Goal: Task Accomplishment & Management: Manage account settings

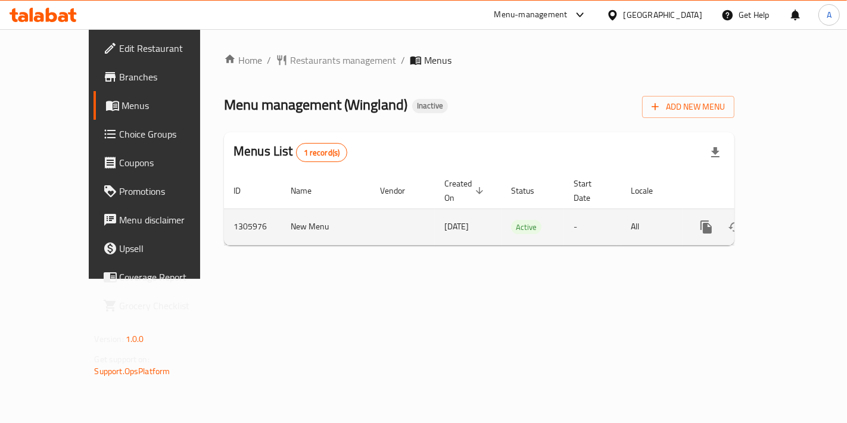
click at [796, 222] on icon "enhanced table" at bounding box center [792, 227] width 11 height 11
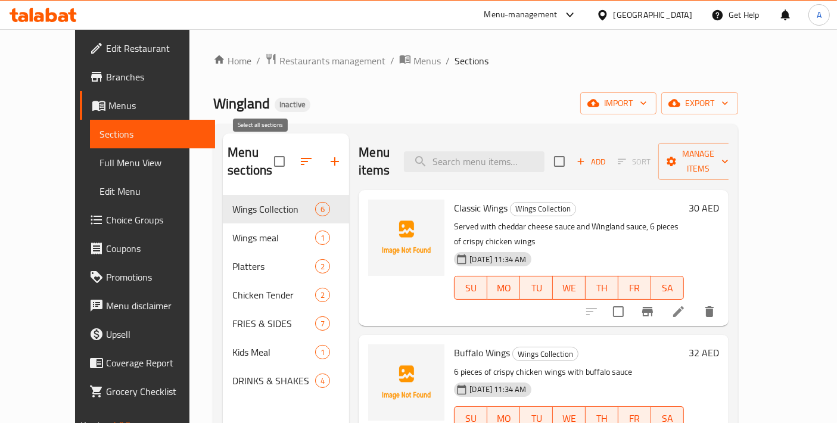
click at [267, 155] on input "checkbox" at bounding box center [279, 161] width 25 height 25
checkbox input "true"
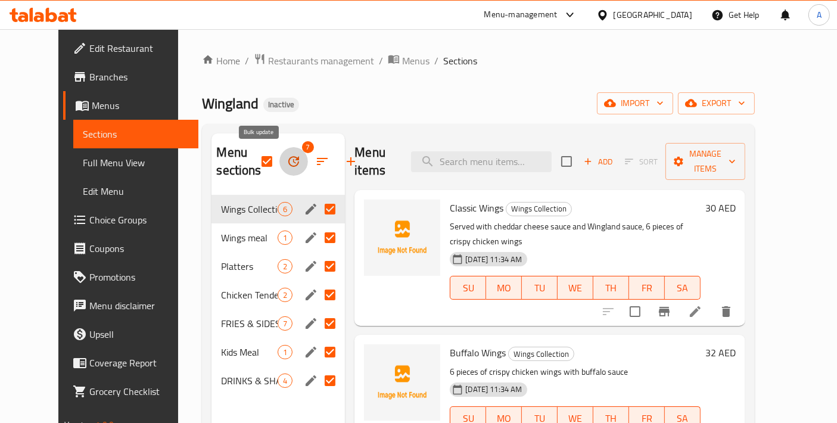
click at [287, 168] on icon "button" at bounding box center [294, 161] width 14 height 14
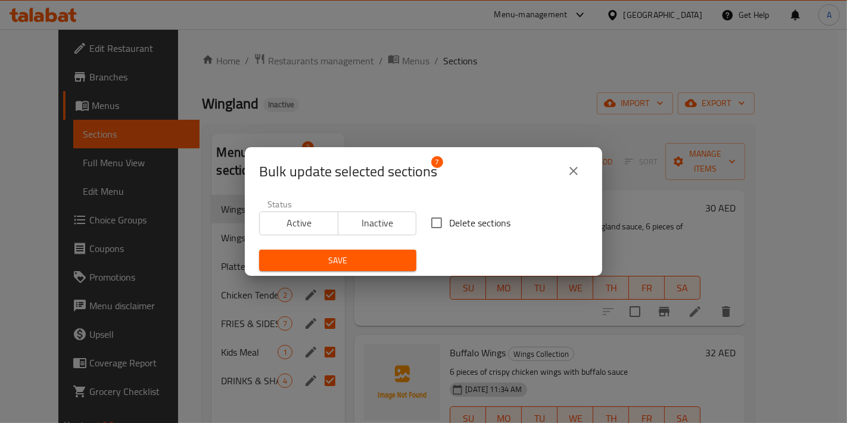
click at [429, 232] on input "Delete sections" at bounding box center [436, 222] width 25 height 25
checkbox input "true"
click at [393, 257] on span "Save" at bounding box center [338, 260] width 138 height 15
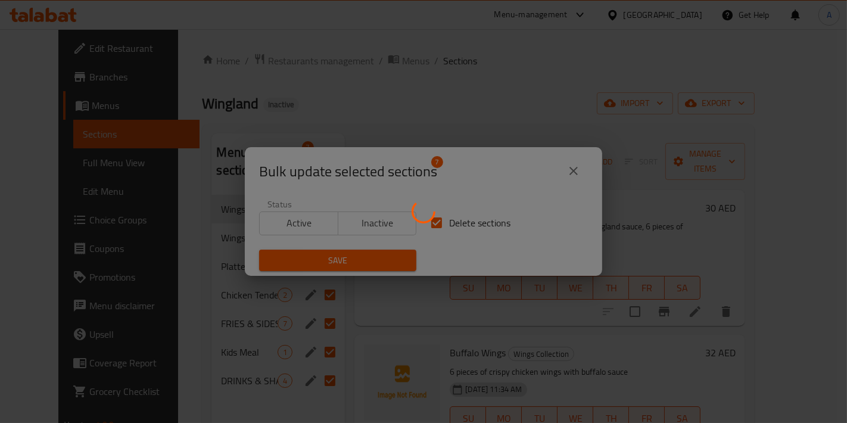
checkbox input "false"
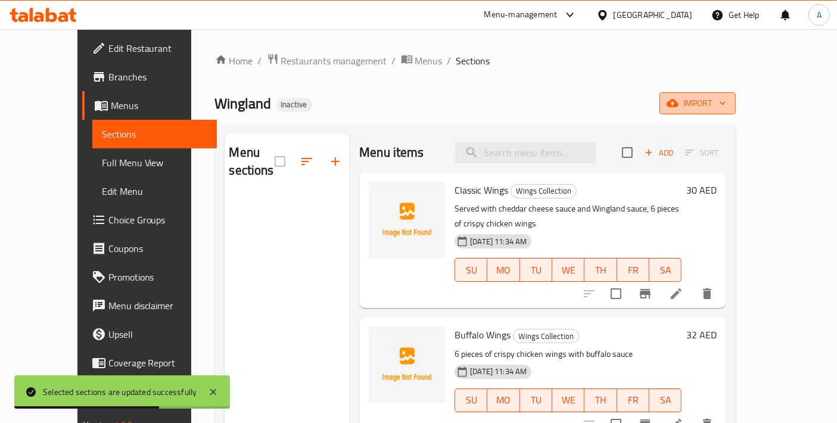
click at [736, 111] on button "import" at bounding box center [697, 103] width 76 height 22
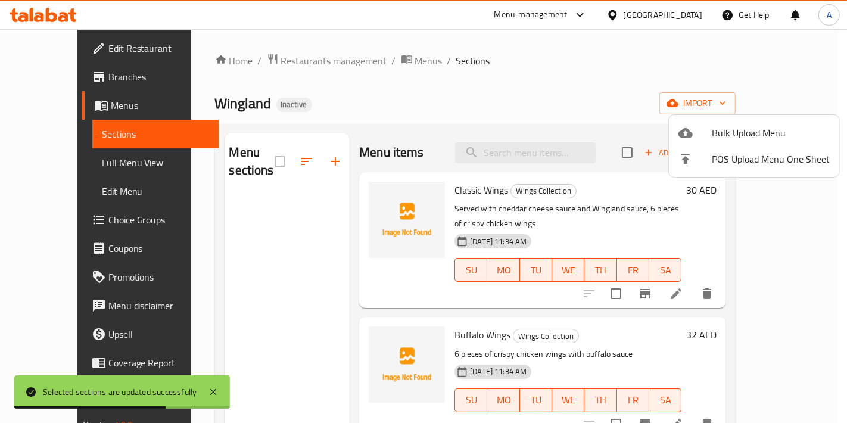
click at [749, 129] on span "Bulk Upload Menu" at bounding box center [771, 133] width 118 height 14
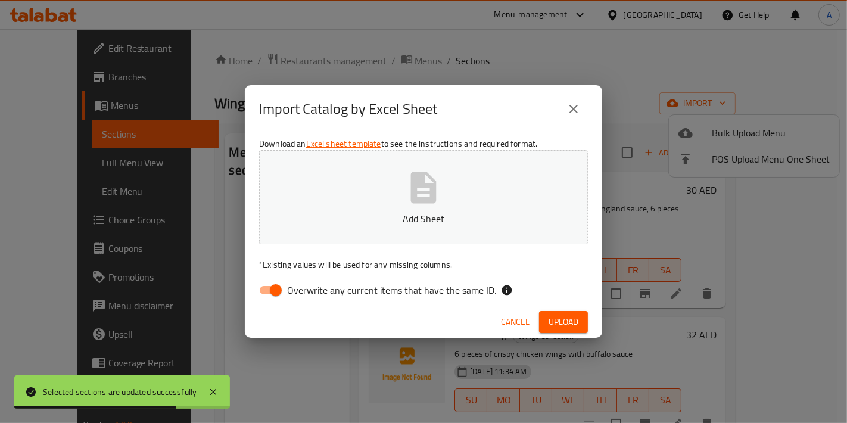
click at [456, 193] on button "Add Sheet" at bounding box center [423, 197] width 329 height 94
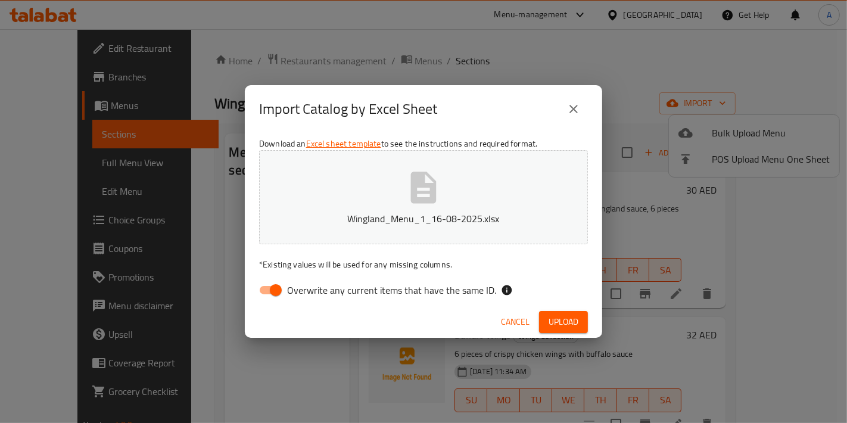
click at [266, 294] on input "Overwrite any current items that have the same ID." at bounding box center [276, 290] width 68 height 23
checkbox input "false"
click at [576, 340] on div "Import Catalog by Excel Sheet Download an Excel sheet template to see the instr…" at bounding box center [423, 211] width 847 height 423
click at [573, 329] on button "Upload" at bounding box center [563, 322] width 49 height 22
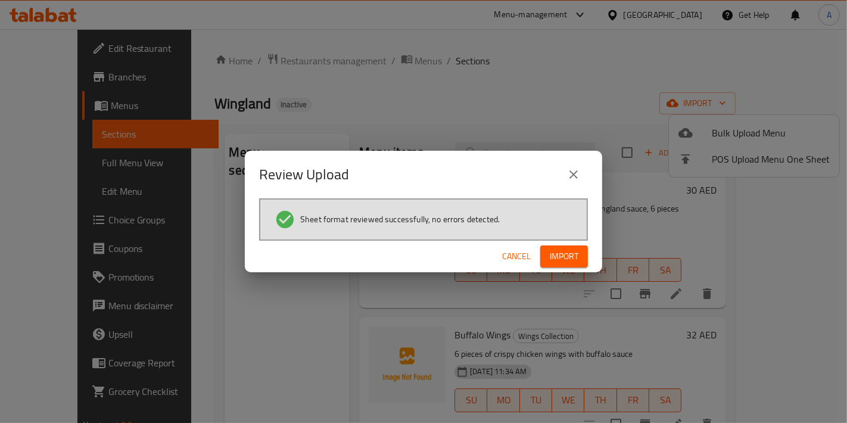
click at [574, 253] on span "Import" at bounding box center [564, 256] width 29 height 15
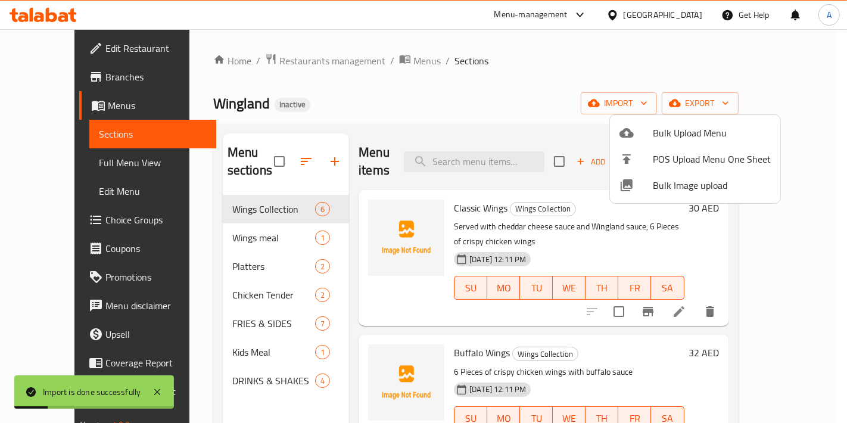
click at [237, 195] on div at bounding box center [423, 211] width 847 height 423
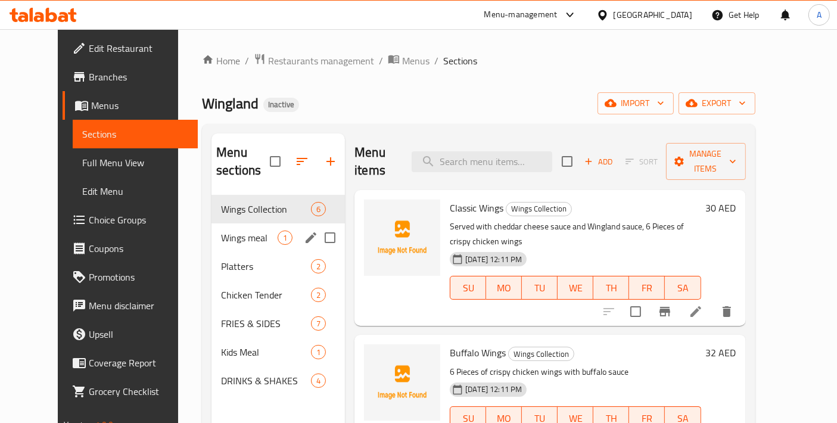
click at [253, 231] on span "Wings meal" at bounding box center [249, 238] width 57 height 14
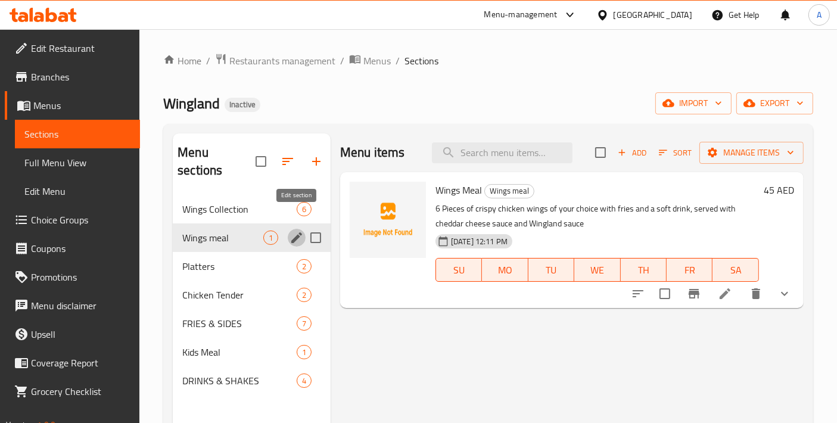
click at [294, 231] on icon "edit" at bounding box center [297, 238] width 14 height 14
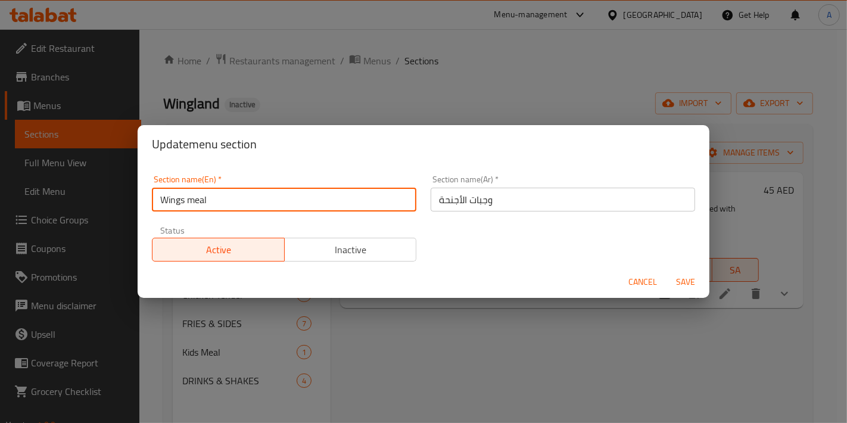
click at [195, 201] on input "Wings meal" at bounding box center [284, 200] width 265 height 24
type input "Wings Meal"
click at [667, 271] on button "Save" at bounding box center [686, 282] width 38 height 22
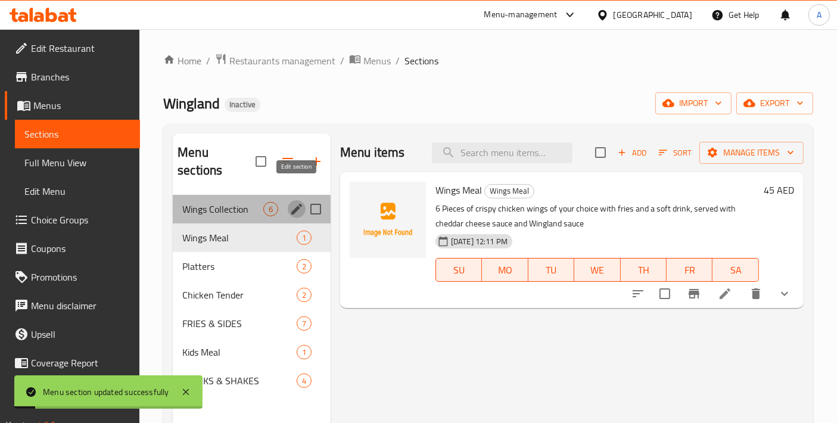
click at [294, 202] on icon "edit" at bounding box center [297, 209] width 14 height 14
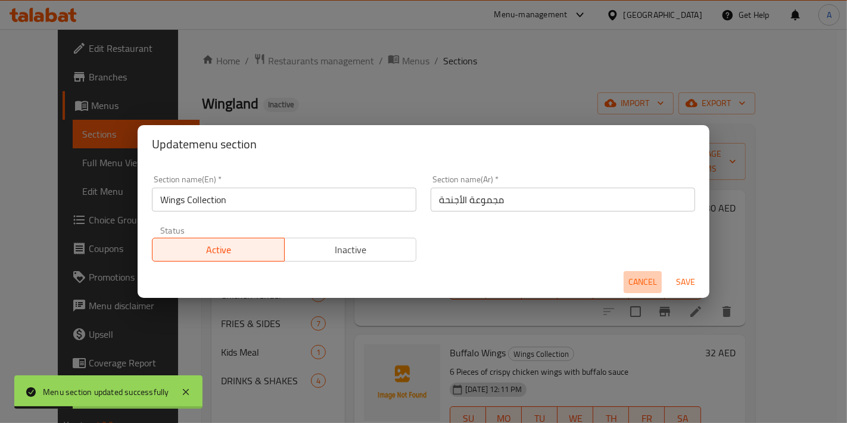
click at [631, 280] on span "Cancel" at bounding box center [642, 282] width 29 height 15
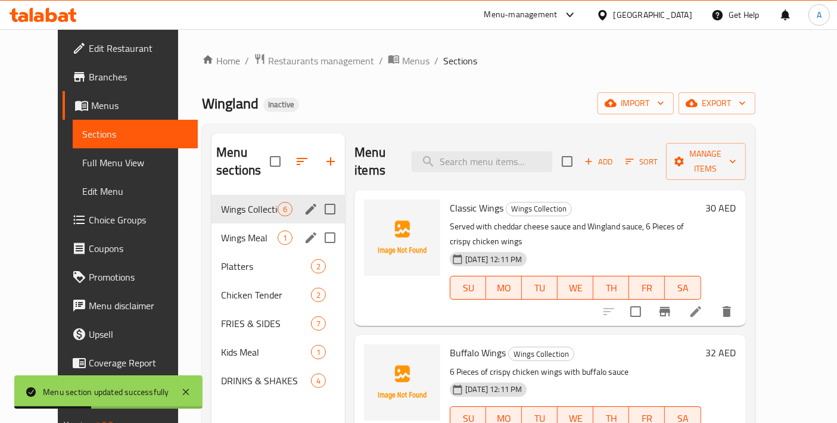
click at [304, 231] on icon "edit" at bounding box center [311, 238] width 14 height 14
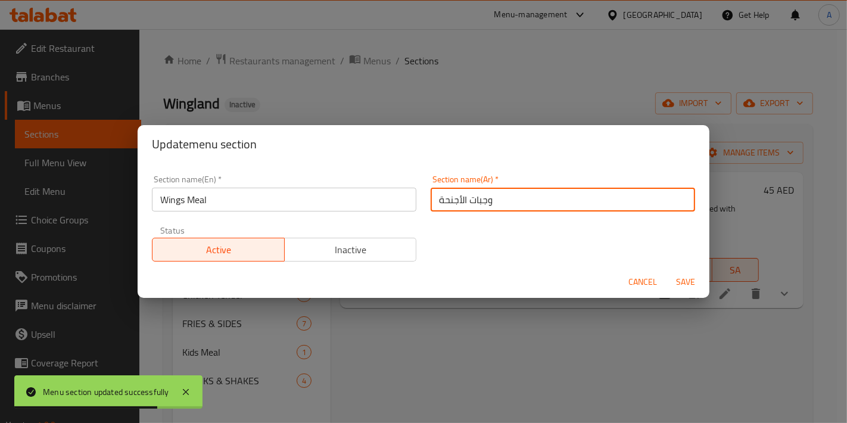
drag, startPoint x: 466, startPoint y: 198, endPoint x: 474, endPoint y: 200, distance: 7.9
click at [474, 200] on input "وجبات الأجنحة" at bounding box center [563, 200] width 265 height 24
type input "وجبة الأجنحة"
click at [667, 271] on button "Save" at bounding box center [686, 282] width 38 height 22
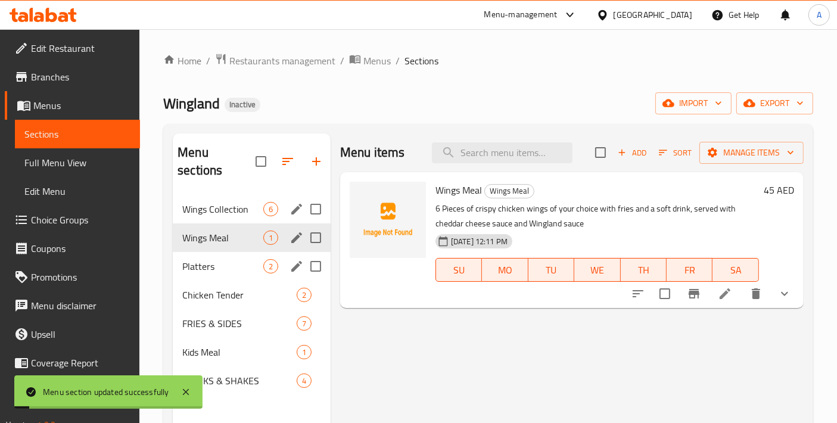
click at [300, 259] on icon "edit" at bounding box center [297, 266] width 14 height 14
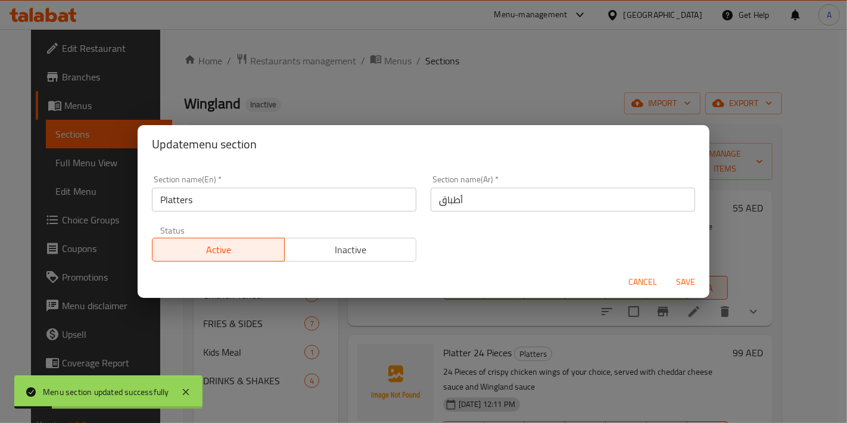
click at [647, 285] on span "Cancel" at bounding box center [642, 282] width 29 height 15
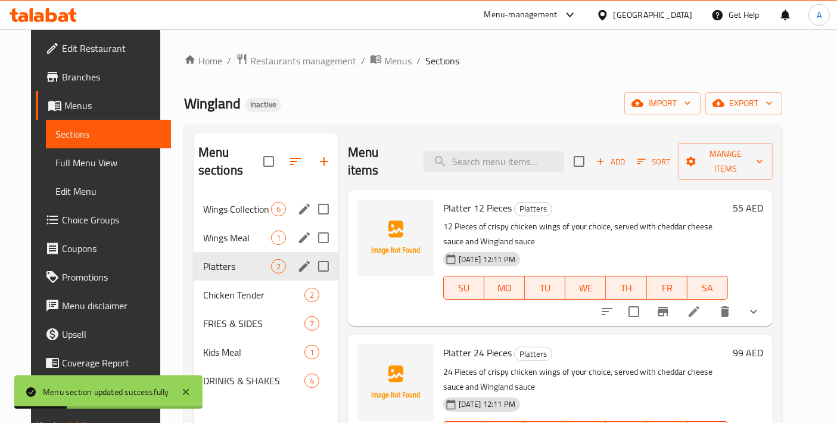
click at [217, 259] on span "Platters" at bounding box center [237, 266] width 68 height 14
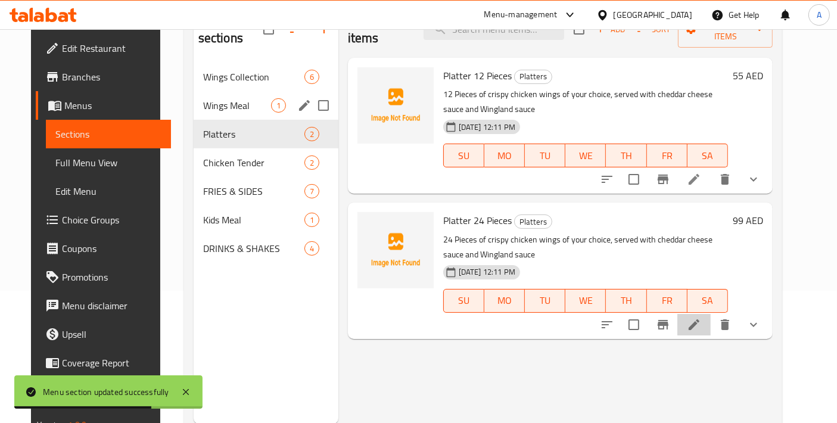
click at [711, 316] on li at bounding box center [693, 324] width 33 height 21
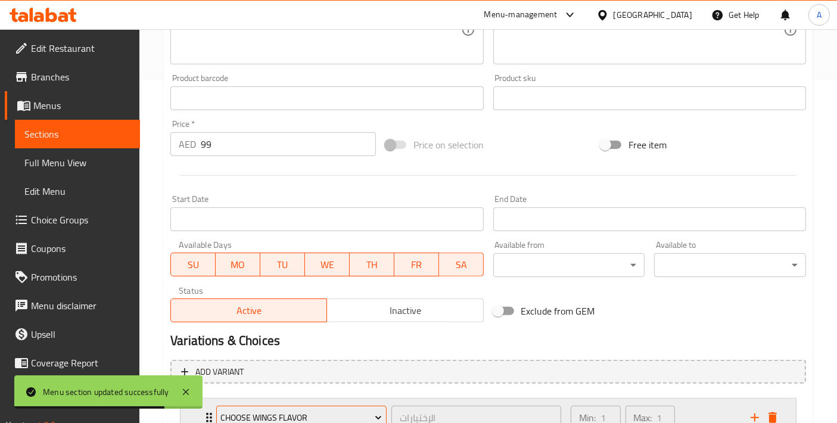
scroll to position [436, 0]
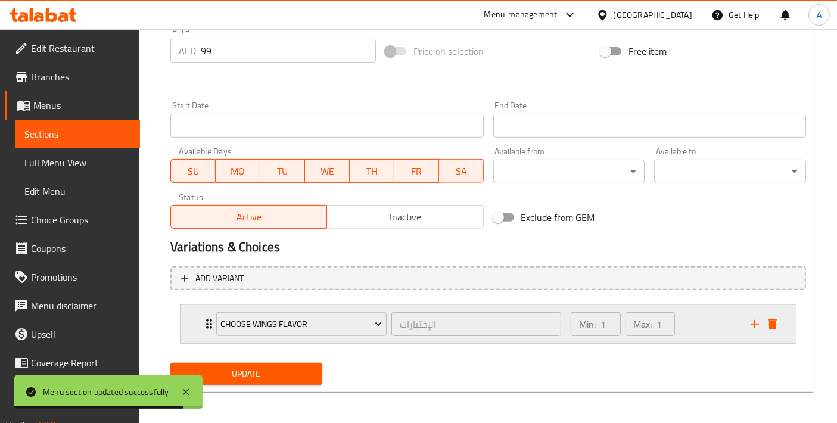
click at [194, 323] on div "Choose Wings Flavor الإختيارات ​ Min: 1 ​ Max: 1 ​" at bounding box center [488, 324] width 615 height 38
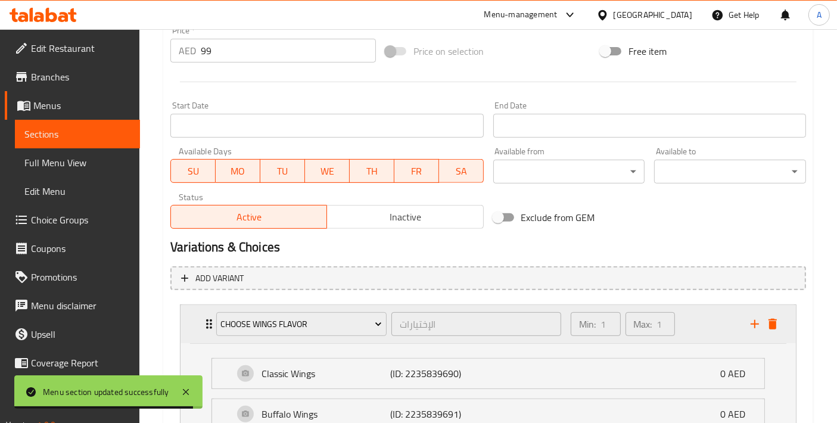
scroll to position [701, 0]
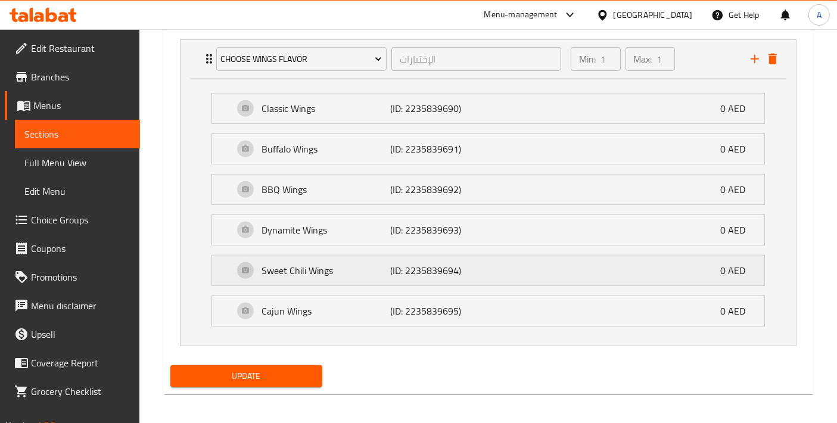
click at [364, 280] on div "Sweet Chili Wings (ID: 2235839694) 0 AED" at bounding box center [492, 271] width 517 height 30
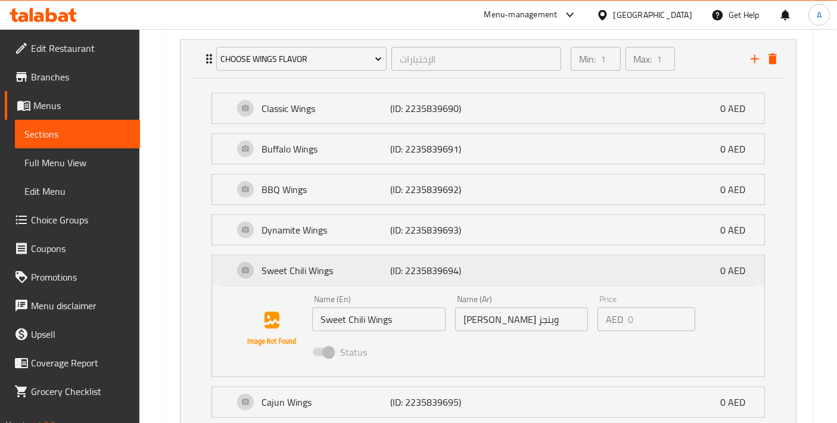
click at [364, 280] on div "Sweet Chili Wings (ID: 2235839694) 0 AED" at bounding box center [492, 271] width 517 height 30
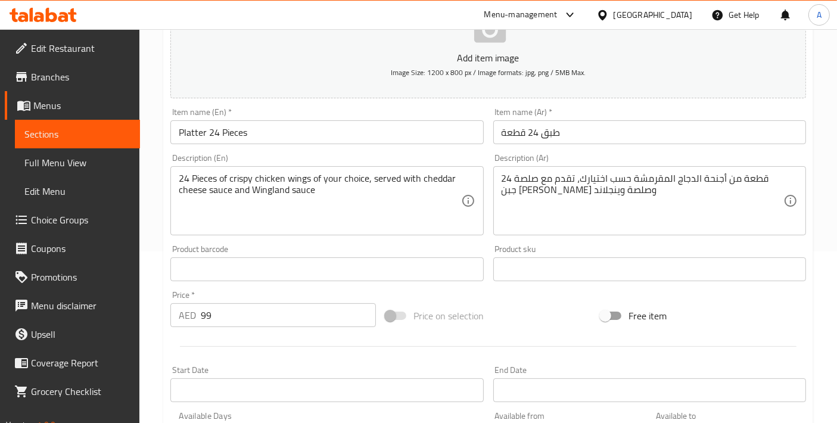
scroll to position [0, 0]
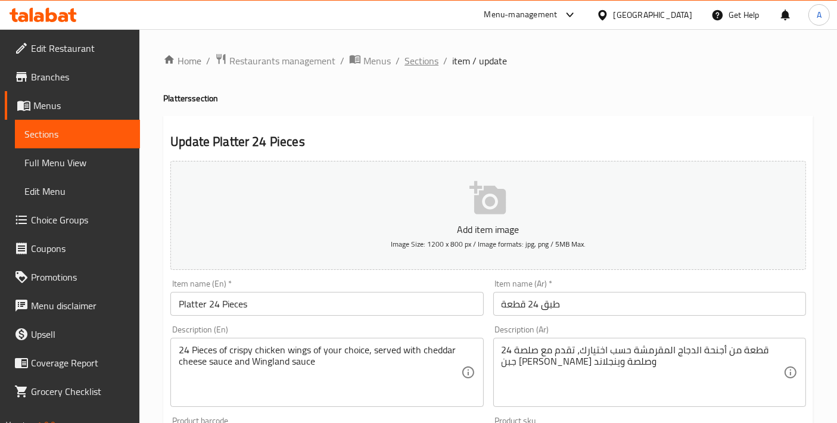
click at [418, 64] on span "Sections" at bounding box center [422, 61] width 34 height 14
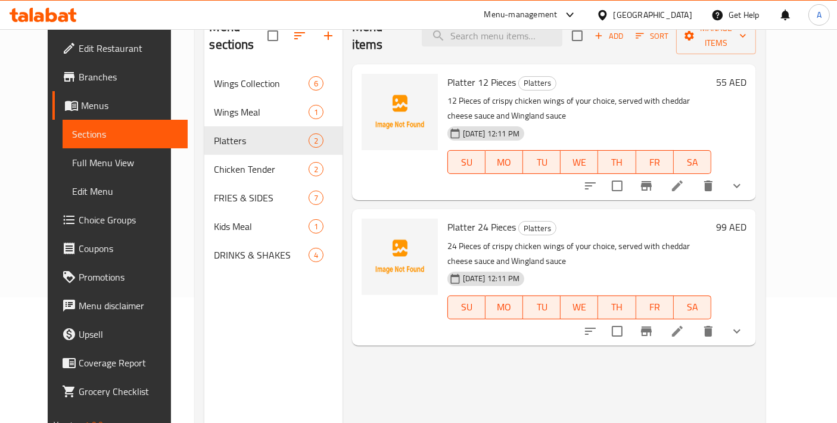
scroll to position [132, 0]
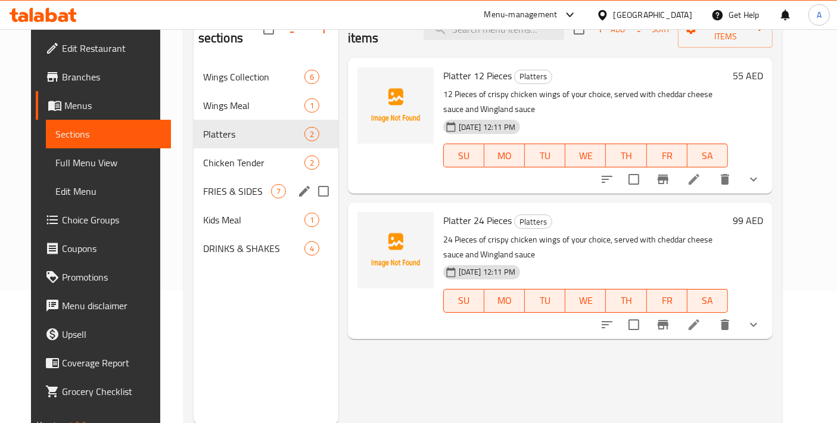
click at [230, 155] on span "Chicken Tender" at bounding box center [253, 162] width 101 height 14
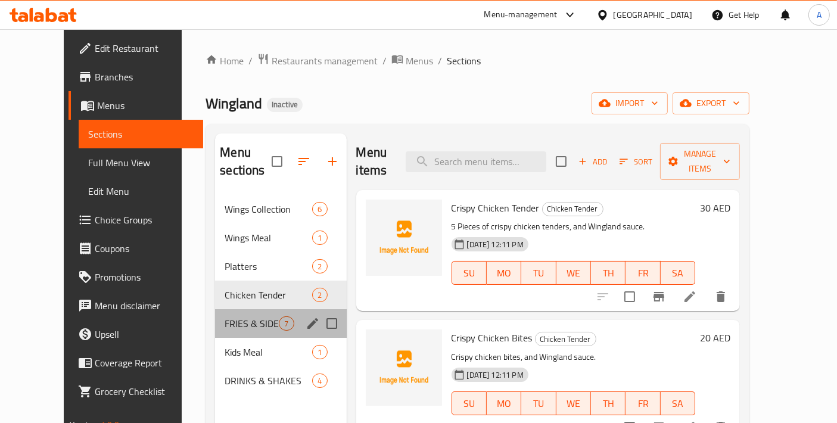
click at [249, 309] on div "FRIES & SIDES 7" at bounding box center [280, 323] width 131 height 29
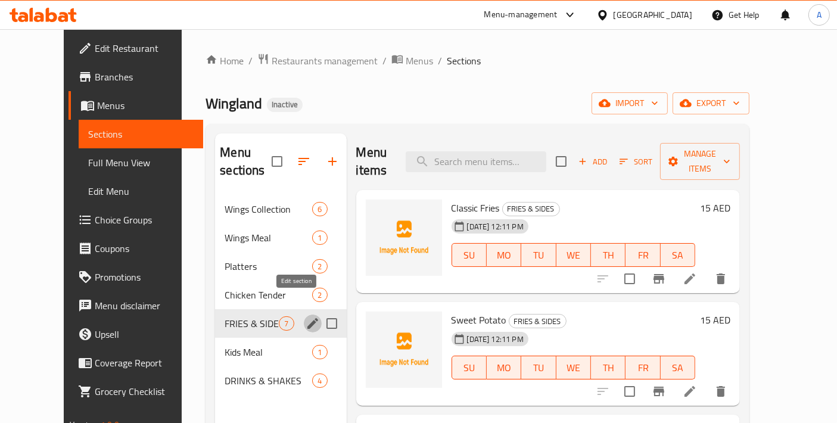
click at [306, 316] on icon "edit" at bounding box center [313, 323] width 14 height 14
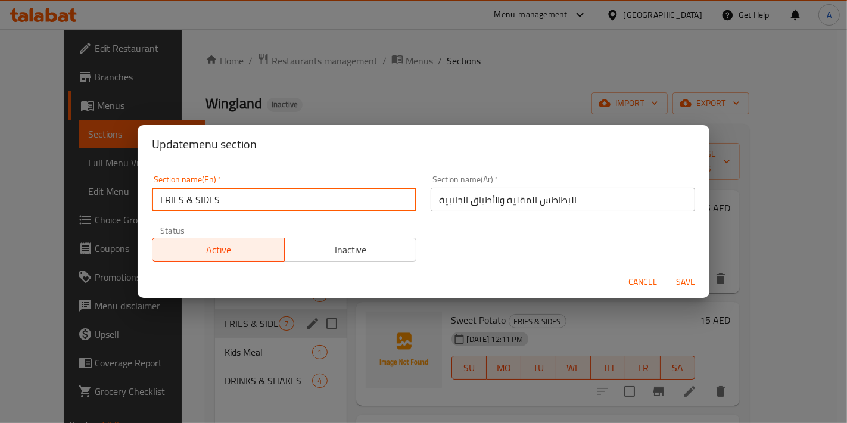
drag, startPoint x: 274, startPoint y: 207, endPoint x: 150, endPoint y: 208, distance: 124.5
click at [150, 208] on div "Section name(En)   * FRIES & SIDES Section name(En) *" at bounding box center [284, 193] width 279 height 51
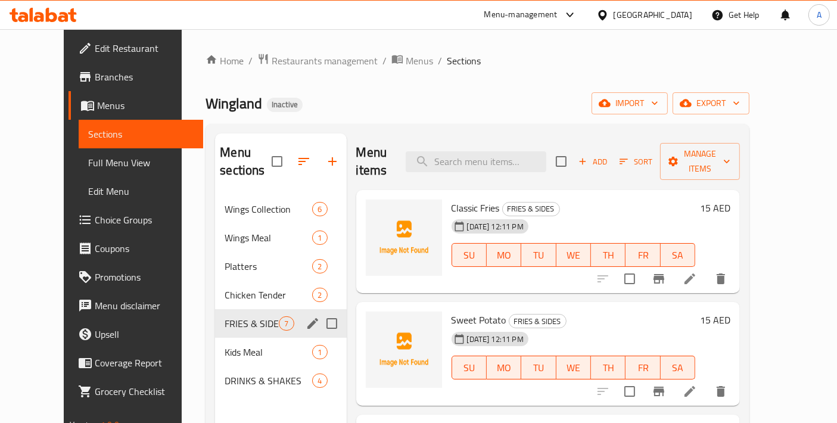
click at [307, 318] on icon "edit" at bounding box center [312, 323] width 11 height 11
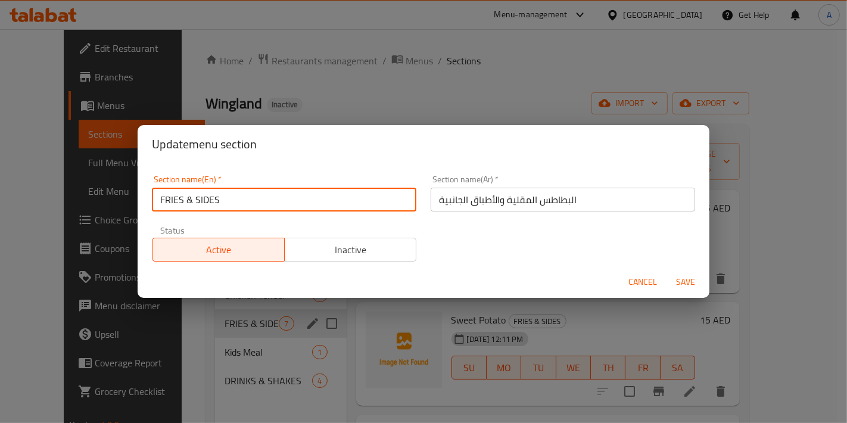
drag, startPoint x: 242, startPoint y: 205, endPoint x: 91, endPoint y: 188, distance: 152.3
click at [91, 188] on div "Update menu section Section name(En)   * FRIES & SIDES Section name(En) * Secti…" at bounding box center [423, 211] width 847 height 423
paste input "ries & Sides"
type input "Fries & Sides"
click at [667, 271] on button "Save" at bounding box center [686, 282] width 38 height 22
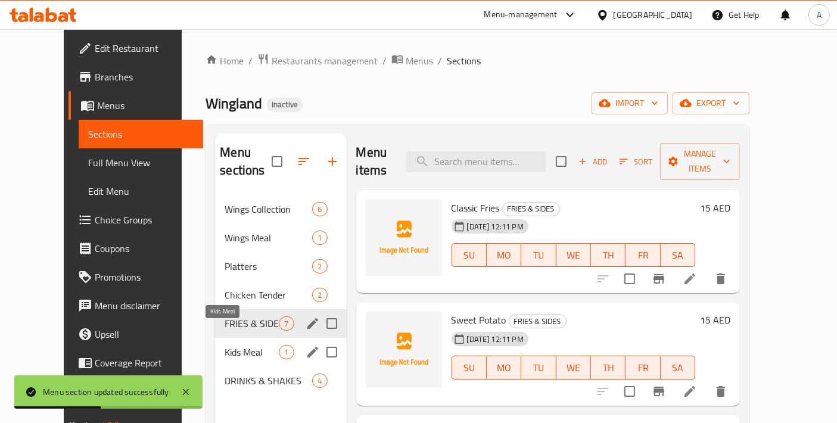
click at [254, 345] on span "Kids Meal" at bounding box center [252, 352] width 54 height 14
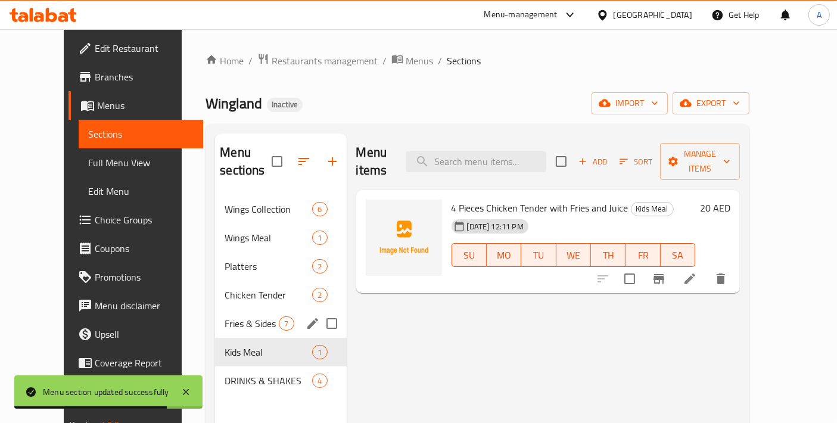
click at [259, 316] on span "Fries & Sides" at bounding box center [252, 323] width 54 height 14
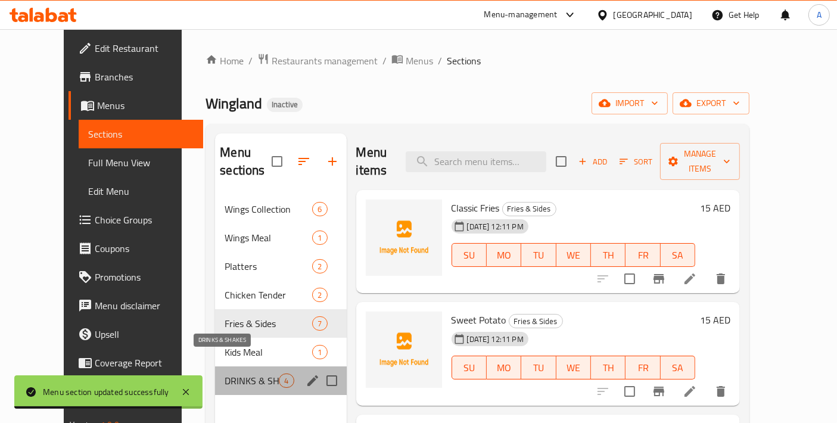
click at [254, 374] on span "DRINKS & SHAKES" at bounding box center [252, 381] width 54 height 14
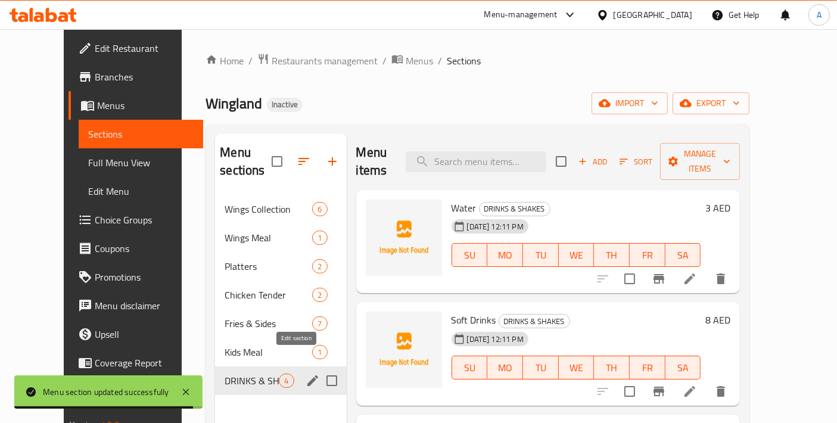
click at [306, 374] on icon "edit" at bounding box center [313, 381] width 14 height 14
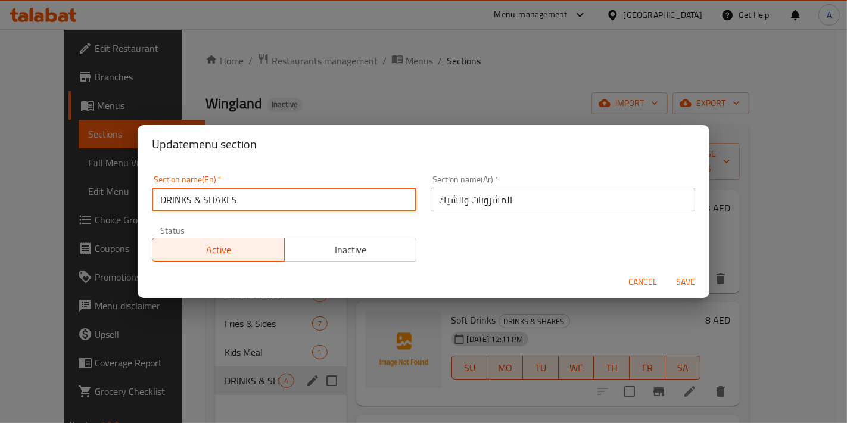
click at [257, 200] on input "DRINKS & SHAKES" at bounding box center [284, 200] width 265 height 24
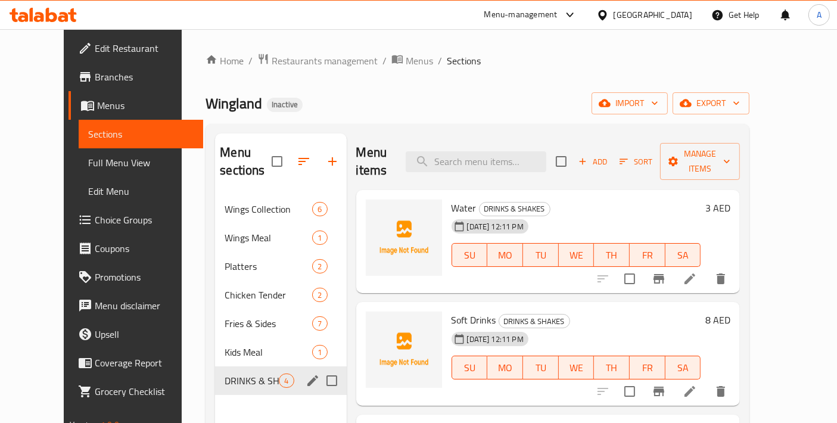
click at [307, 375] on icon "edit" at bounding box center [312, 380] width 11 height 11
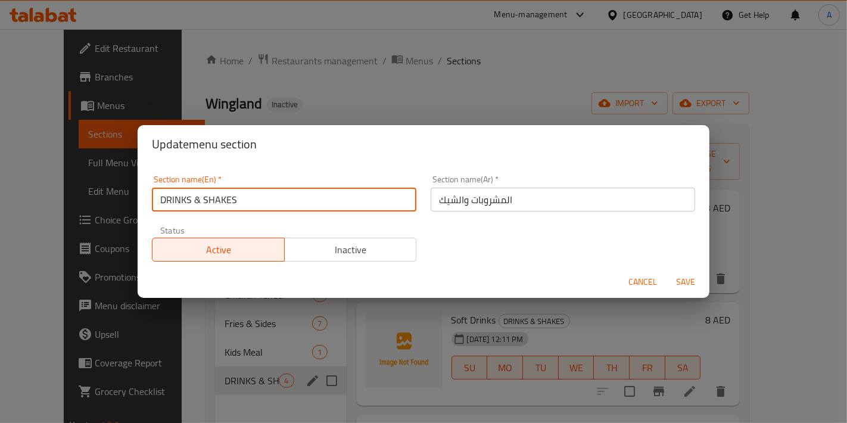
drag, startPoint x: 255, startPoint y: 201, endPoint x: 108, endPoint y: 200, distance: 146.6
click at [108, 200] on div "Update menu section Section name(En)   * DRINKS & SHAKES Section name(En) * Sec…" at bounding box center [423, 211] width 847 height 423
paste input "rinks & Shakes"
type input "Drinks & Shakes"
click at [667, 271] on button "Save" at bounding box center [686, 282] width 38 height 22
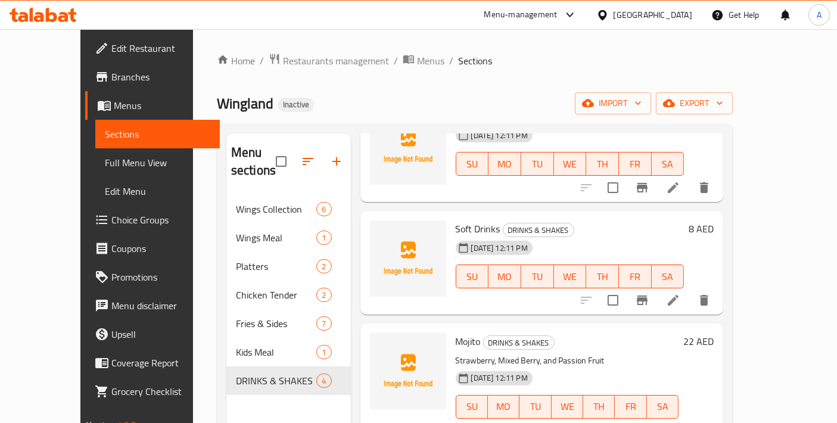
click at [111, 222] on span "Choice Groups" at bounding box center [160, 220] width 99 height 14
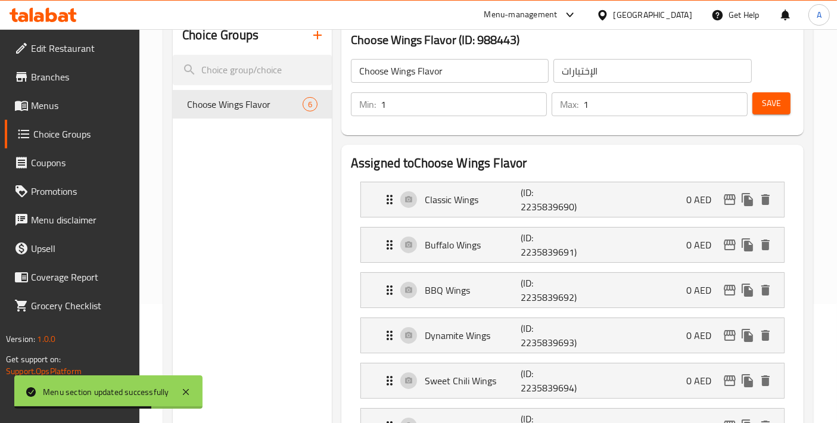
scroll to position [132, 0]
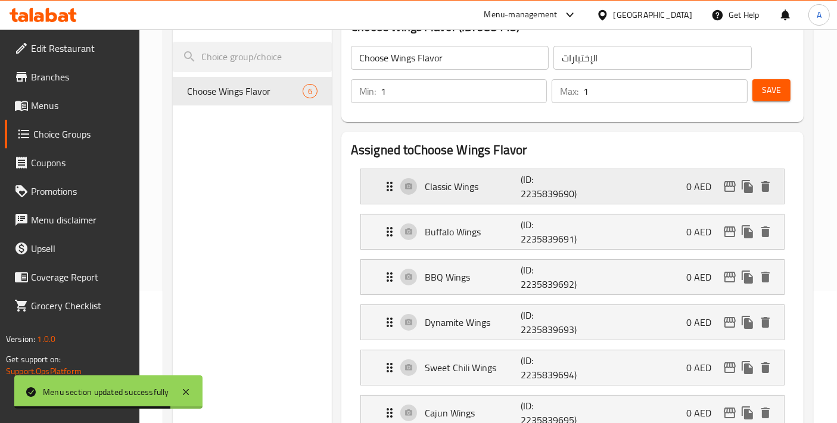
click at [484, 181] on p "Classic Wings" at bounding box center [473, 186] width 96 height 14
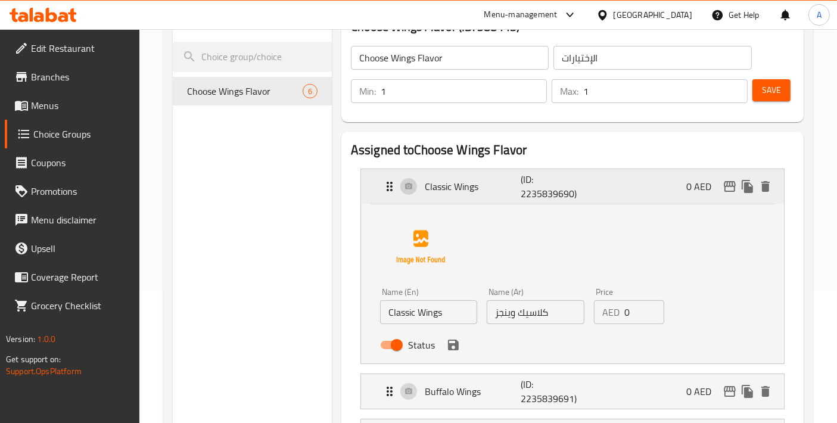
click at [484, 181] on p "Classic Wings" at bounding box center [473, 186] width 96 height 14
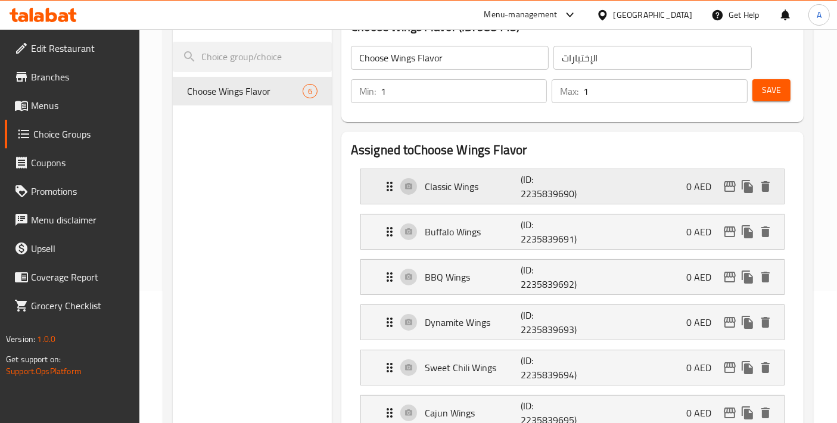
click at [484, 181] on p "Classic Wings" at bounding box center [473, 186] width 96 height 14
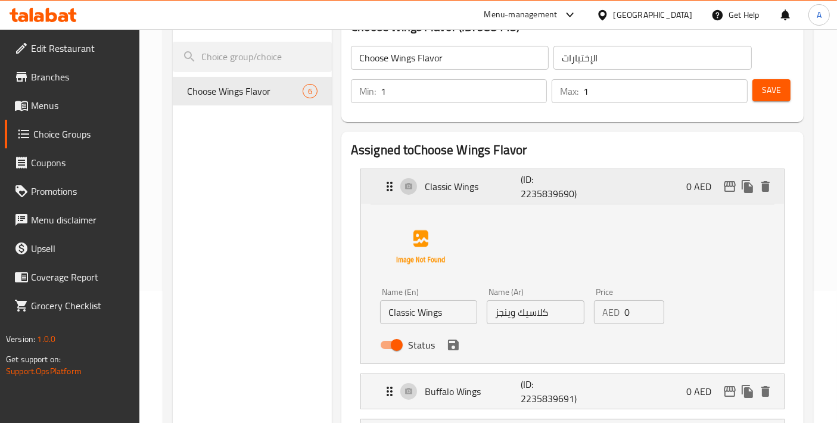
click at [484, 181] on p "Classic Wings" at bounding box center [473, 186] width 96 height 14
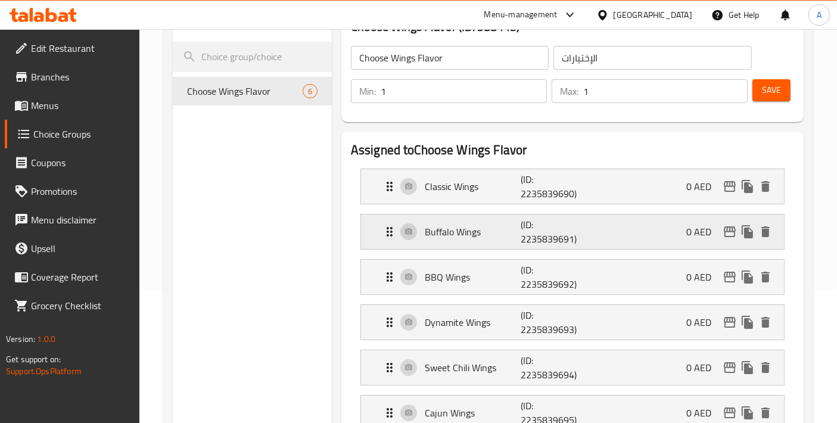
click at [497, 239] on div "Buffalo Wings (ID: 2235839691) 0 AED" at bounding box center [575, 231] width 387 height 35
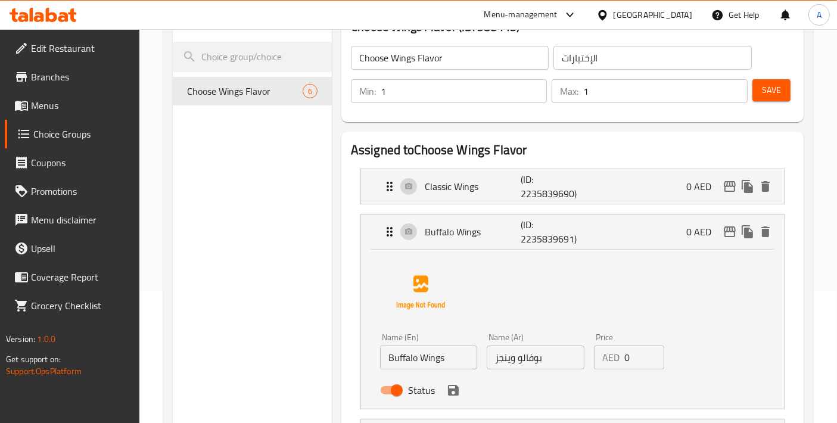
click at [526, 363] on input "بوفالو وينجز" at bounding box center [535, 358] width 97 height 24
click at [453, 391] on icon "save" at bounding box center [453, 390] width 14 height 14
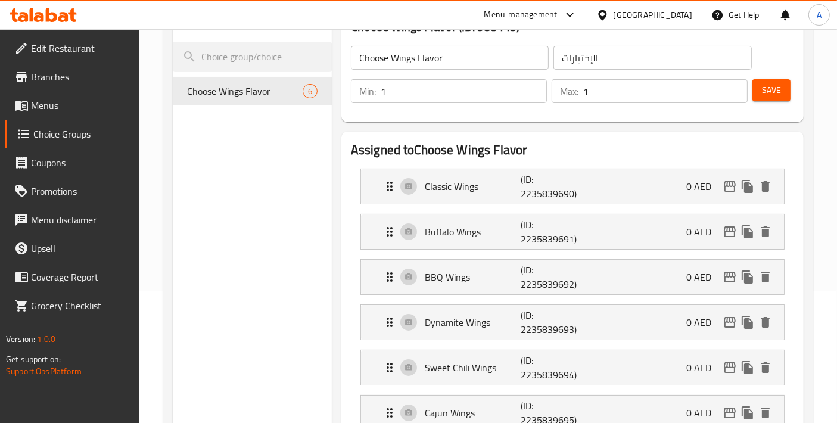
type input "بافلو وينجز"
click at [480, 279] on p "BBQ Wings" at bounding box center [473, 277] width 96 height 14
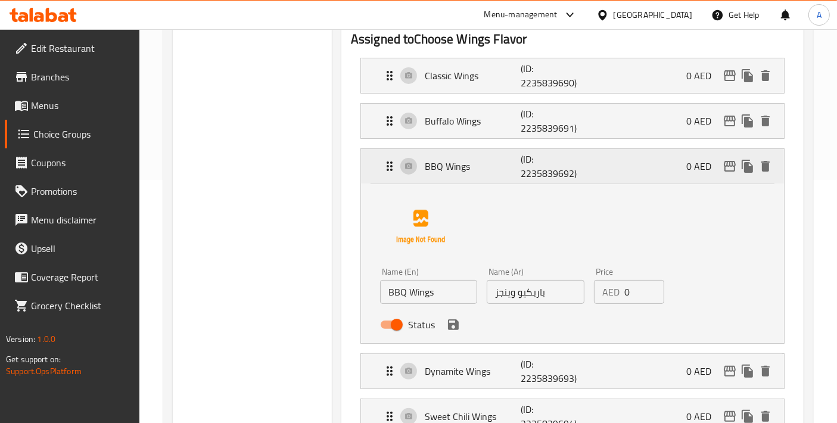
scroll to position [265, 0]
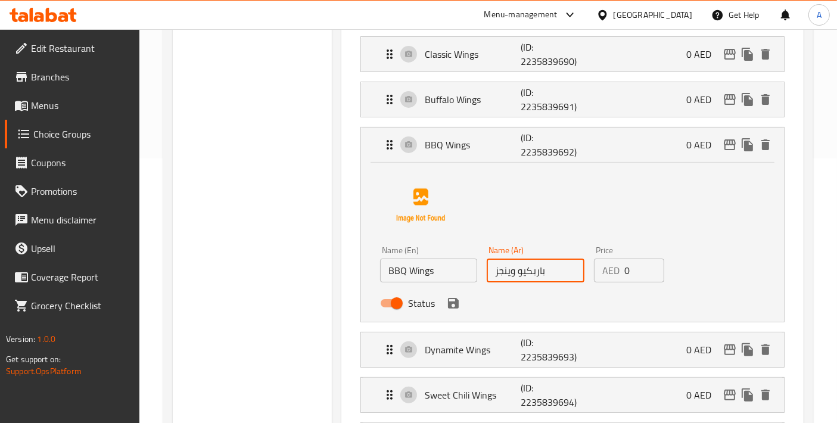
click at [533, 269] on input "باربكيو وينجز" at bounding box center [535, 271] width 97 height 24
click at [453, 302] on icon "save" at bounding box center [453, 303] width 11 height 11
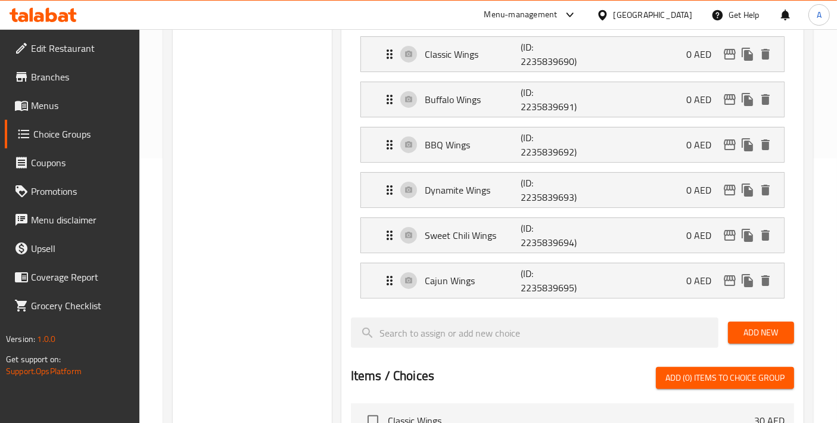
type input "[PERSON_NAME] وينجز"
click at [596, 193] on div "Dynamite Wings (ID: 2235839693) 0 AED" at bounding box center [575, 190] width 387 height 35
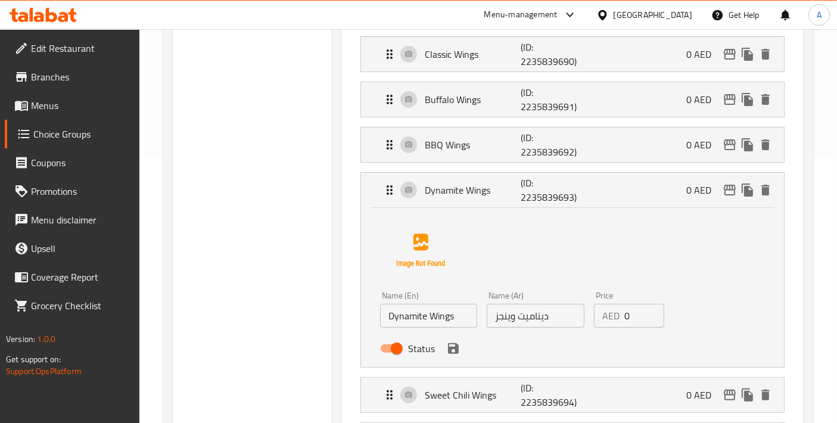
scroll to position [397, 0]
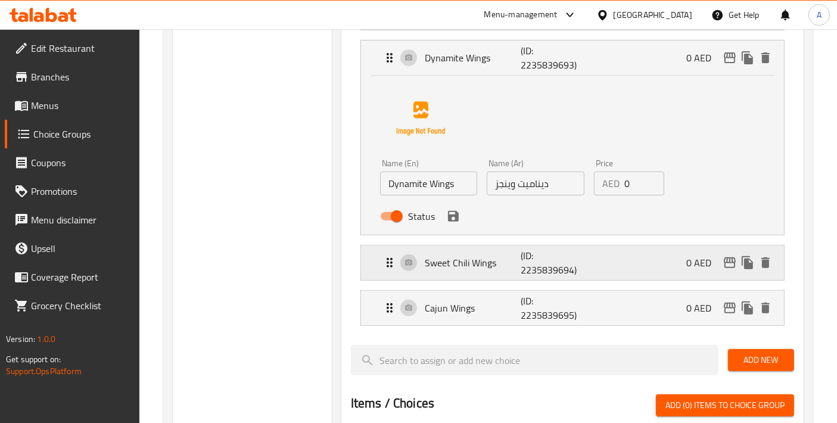
click at [502, 271] on div "Sweet Chili Wings (ID: 2235839694) 0 AED" at bounding box center [575, 262] width 387 height 35
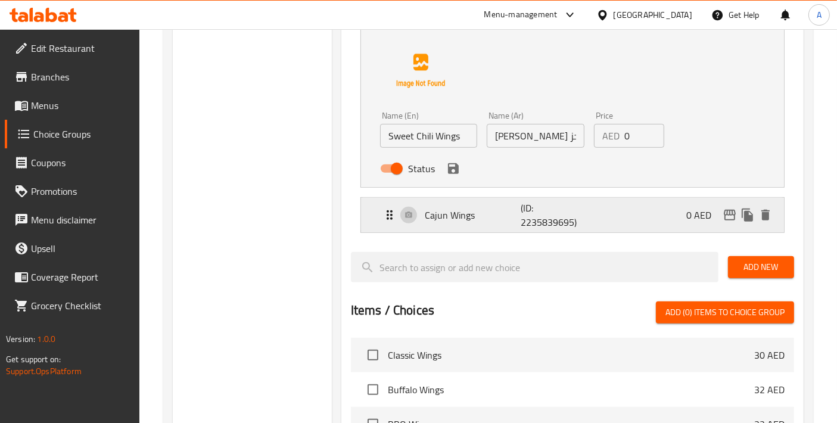
scroll to position [662, 0]
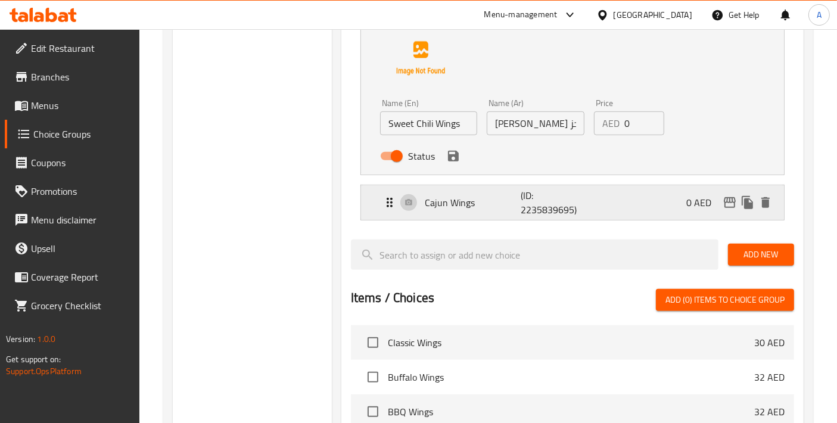
click at [490, 209] on div "Cajun Wings (ID: 2235839695) 0 AED" at bounding box center [575, 202] width 387 height 35
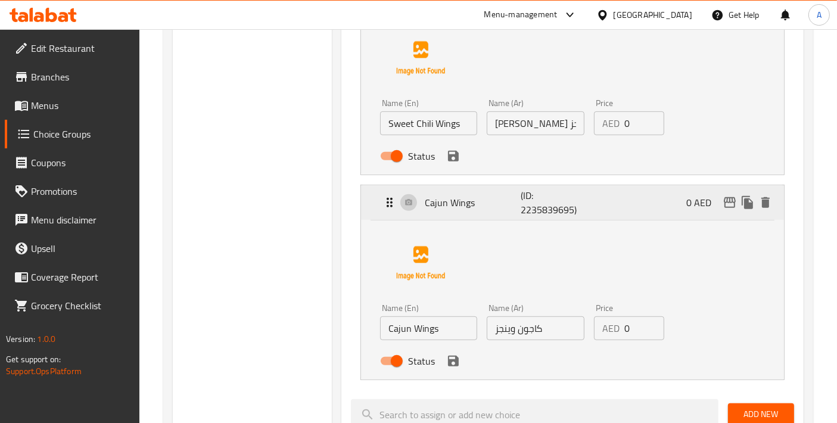
click at [490, 209] on div "Cajun Wings (ID: 2235839695) 0 AED" at bounding box center [575, 202] width 387 height 35
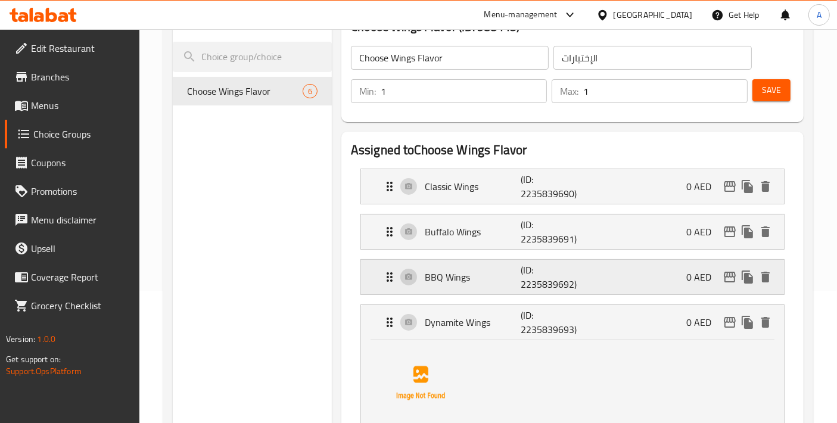
scroll to position [265, 0]
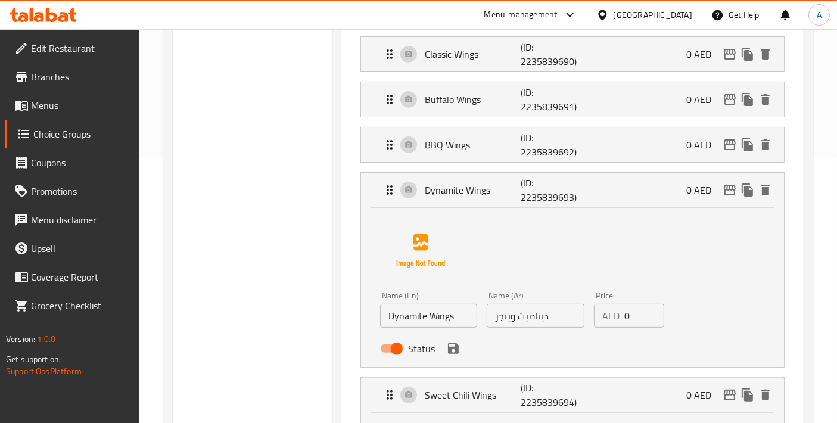
click at [448, 347] on icon "save" at bounding box center [453, 348] width 11 height 11
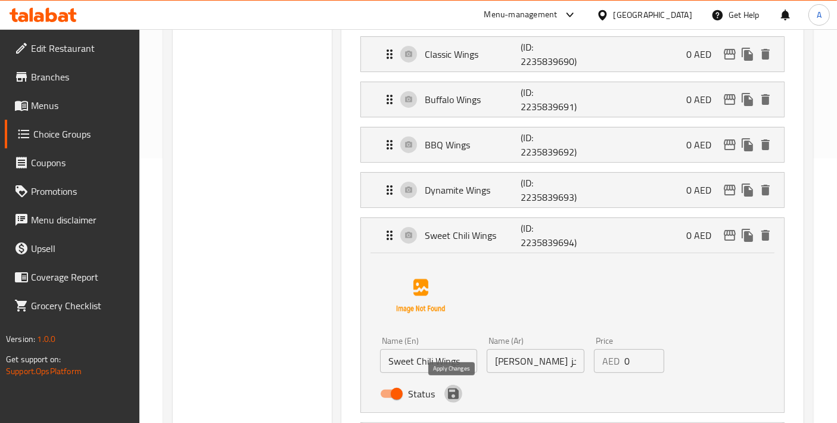
click at [450, 397] on icon "save" at bounding box center [453, 394] width 14 height 14
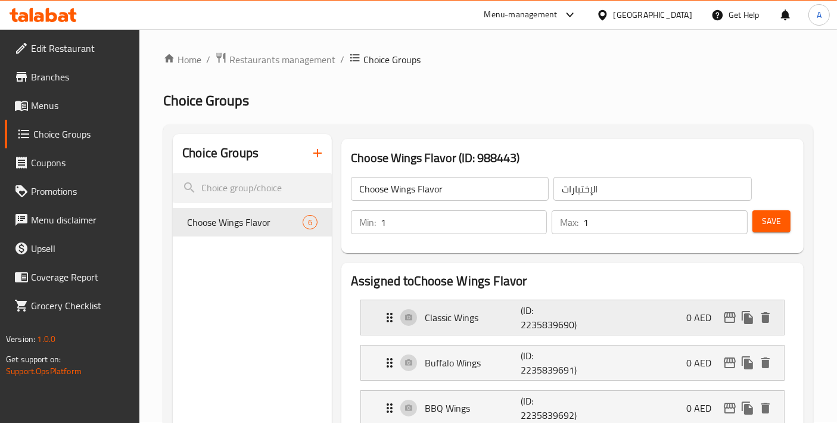
scroll to position [0, 0]
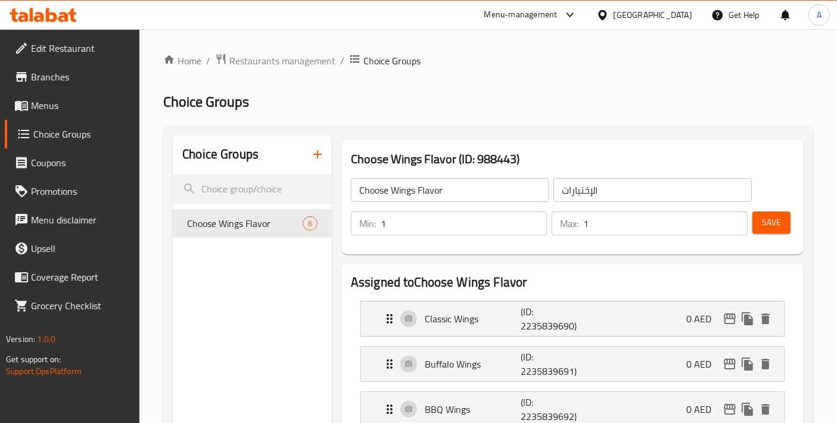
click at [766, 229] on span "Save" at bounding box center [771, 222] width 19 height 15
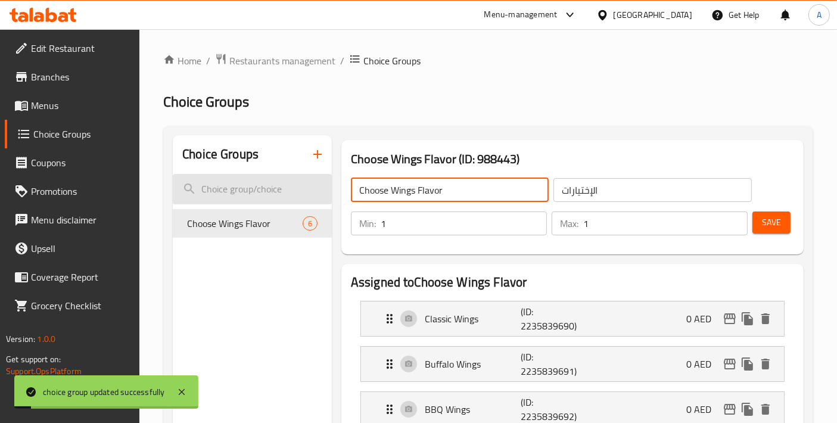
drag, startPoint x: 446, startPoint y: 188, endPoint x: 268, endPoint y: 186, distance: 177.5
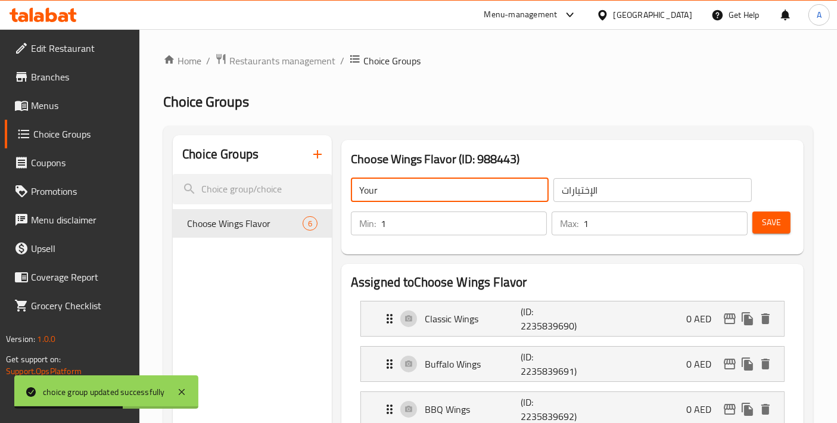
type input "Your Choice Of:"
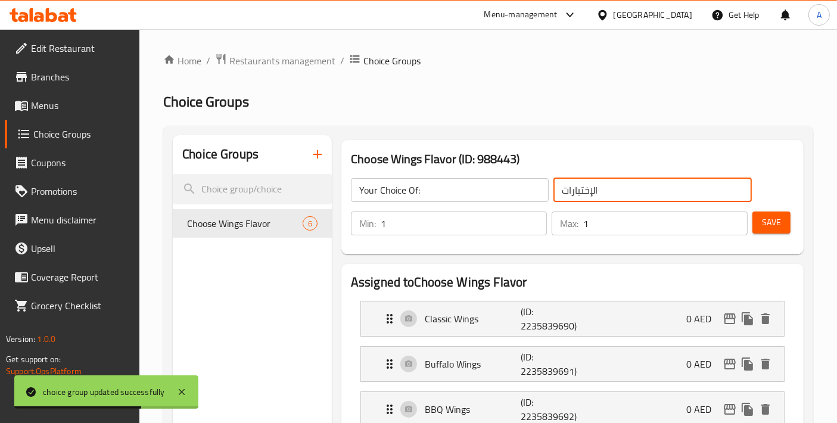
drag, startPoint x: 618, startPoint y: 194, endPoint x: 493, endPoint y: 197, distance: 124.5
click at [493, 197] on div "Your Choice Of: ​ الإختيارات ​" at bounding box center [551, 190] width 415 height 38
click at [615, 198] on input "text" at bounding box center [652, 190] width 198 height 24
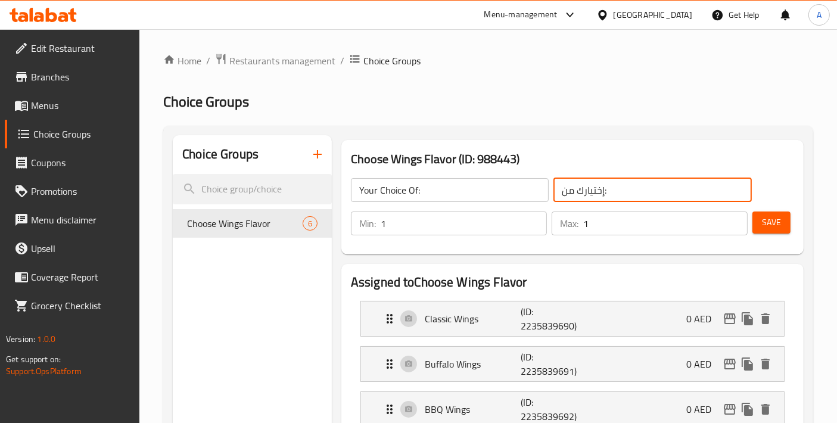
type input "إختيارك من:"
click at [767, 219] on span "Save" at bounding box center [771, 222] width 19 height 15
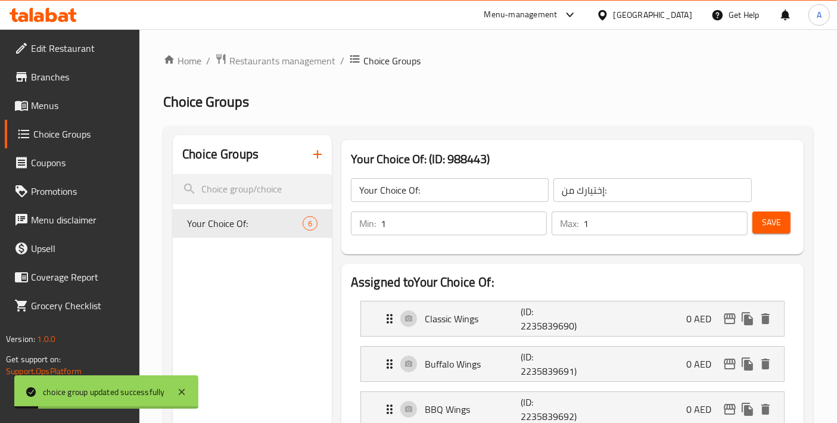
click at [70, 104] on span "Menus" at bounding box center [80, 105] width 99 height 14
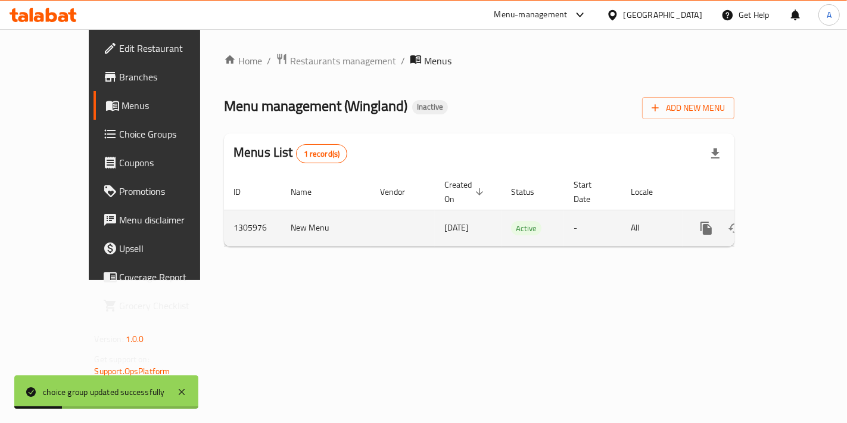
click at [798, 223] on link "enhanced table" at bounding box center [792, 228] width 29 height 29
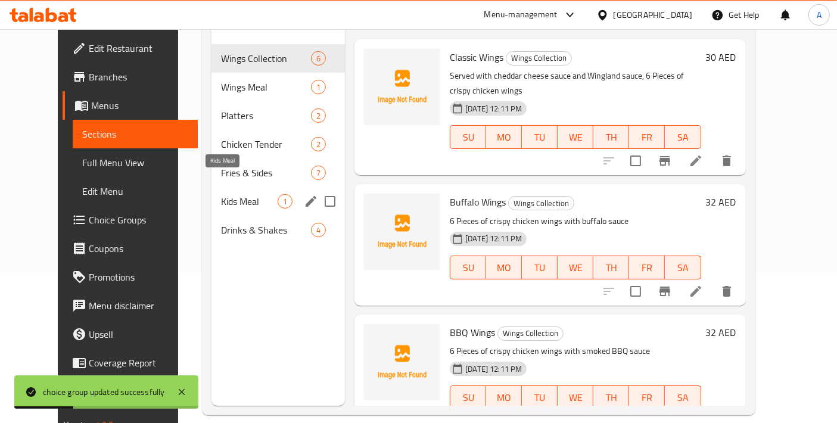
scroll to position [166, 0]
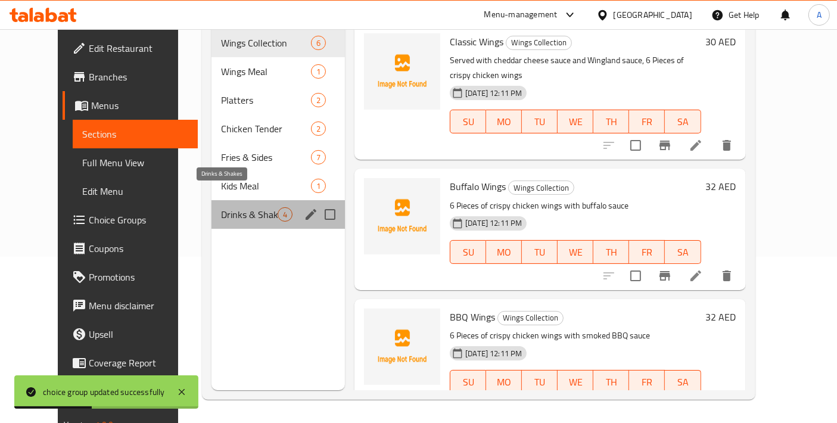
click at [223, 207] on span "Drinks & Shakes" at bounding box center [249, 214] width 57 height 14
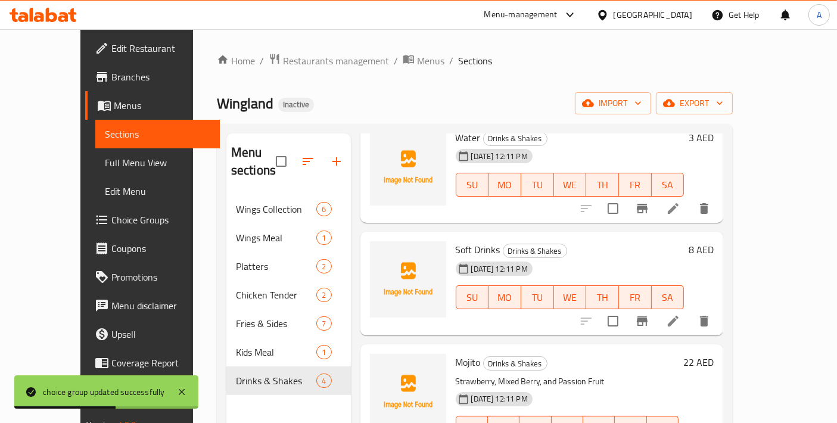
scroll to position [91, 0]
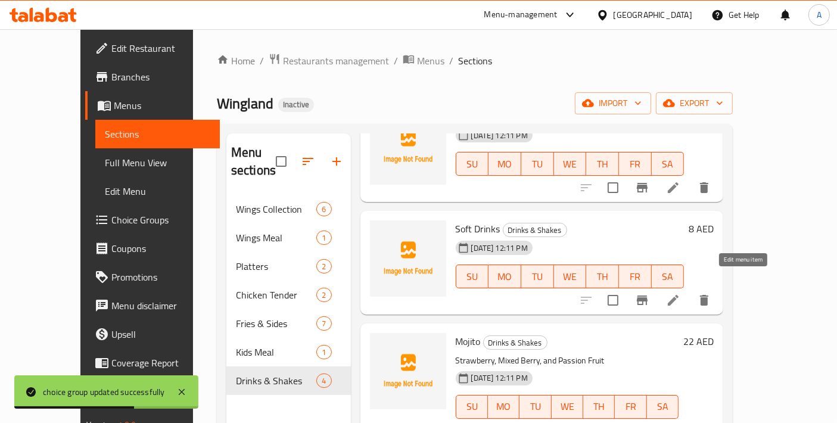
click at [680, 293] on icon at bounding box center [673, 300] width 14 height 14
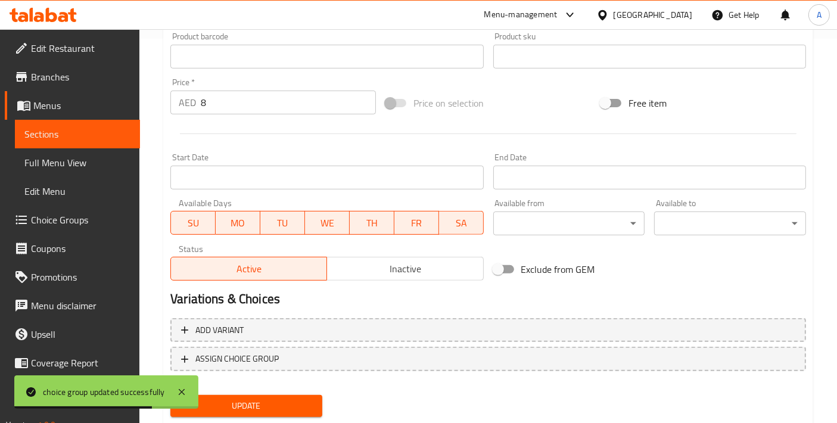
scroll to position [416, 0]
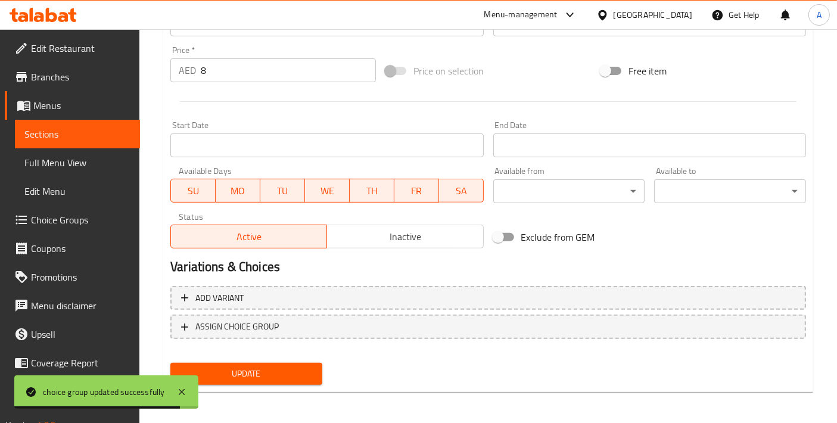
click at [86, 219] on span "Choice Groups" at bounding box center [80, 220] width 99 height 14
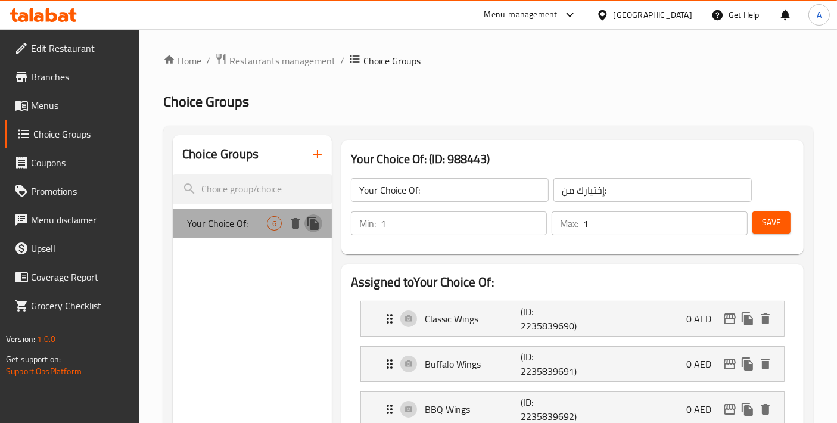
click at [311, 228] on icon "duplicate" at bounding box center [312, 223] width 11 height 13
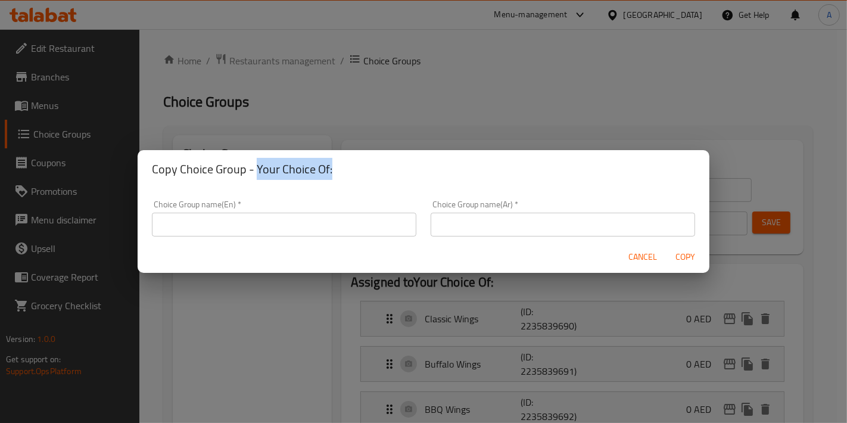
drag, startPoint x: 256, startPoint y: 167, endPoint x: 368, endPoint y: 167, distance: 111.4
click at [368, 167] on h2 "Copy Choice Group - Your Choice Of:" at bounding box center [423, 169] width 543 height 19
copy h2 "Your Choice Of:"
click at [277, 222] on input "text" at bounding box center [284, 225] width 265 height 24
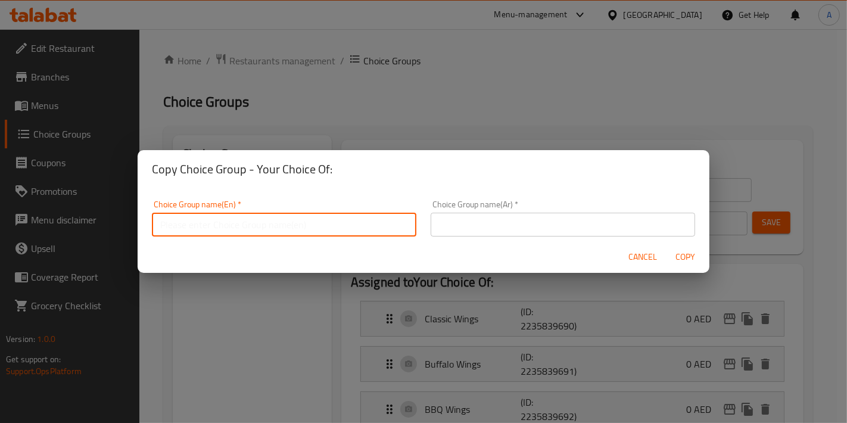
paste input "Your Choice Of:"
type input "Your Choice Of Soft Drink:"
click at [449, 239] on div "Choice Group name(Ar)   * Choice Group name(Ar) *" at bounding box center [563, 218] width 279 height 51
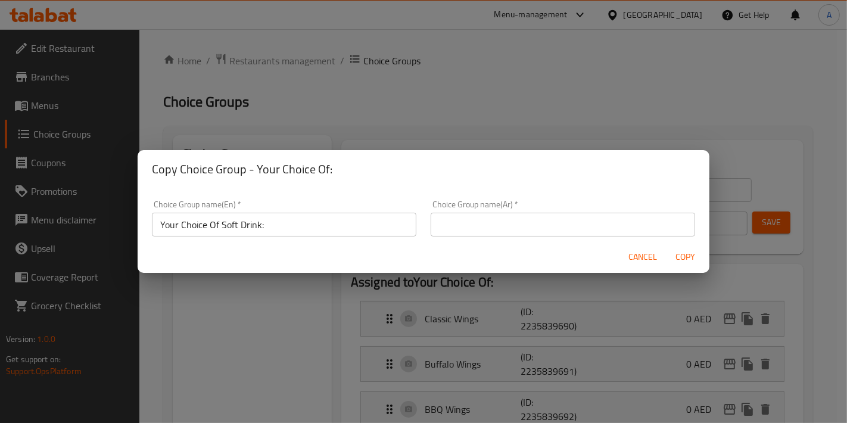
click at [462, 231] on input "text" at bounding box center [563, 225] width 265 height 24
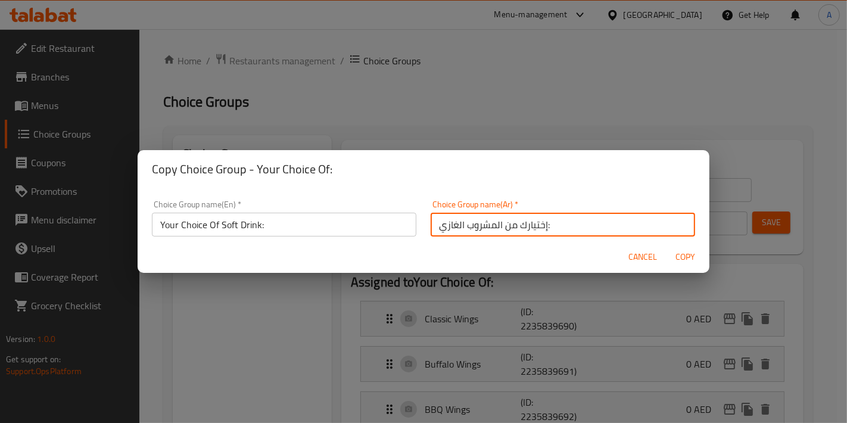
type input "إختيارك من المشروب الغازي:"
click at [696, 257] on span "Copy" at bounding box center [685, 257] width 29 height 15
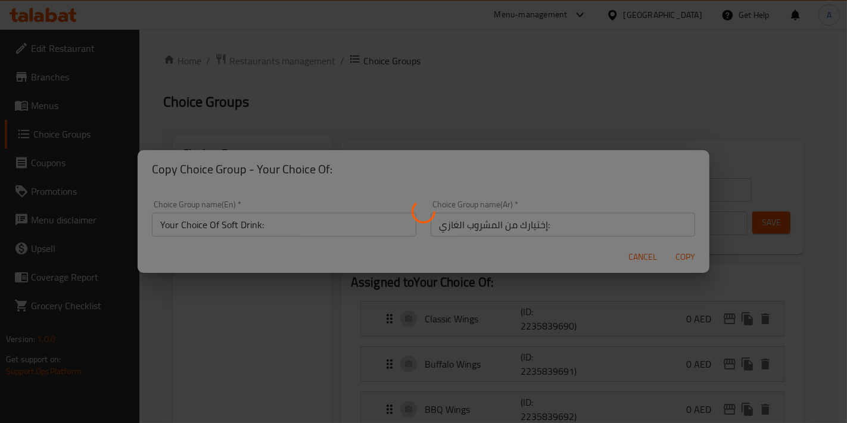
type input "Your Choice Of Soft Drink:"
type input "إختيارك من المشروب الغازي:"
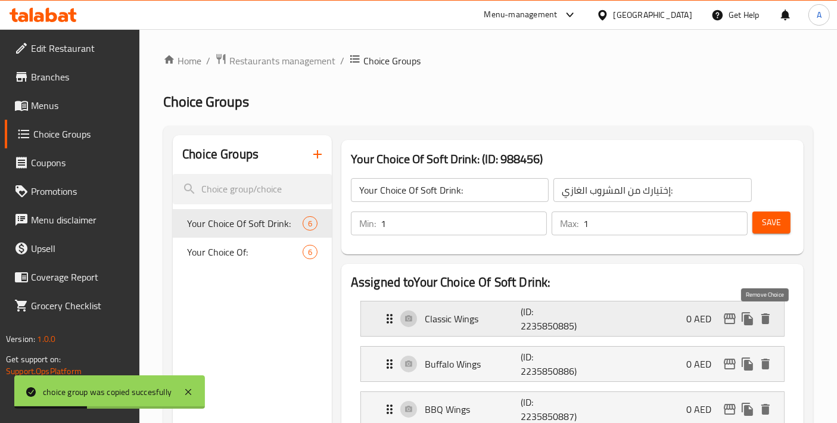
click at [764, 325] on icon "delete" at bounding box center [765, 319] width 14 height 14
click at [764, 357] on icon "delete" at bounding box center [765, 364] width 14 height 14
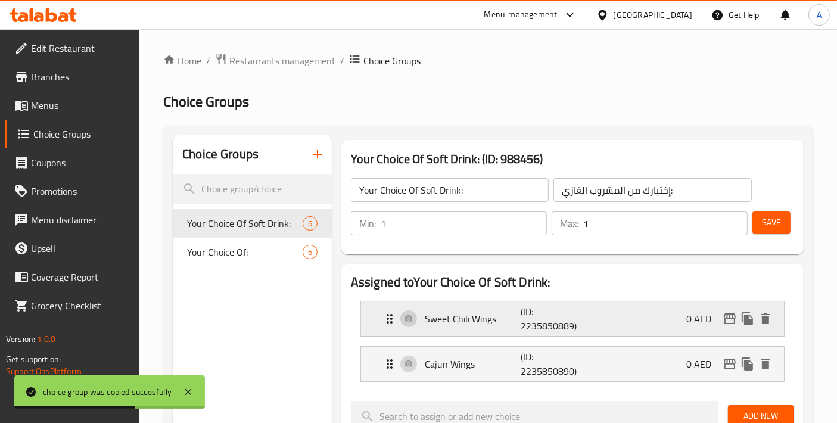
click at [571, 319] on p "(ID: 2235850889)" at bounding box center [553, 318] width 64 height 29
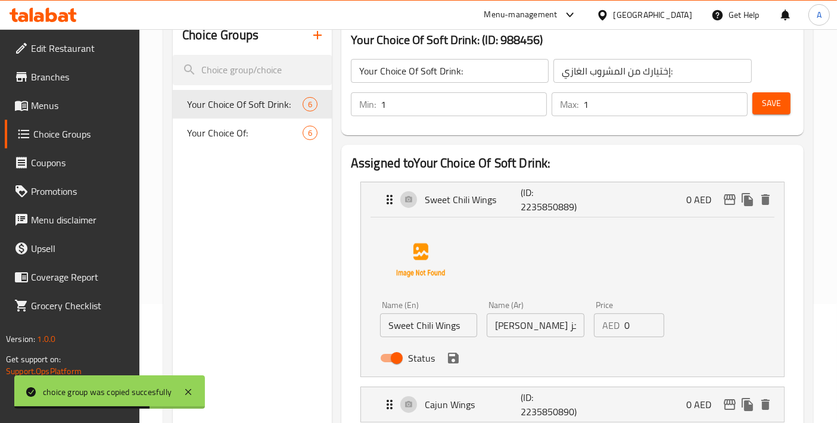
scroll to position [132, 0]
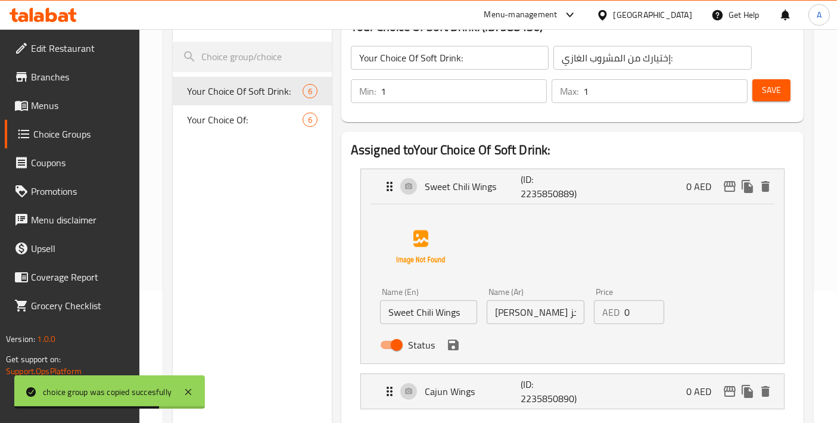
drag, startPoint x: 461, startPoint y: 314, endPoint x: 274, endPoint y: 303, distance: 186.8
paste input "Coke"
type input "Coke"
click at [541, 314] on input "[PERSON_NAME] وينجز" at bounding box center [535, 312] width 97 height 24
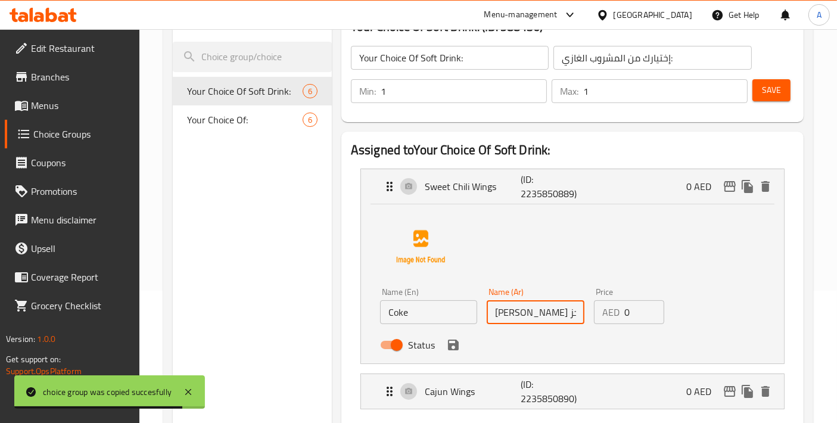
click at [541, 314] on input "[PERSON_NAME] وينجز" at bounding box center [535, 312] width 97 height 24
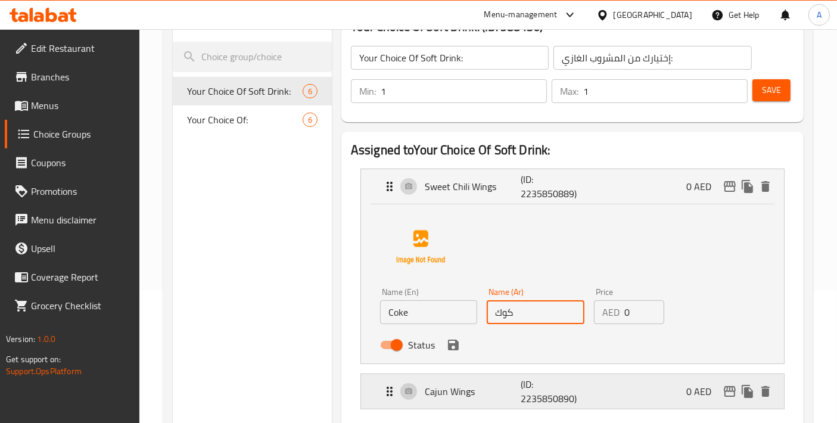
click at [522, 399] on p "(ID: 2235850890)" at bounding box center [553, 391] width 64 height 29
type input "كوك"
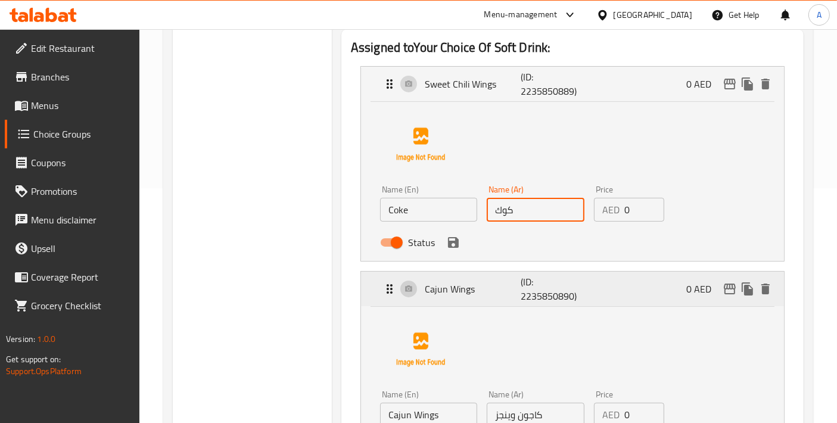
scroll to position [265, 0]
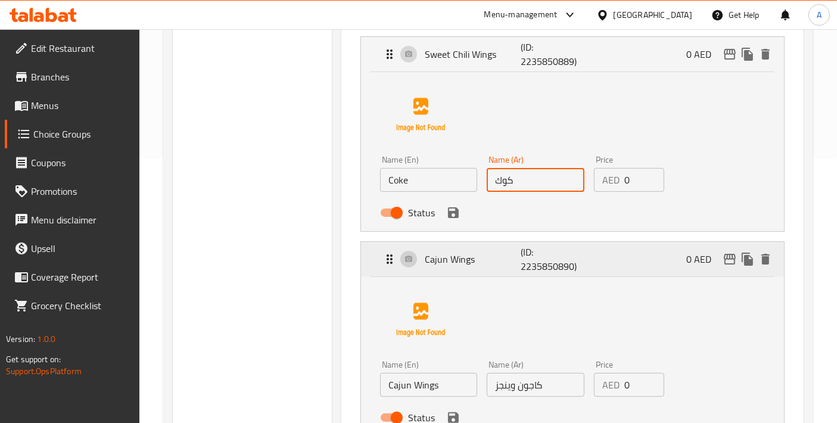
click at [486, 245] on div "Cajun Wings (ID: 2235850890) 0 AED" at bounding box center [575, 259] width 387 height 35
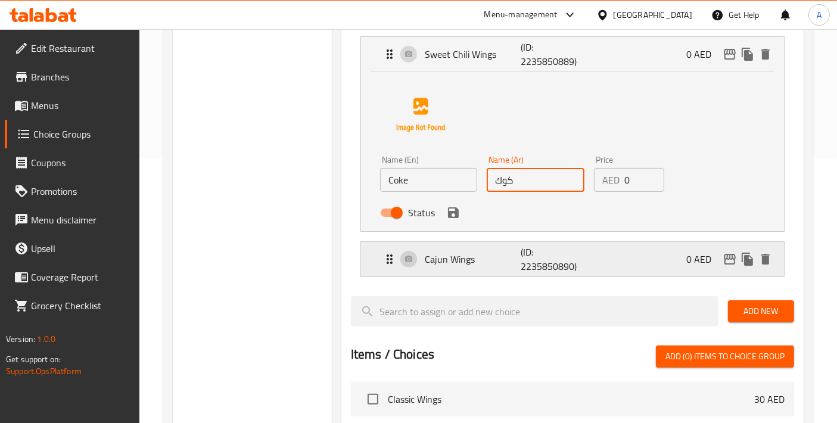
click at [491, 254] on p "Cajun Wings" at bounding box center [473, 259] width 96 height 14
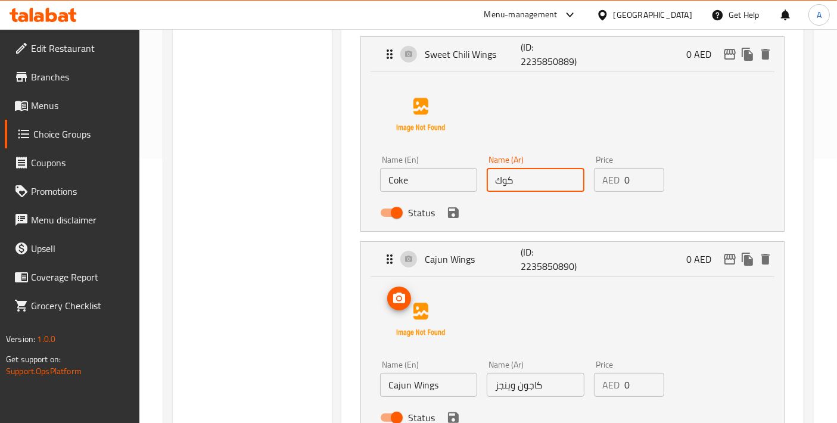
scroll to position [397, 0]
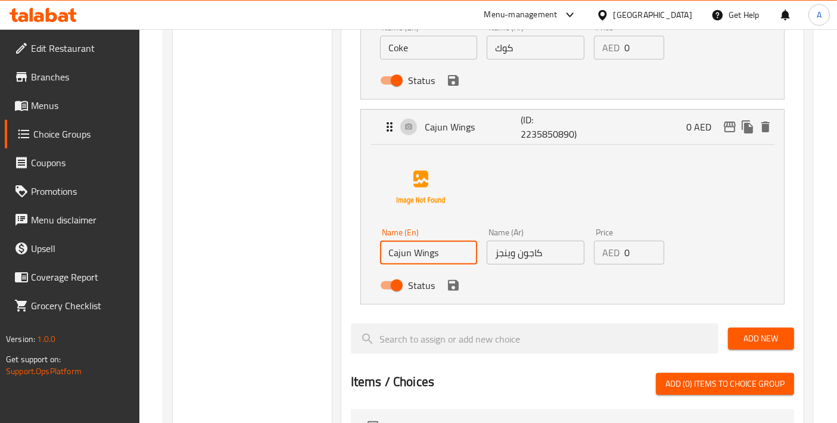
drag, startPoint x: 438, startPoint y: 250, endPoint x: 257, endPoint y: 223, distance: 183.1
click at [257, 223] on div "Choice Groups Your Choice Of Soft Drink: 6 Your Choice Of: 6 Your Choice Of Sof…" at bounding box center [491, 247] width 636 height 1018
paste input "Sprite"
type input "Sprite"
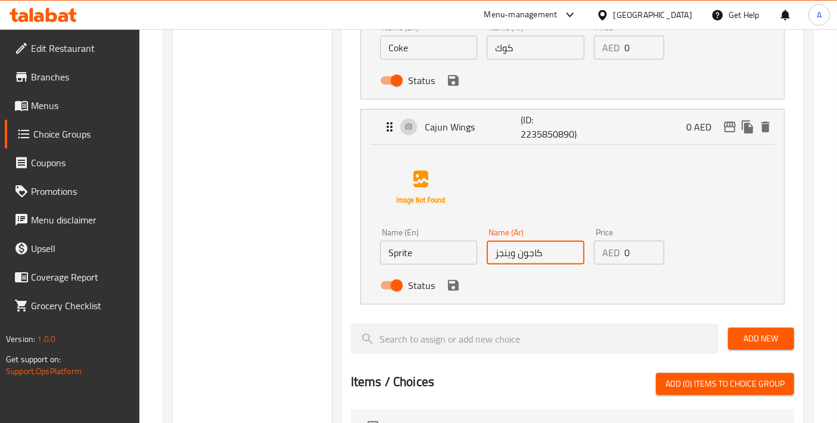
click at [528, 256] on input "كاجون وينجز" at bounding box center [535, 253] width 97 height 24
click at [527, 254] on input "كاجون وينجز" at bounding box center [535, 253] width 97 height 24
click at [560, 248] on input "كاجون وينجز" at bounding box center [535, 253] width 97 height 24
click at [456, 289] on icon "save" at bounding box center [453, 285] width 11 height 11
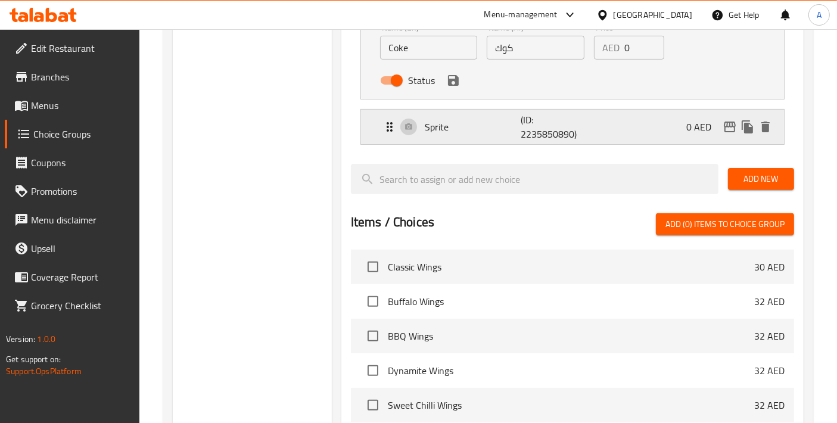
type input "سبرايت"
click at [455, 80] on icon "save" at bounding box center [453, 80] width 11 height 11
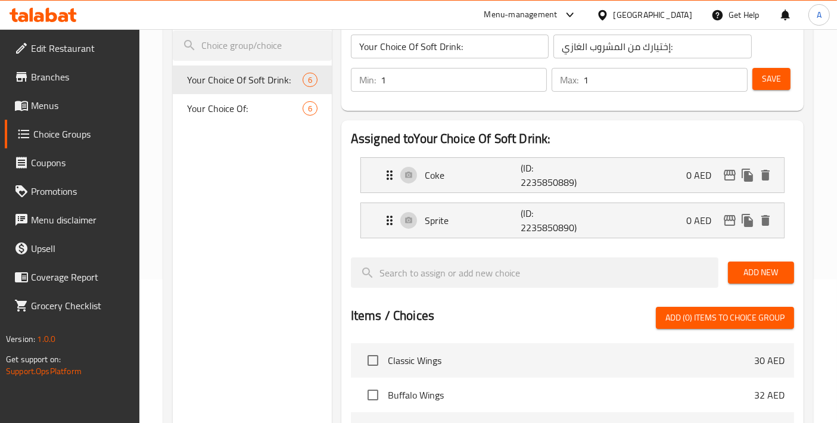
scroll to position [132, 0]
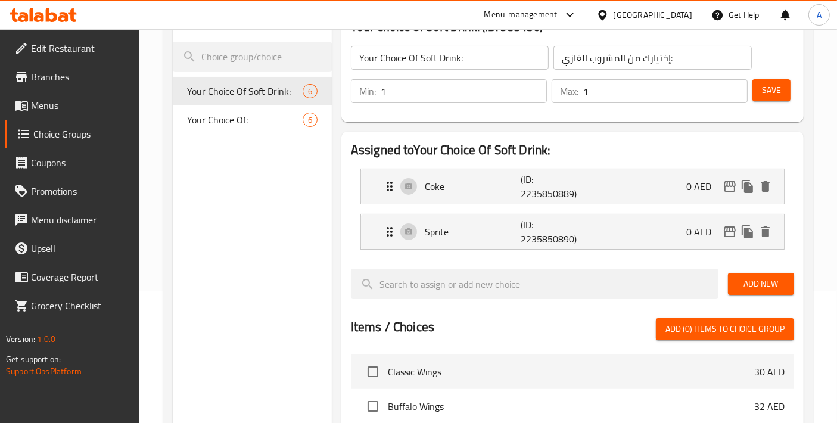
click at [758, 277] on span "Add New" at bounding box center [761, 283] width 47 height 15
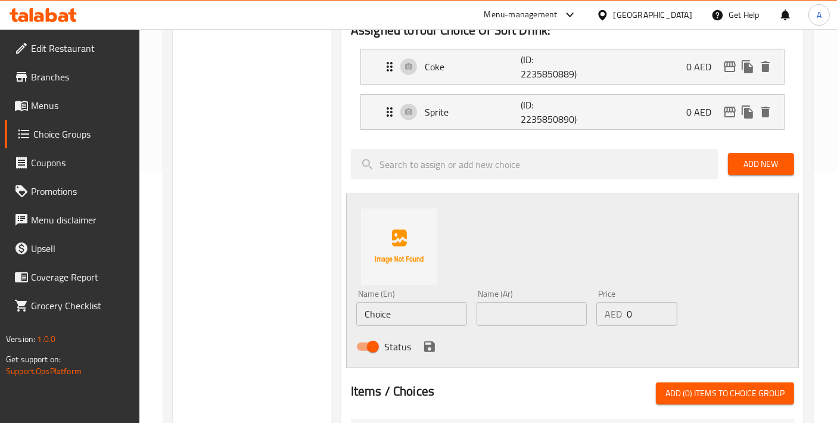
scroll to position [265, 0]
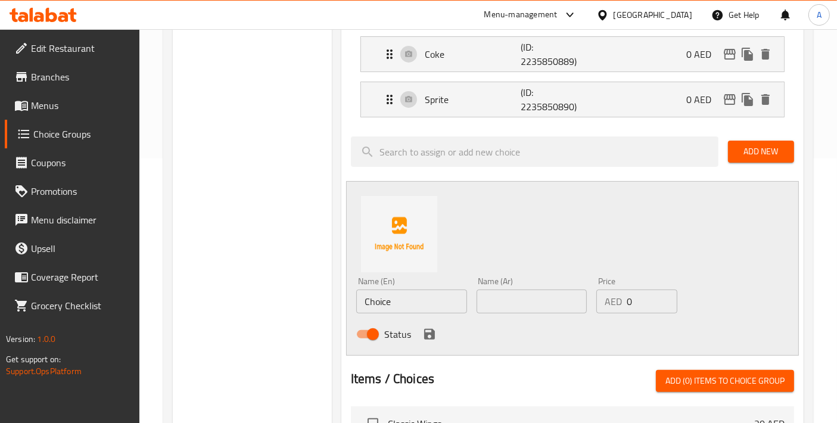
click at [415, 286] on div "Name (En) Choice Name (En)" at bounding box center [411, 295] width 111 height 36
drag, startPoint x: 413, startPoint y: 291, endPoint x: 331, endPoint y: 292, distance: 81.6
click at [332, 292] on div "Your Choice Of Soft Drink: (ID: 988456) Your Choice Of Soft Drink: ​ إختيارك من…" at bounding box center [570, 312] width 477 height 882
paste input "Fanta"
type input "Fanta"
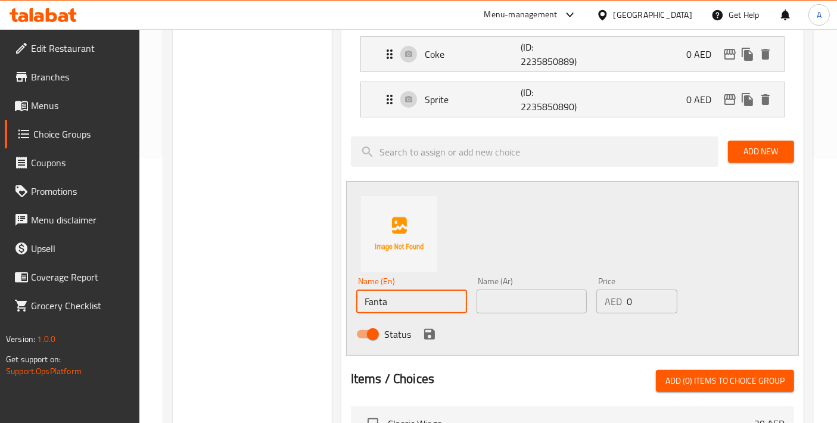
click at [571, 301] on input "text" at bounding box center [532, 302] width 111 height 24
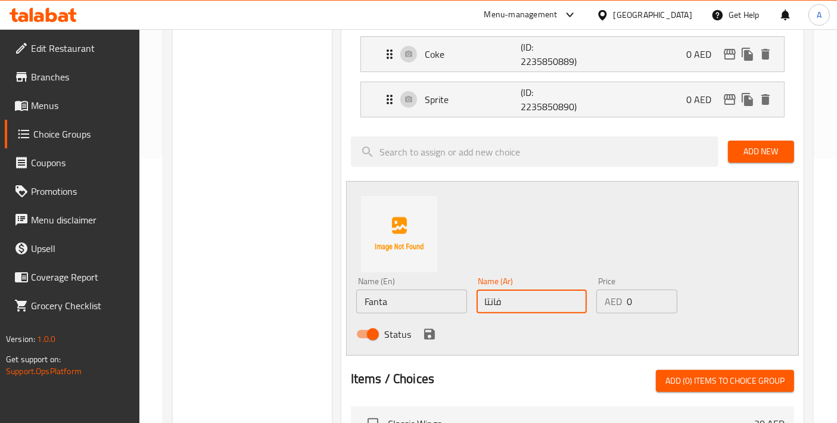
type input "فانتا"
click at [434, 340] on icon "save" at bounding box center [429, 334] width 14 height 14
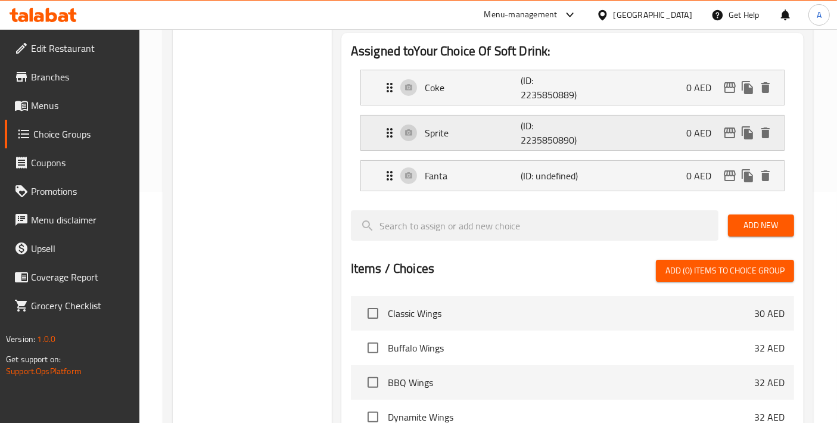
scroll to position [0, 0]
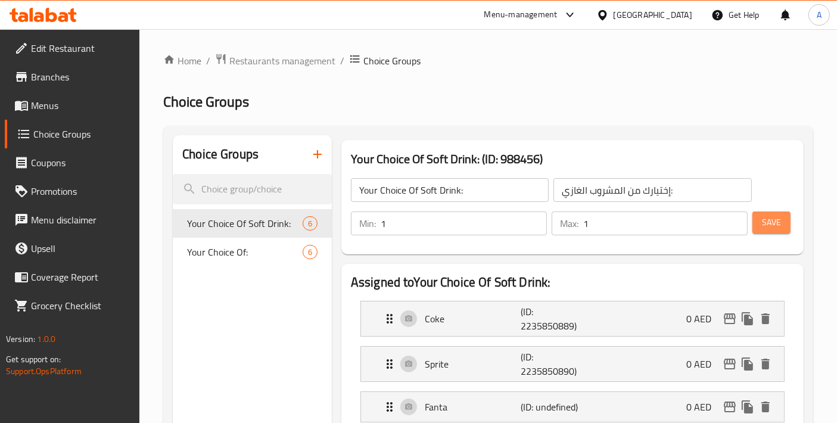
click at [769, 228] on span "Save" at bounding box center [771, 222] width 19 height 15
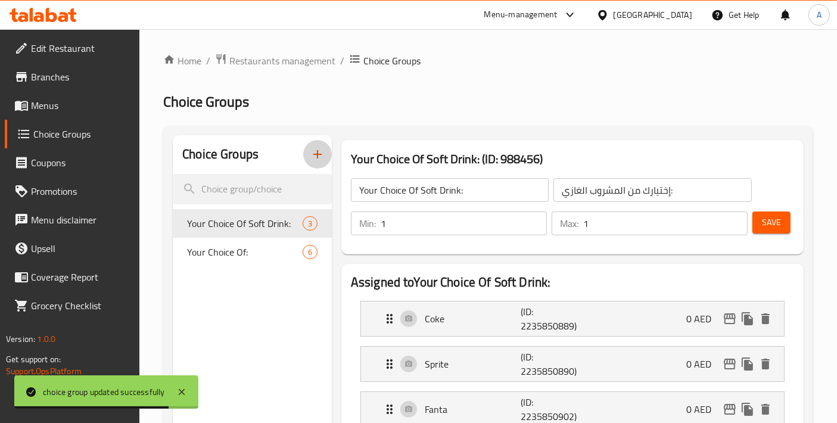
click at [319, 160] on icon "button" at bounding box center [317, 154] width 14 height 14
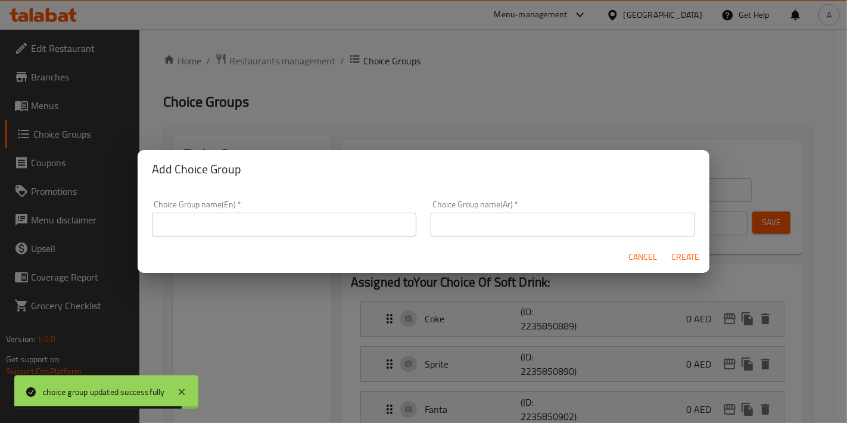
click at [362, 220] on input "text" at bounding box center [284, 225] width 265 height 24
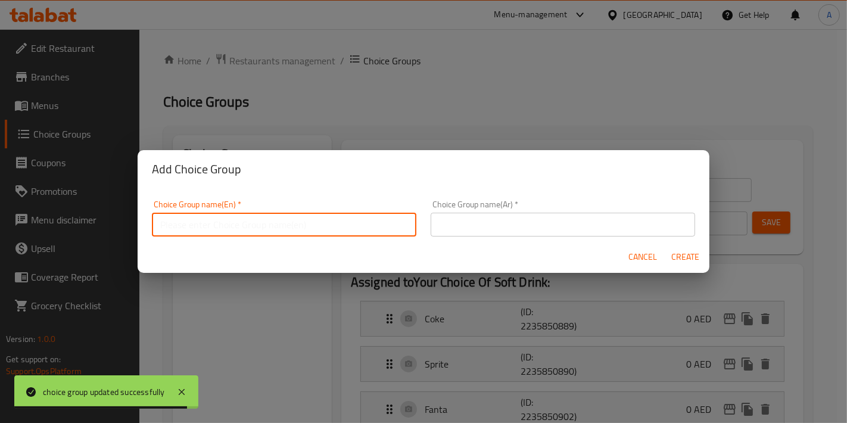
paste input "Your Choice Of Flavor:"
type input "Your Choice Of Flavor:"
click at [482, 231] on input "text" at bounding box center [563, 225] width 265 height 24
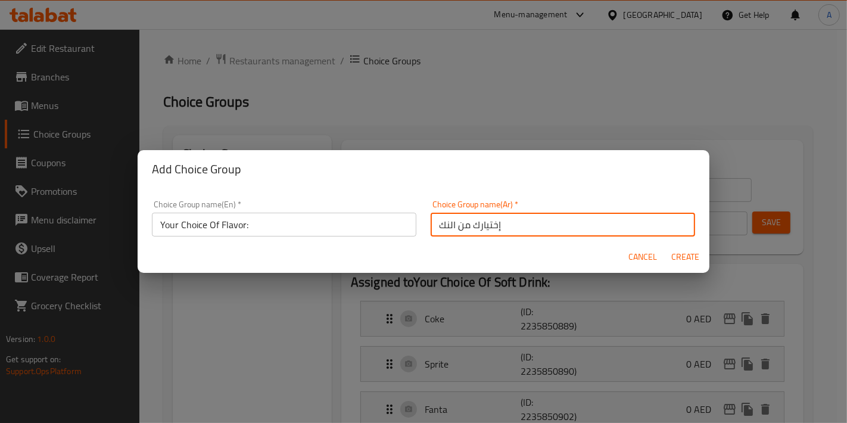
type input "إختيارك من النكهة:"
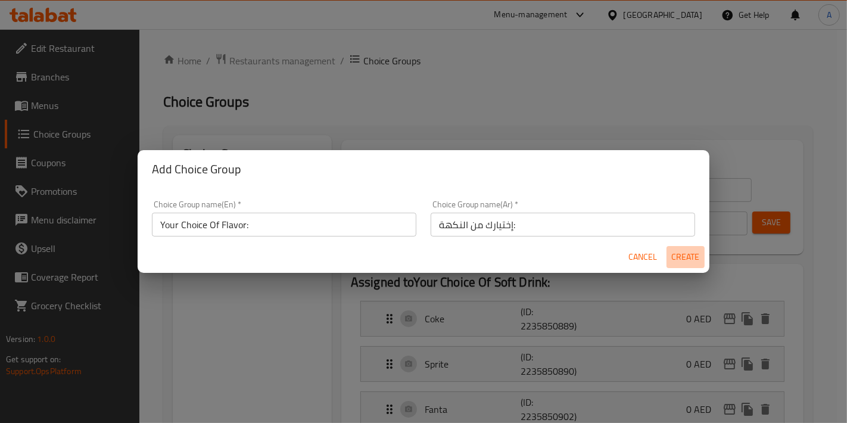
click at [680, 259] on span "Create" at bounding box center [685, 257] width 29 height 15
type input "Your Choice Of Flavor:"
type input "إختيارك من النكهة:"
type input "0"
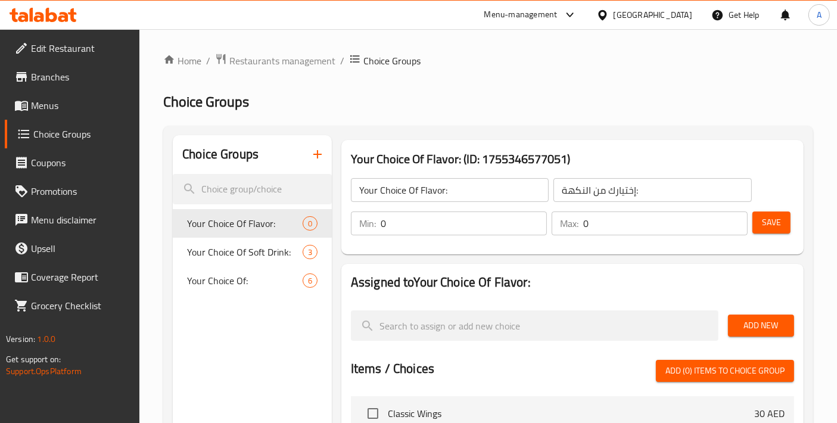
click at [515, 223] on input "0" at bounding box center [464, 223] width 166 height 24
type input "1"
click at [537, 221] on input "1" at bounding box center [464, 223] width 166 height 24
type input "1"
click at [737, 220] on input "1" at bounding box center [665, 223] width 164 height 24
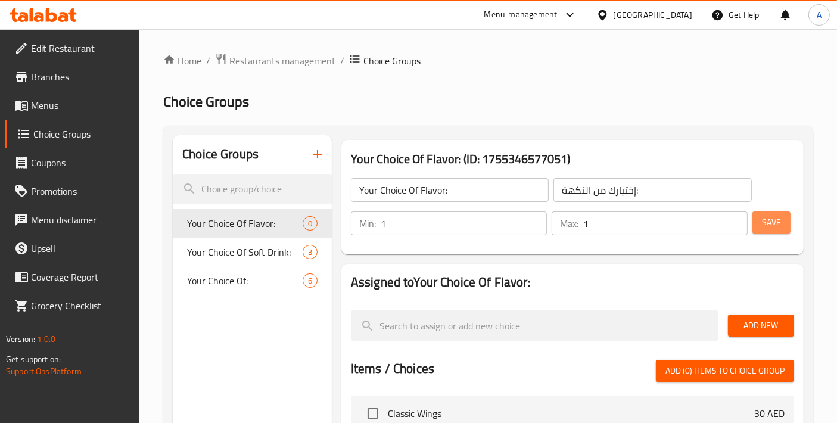
click at [764, 225] on span "Save" at bounding box center [771, 222] width 19 height 15
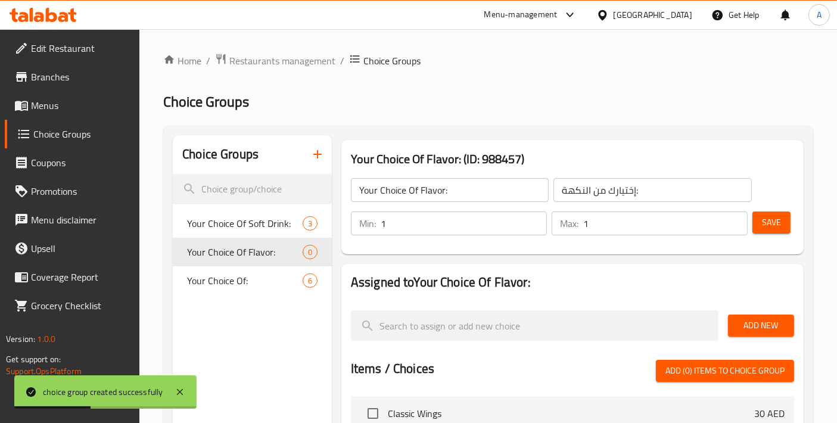
click at [761, 319] on span "Add New" at bounding box center [761, 325] width 47 height 15
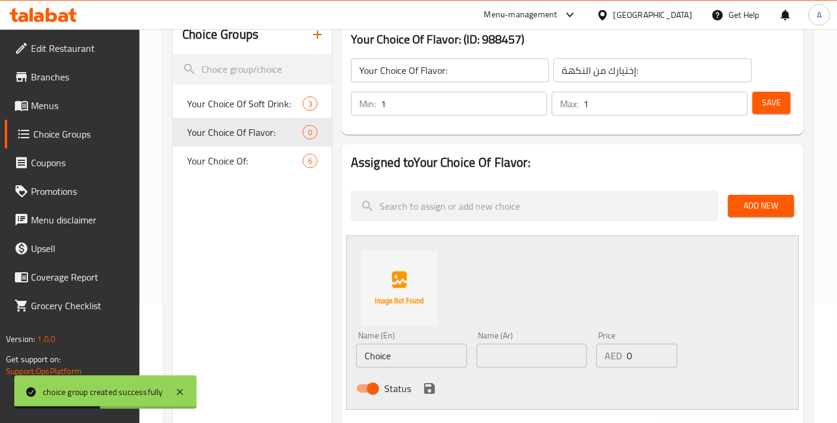
scroll to position [132, 0]
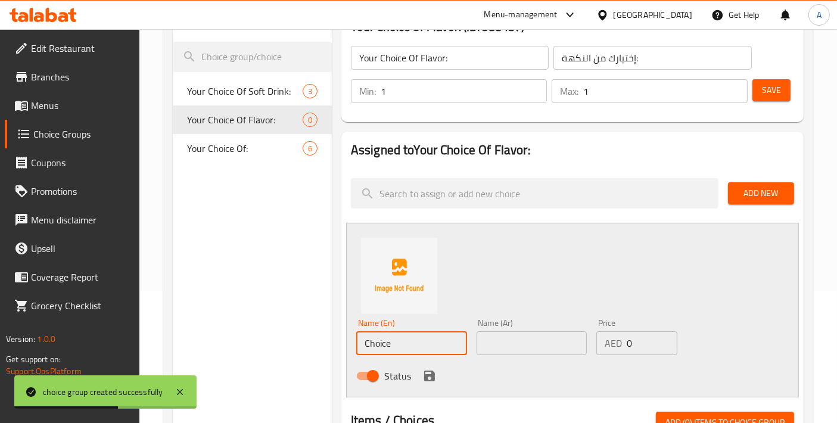
drag, startPoint x: 418, startPoint y: 348, endPoint x: 262, endPoint y: 326, distance: 157.5
click at [262, 326] on div "Choice Groups Your Choice Of Soft Drink: 3 Your Choice Of Flavor: 0 Your Choice…" at bounding box center [491, 399] width 636 height 792
paste input "Strawberry"
type input "Strawberry"
click at [514, 338] on input "text" at bounding box center [532, 343] width 111 height 24
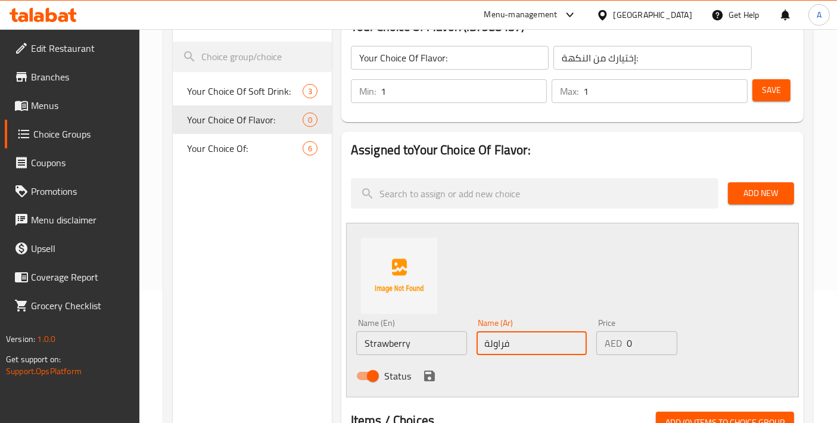
type input "فراولة"
click at [433, 385] on div "Status" at bounding box center [531, 376] width 360 height 32
click at [431, 382] on button "save" at bounding box center [430, 376] width 18 height 18
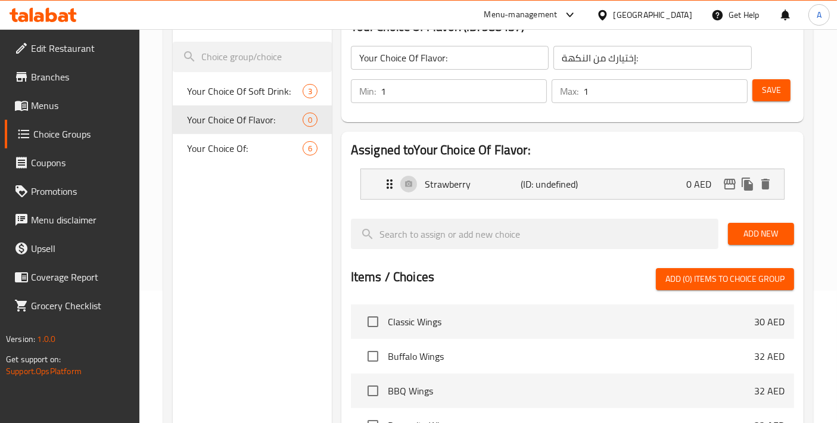
click at [740, 244] on button "Add New" at bounding box center [761, 234] width 66 height 22
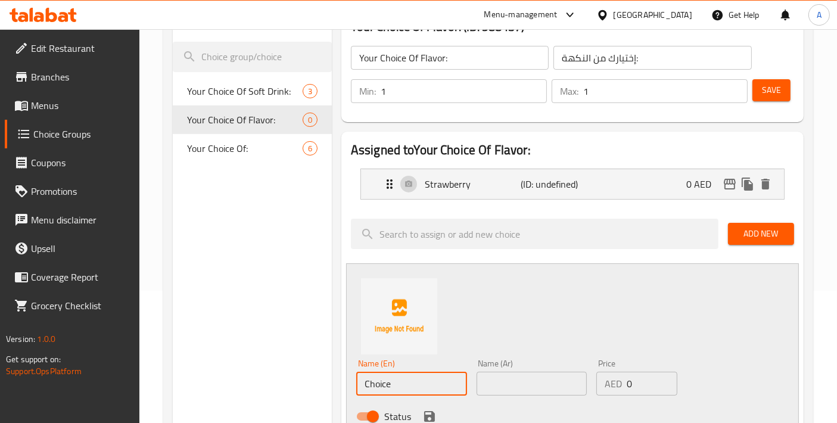
drag, startPoint x: 424, startPoint y: 384, endPoint x: 289, endPoint y: 369, distance: 135.5
click at [289, 369] on div "Choice Groups Your Choice Of Soft Drink: 3 Your Choice Of Flavor: 0 Your Choice…" at bounding box center [491, 419] width 636 height 832
paste input "Mixed Berry"
type input "Mixed Berry"
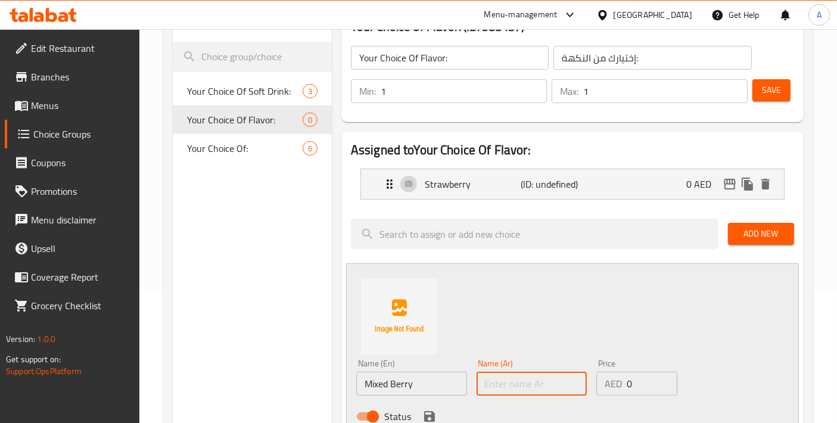
click at [507, 374] on input "text" at bounding box center [532, 384] width 111 height 24
type input "توت مشكل"
click at [428, 421] on icon "save" at bounding box center [429, 416] width 14 height 14
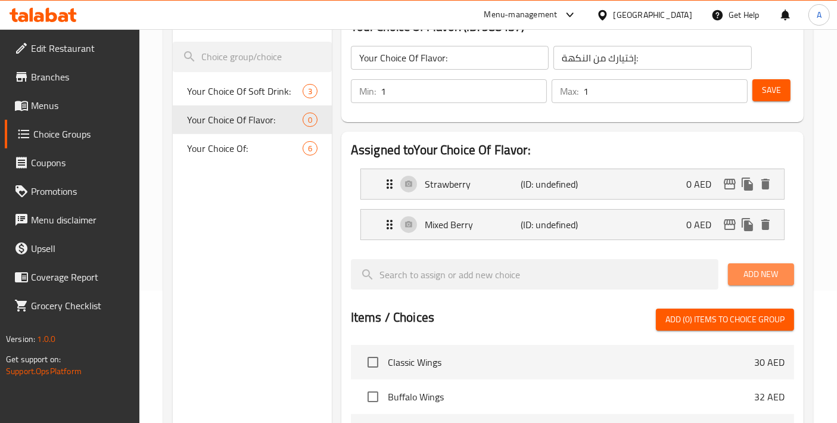
click at [749, 279] on span "Add New" at bounding box center [761, 274] width 47 height 15
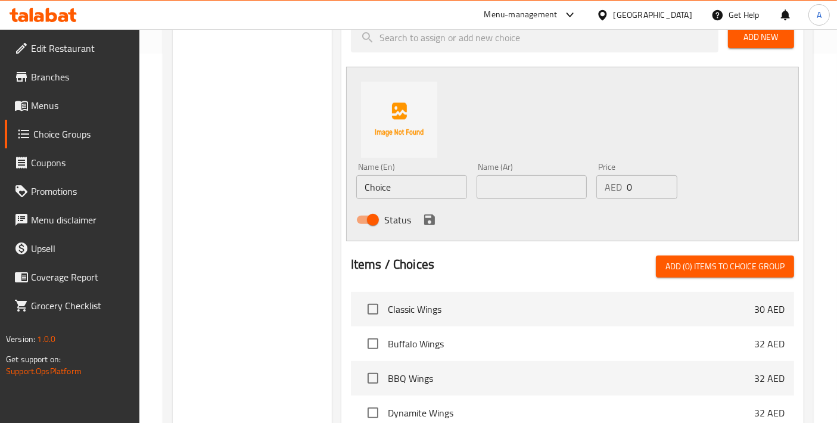
scroll to position [397, 0]
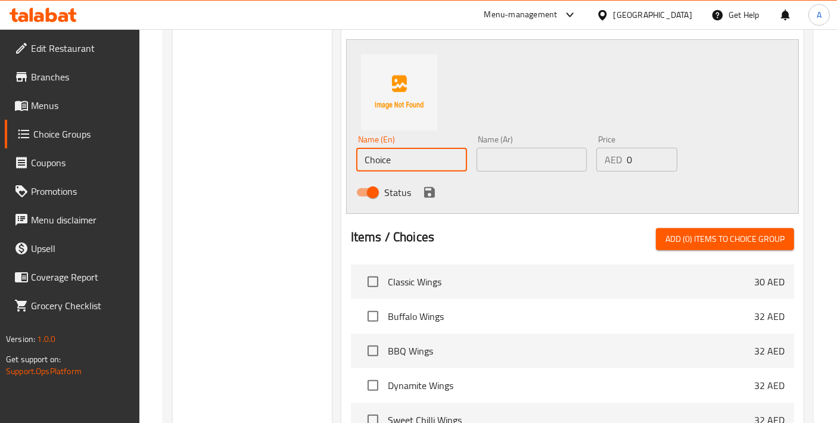
drag, startPoint x: 415, startPoint y: 165, endPoint x: 278, endPoint y: 135, distance: 140.9
click at [278, 135] on div "Choice Groups Your Choice Of Soft Drink: 3 Your Choice Of Flavor: 0 Your Choice…" at bounding box center [491, 174] width 636 height 873
paste input "Passion Fruit"
type input "Passion Fruit"
click at [525, 152] on input "text" at bounding box center [532, 160] width 111 height 24
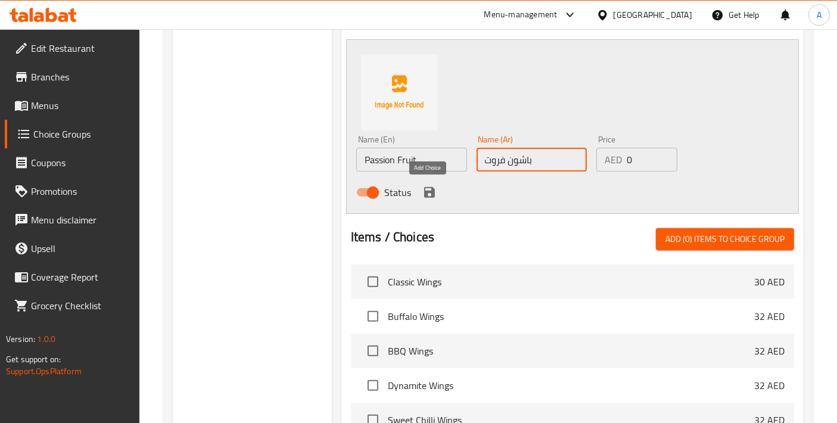
type input "باشون فروت"
click at [428, 195] on icon "save" at bounding box center [429, 192] width 14 height 14
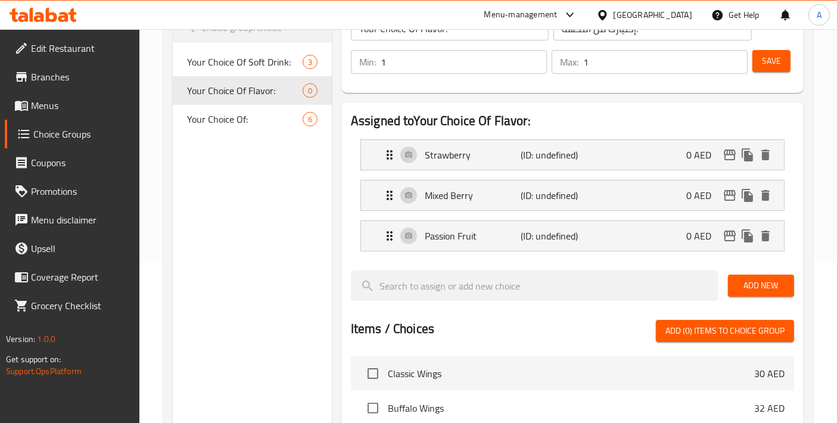
scroll to position [132, 0]
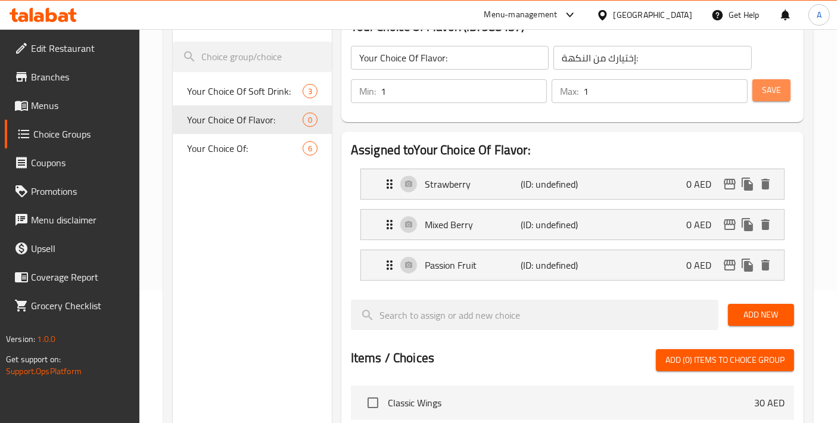
click at [757, 82] on button "Save" at bounding box center [771, 90] width 38 height 22
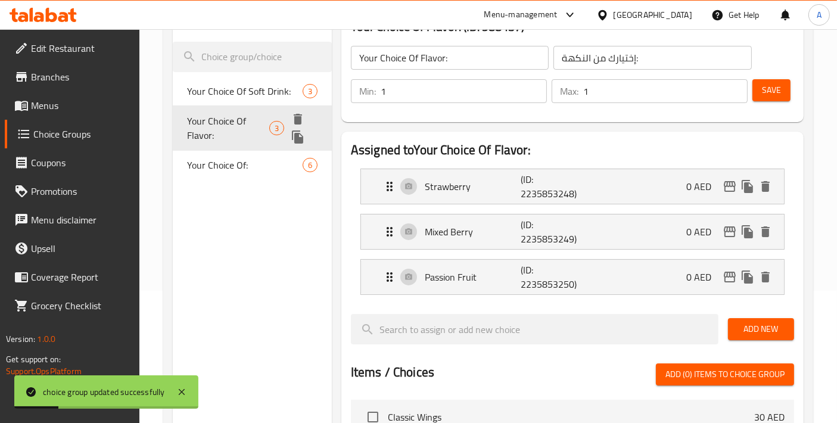
click at [303, 135] on icon "duplicate" at bounding box center [298, 137] width 14 height 14
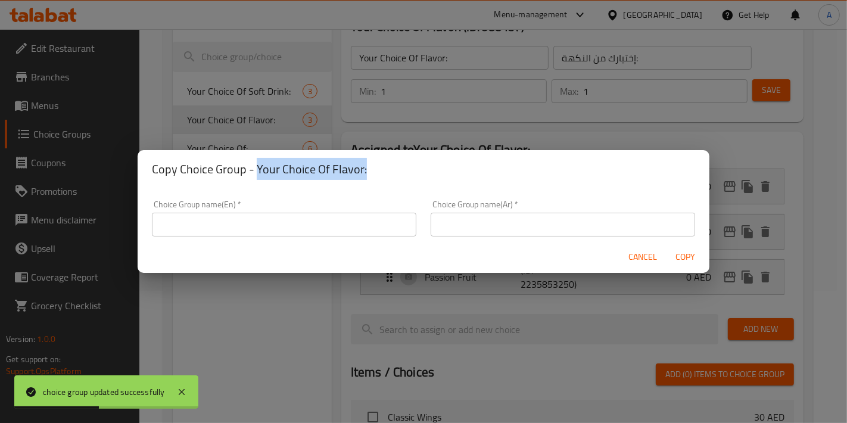
drag, startPoint x: 255, startPoint y: 164, endPoint x: 381, endPoint y: 167, distance: 125.7
click at [381, 167] on h2 "Copy Choice Group - Your Choice Of Flavor:" at bounding box center [423, 169] width 543 height 19
copy h2 "Your Choice Of Flavor:"
click at [297, 226] on input "text" at bounding box center [284, 225] width 265 height 24
paste input "Your Choice Of Flavor:"
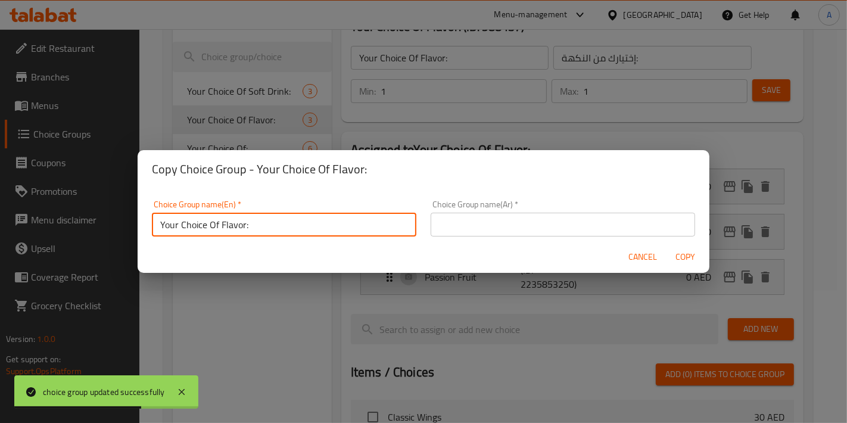
click at [219, 220] on input "Your Choice Of Flavor:" at bounding box center [284, 225] width 265 height 24
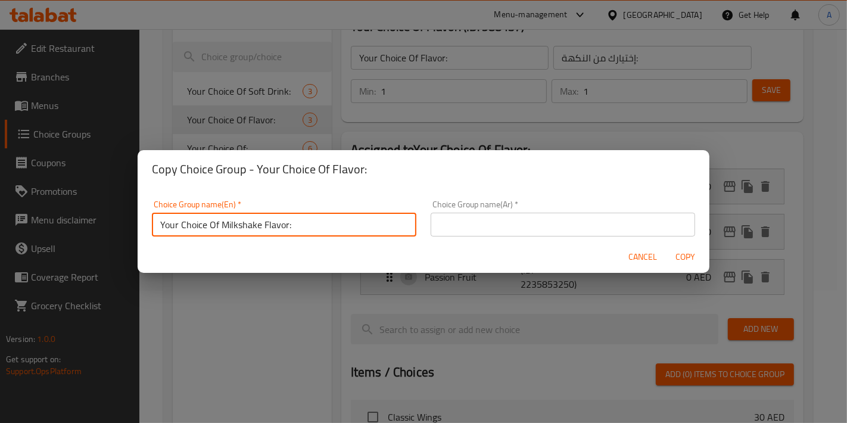
type input "Your Choice Of Milkshake Flavor:"
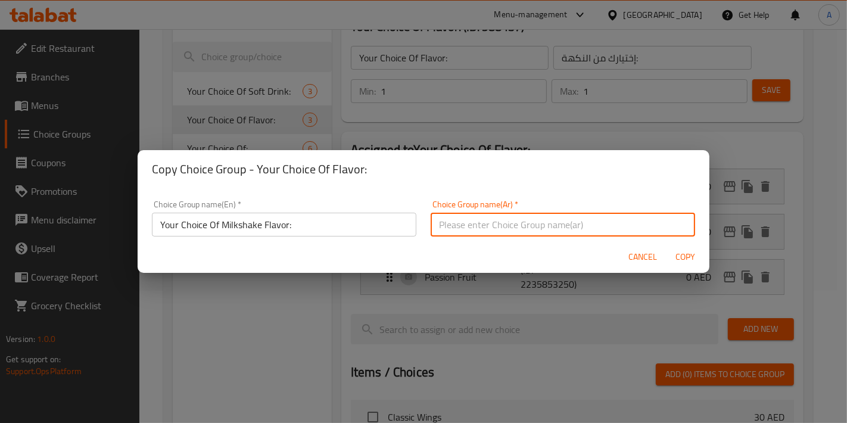
click at [485, 220] on input "text" at bounding box center [563, 225] width 265 height 24
type input "إختيارك من نكهة الميلك شيك:"
click at [667, 246] on button "Copy" at bounding box center [686, 257] width 38 height 22
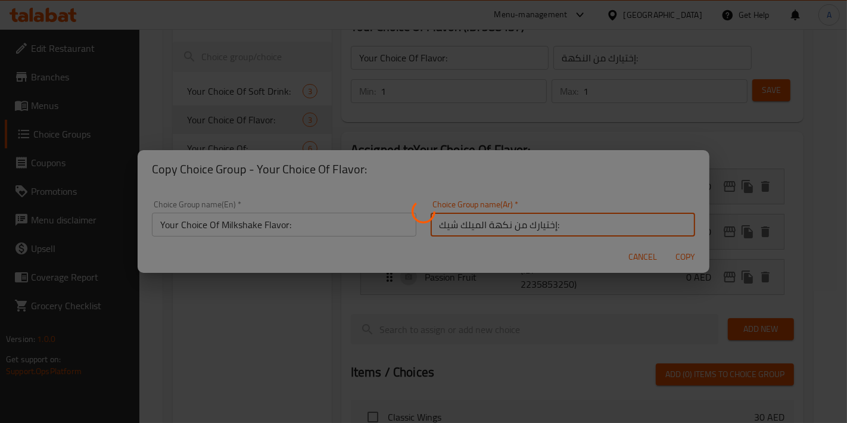
type input "Your Choice Of Milkshake Flavor:"
type input "إختيارك من نكهة الميلك شيك:"
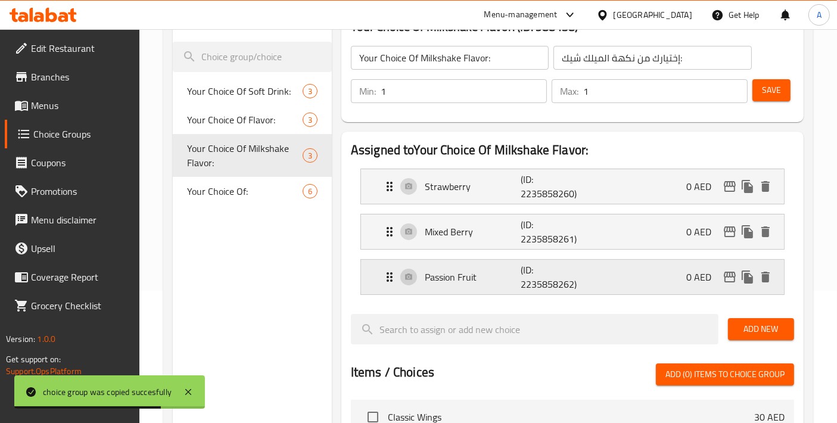
click at [763, 272] on icon "delete" at bounding box center [765, 277] width 8 height 11
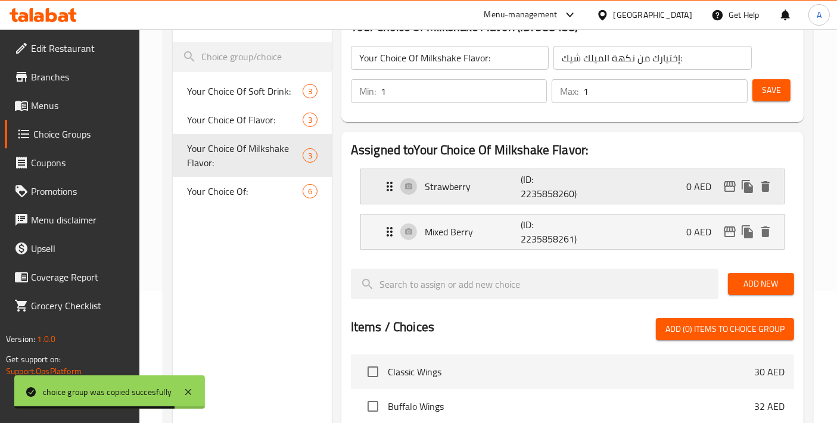
click at [537, 171] on div "Strawberry (ID: 2235858260) 0 AED" at bounding box center [575, 186] width 387 height 35
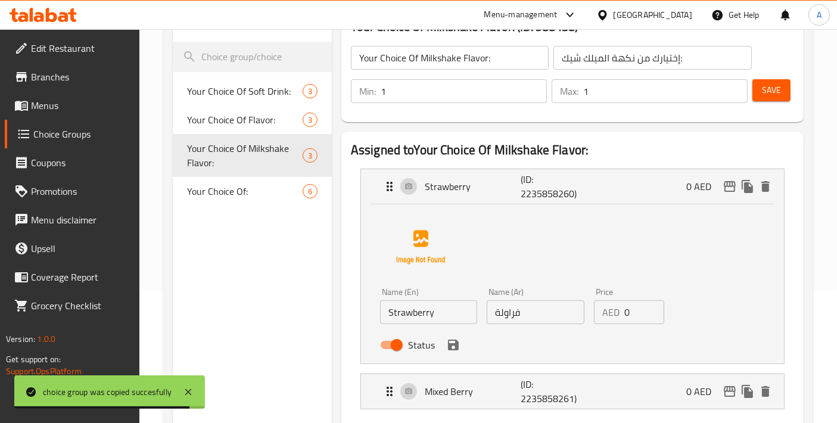
drag, startPoint x: 444, startPoint y: 314, endPoint x: 257, endPoint y: 292, distance: 188.4
paste input "Vanilla"
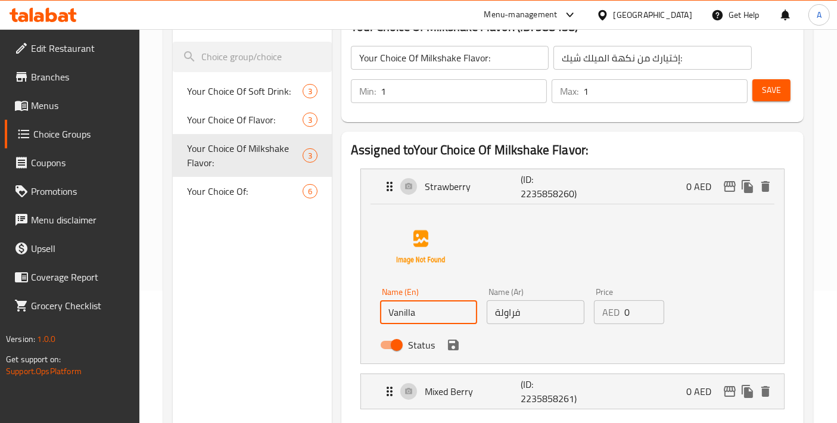
type input "Vanilla"
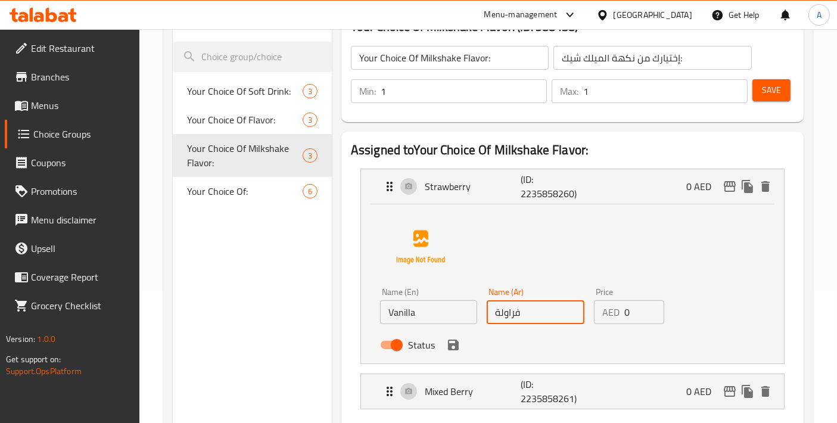
drag, startPoint x: 536, startPoint y: 321, endPoint x: 446, endPoint y: 309, distance: 90.7
click at [446, 309] on div "Name (En) Vanilla Name (En) Name (Ar) فراولة Name (Ar) Price AED 0 Price Status" at bounding box center [535, 322] width 321 height 78
click at [458, 349] on icon "save" at bounding box center [453, 345] width 14 height 14
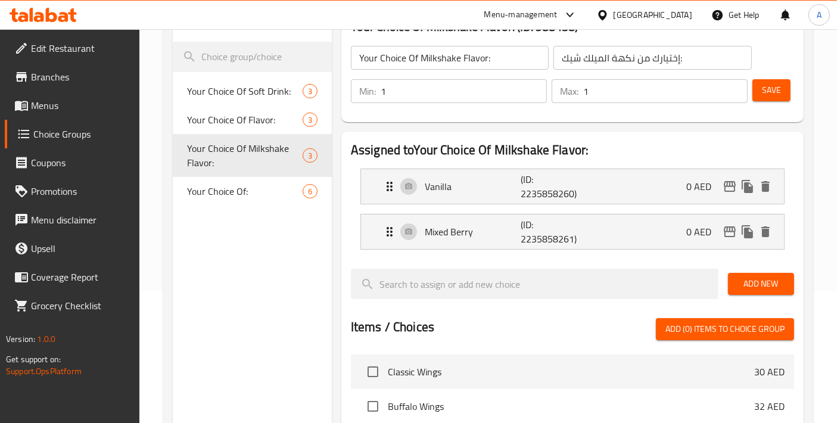
type input "فانيليا"
click at [512, 244] on div "Mixed Berry (ID: 2235858261) 0 AED" at bounding box center [575, 231] width 387 height 35
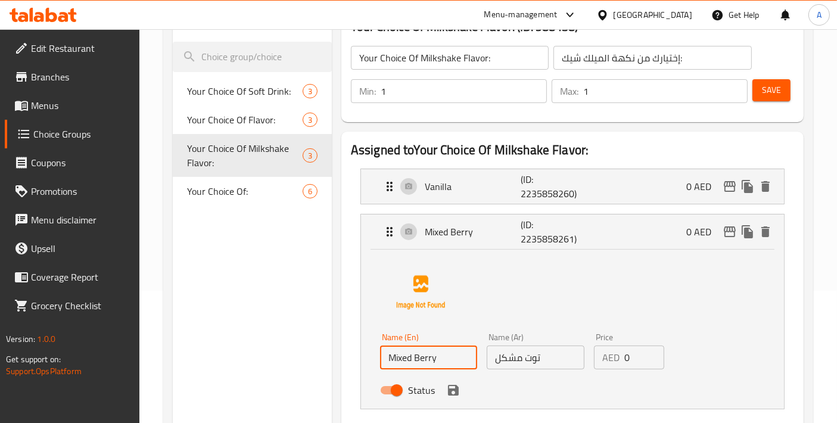
drag, startPoint x: 441, startPoint y: 356, endPoint x: 219, endPoint y: 334, distance: 223.3
paste input "Chocolate"
type input "Chocolate"
click at [515, 360] on input "توت مشكل" at bounding box center [535, 358] width 97 height 24
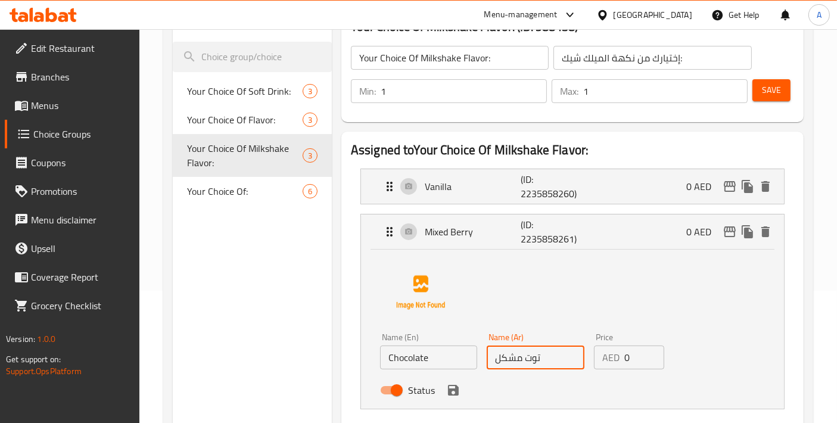
click at [515, 360] on input "توت مشكل" at bounding box center [535, 358] width 97 height 24
type input "a"
click at [458, 394] on icon "save" at bounding box center [453, 390] width 14 height 14
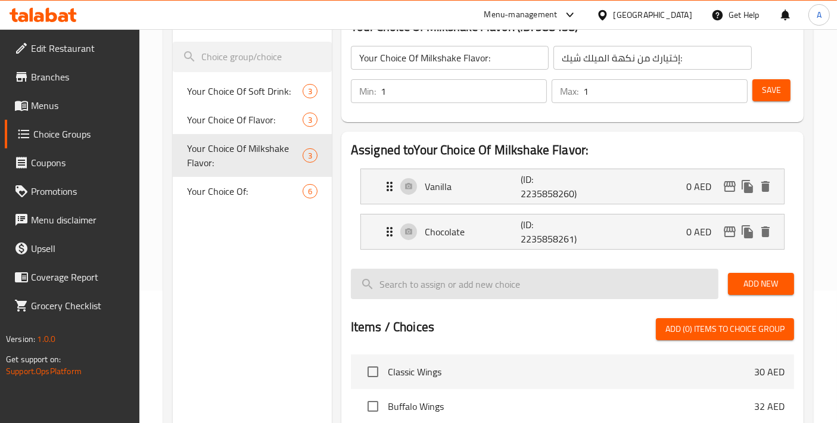
type input "شوكولاتة"
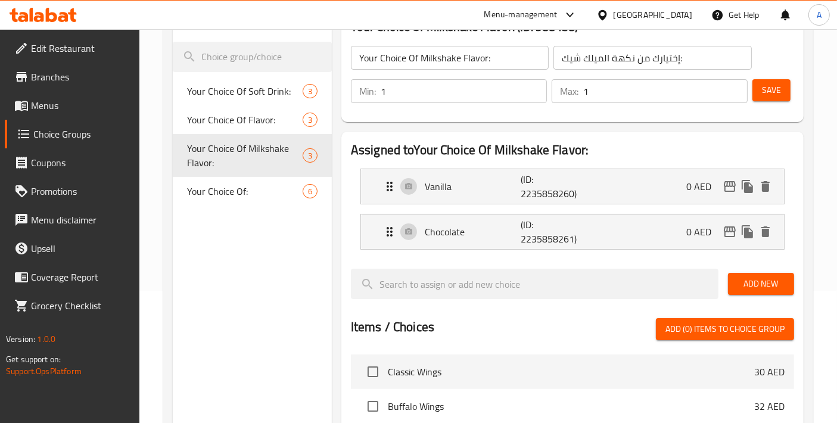
click at [759, 96] on button "Save" at bounding box center [771, 90] width 38 height 22
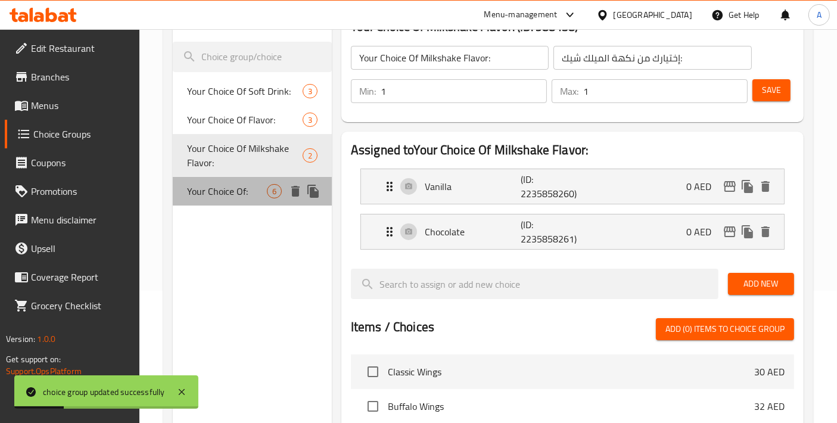
click at [239, 195] on span "Your Choice Of:" at bounding box center [227, 191] width 80 height 14
type input "Your Choice Of:"
type input "إختيارك من:"
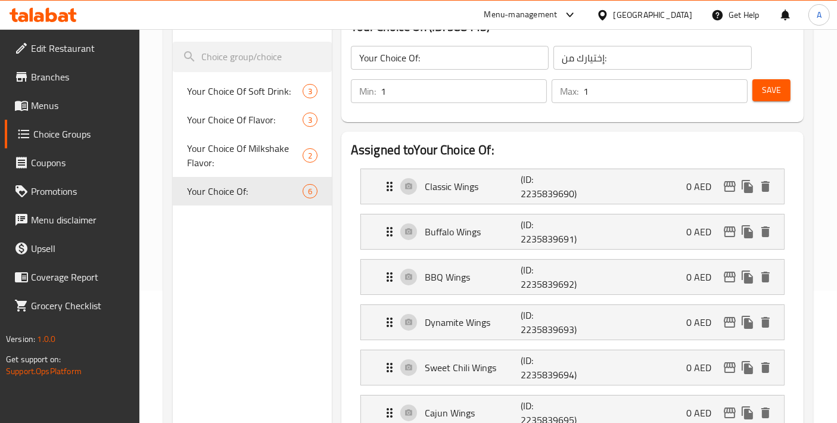
click at [68, 101] on span "Menus" at bounding box center [80, 105] width 99 height 14
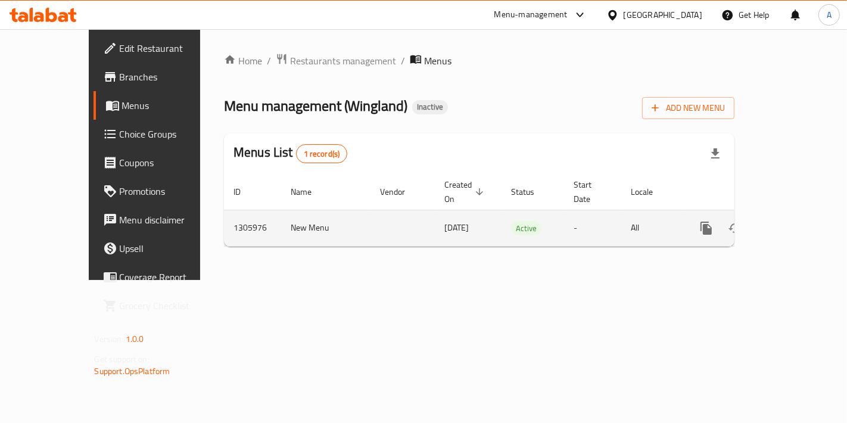
click at [799, 221] on icon "enhanced table" at bounding box center [792, 228] width 14 height 14
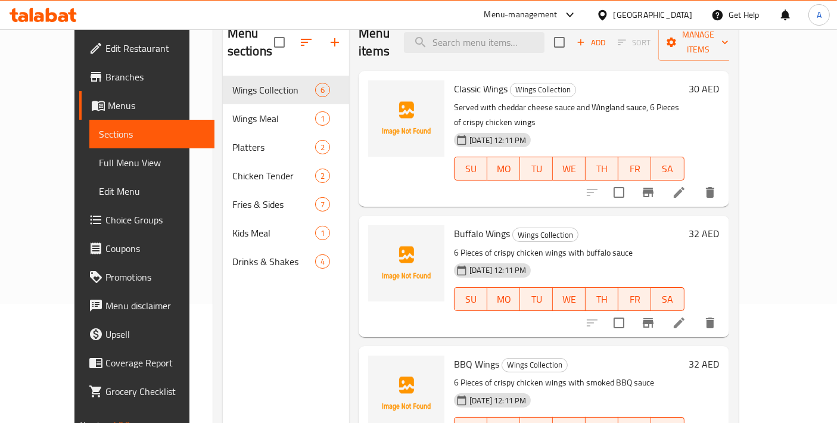
scroll to position [132, 0]
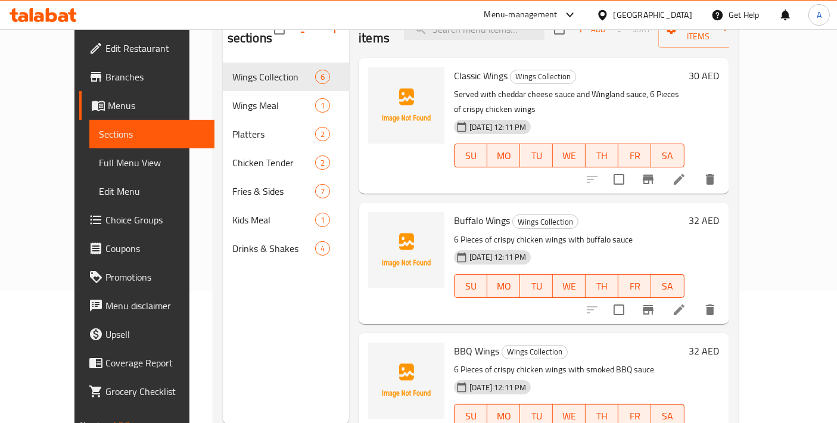
click at [225, 250] on div "Menu sections Wings Collection 6 Wings Meal 1 Platters 2 Chicken Tender 2 Fries…" at bounding box center [286, 212] width 126 height 423
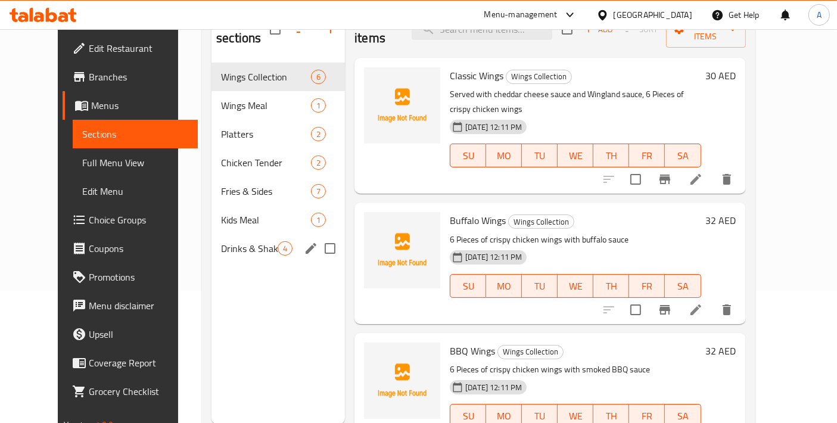
click at [227, 241] on span "Drinks & Shakes" at bounding box center [249, 248] width 57 height 14
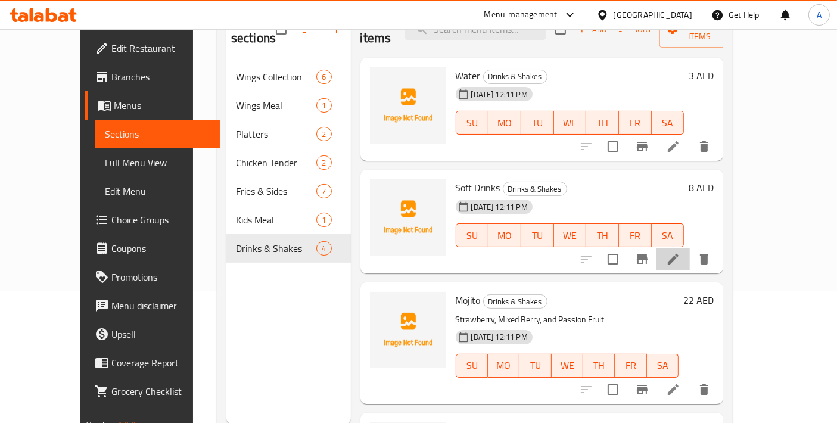
click at [690, 248] on li at bounding box center [672, 258] width 33 height 21
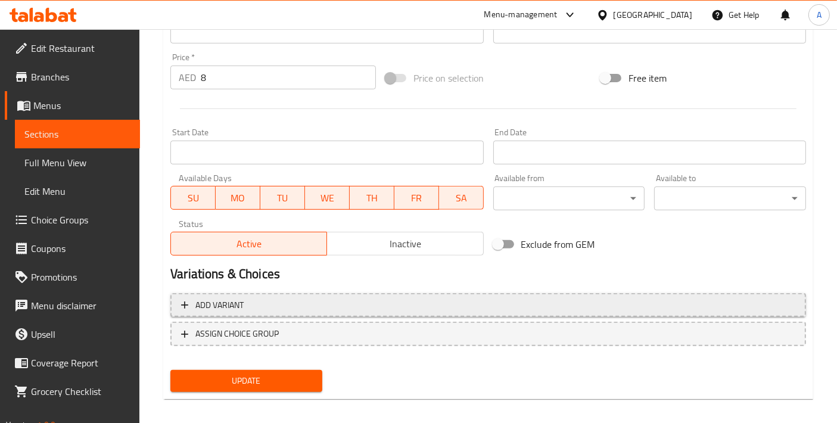
scroll to position [416, 0]
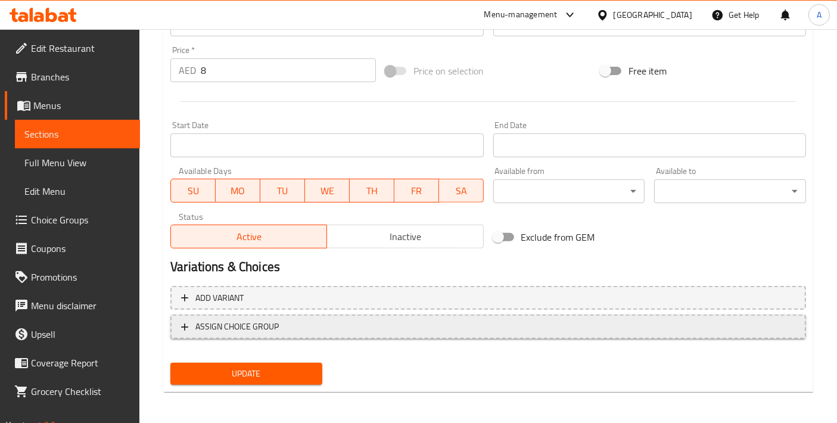
click at [270, 324] on span "ASSIGN CHOICE GROUP" at bounding box center [236, 326] width 83 height 15
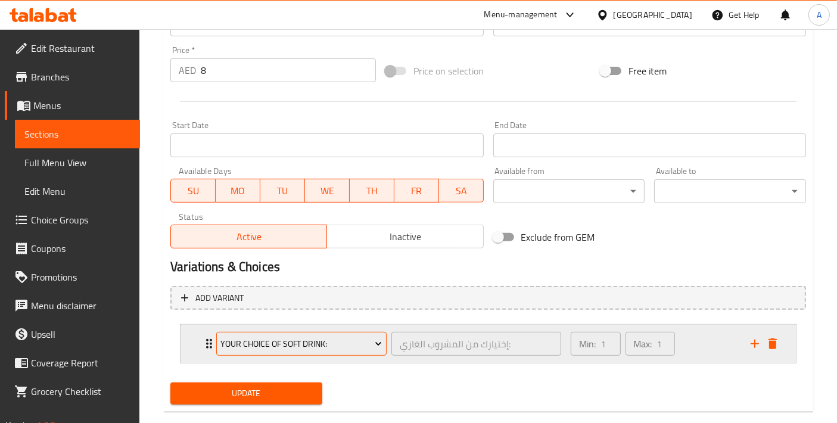
click at [287, 338] on span "Your Choice Of Soft Drink:" at bounding box center [301, 344] width 161 height 15
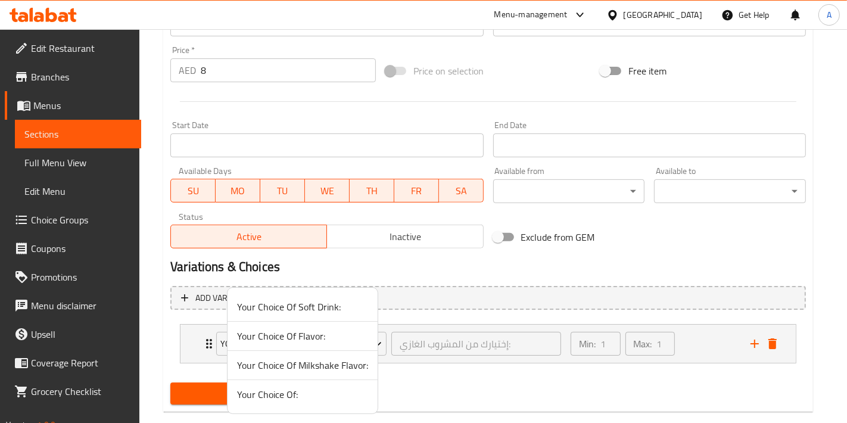
click at [184, 361] on div at bounding box center [423, 211] width 847 height 423
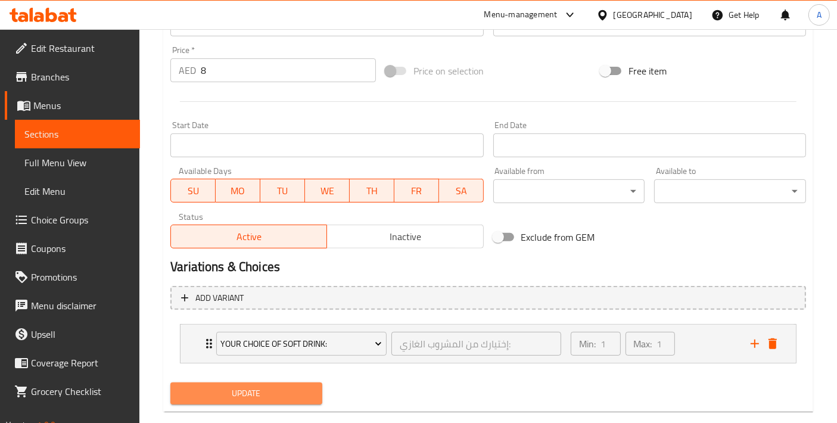
click at [208, 384] on button "Update" at bounding box center [246, 393] width 152 height 22
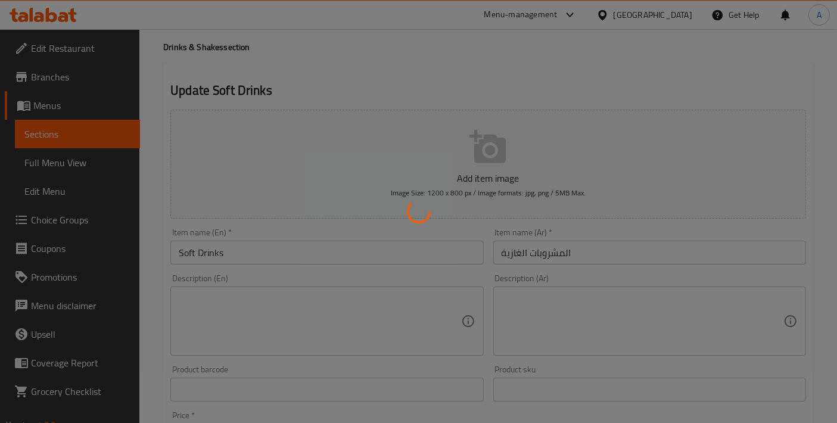
scroll to position [19, 0]
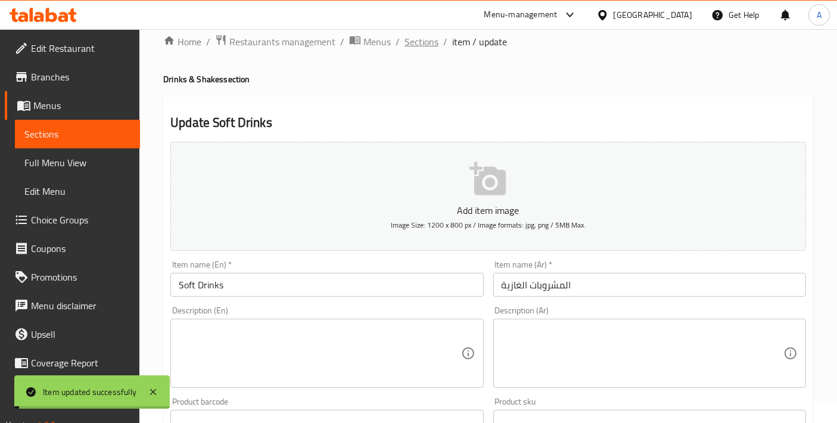
click at [418, 48] on span "Sections" at bounding box center [422, 42] width 34 height 14
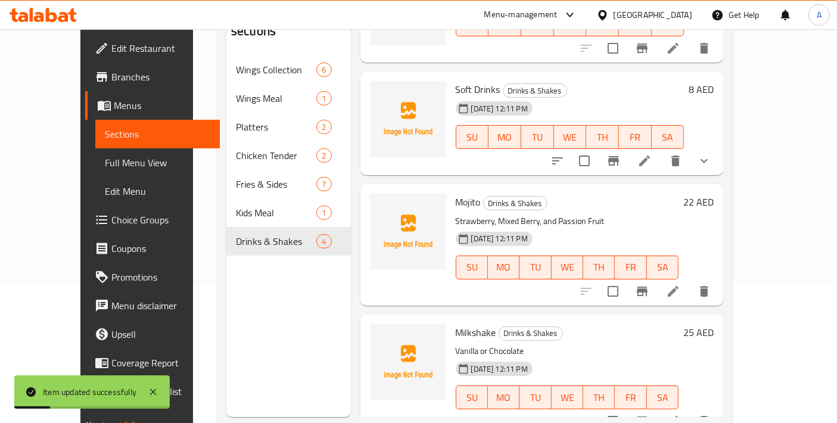
scroll to position [151, 0]
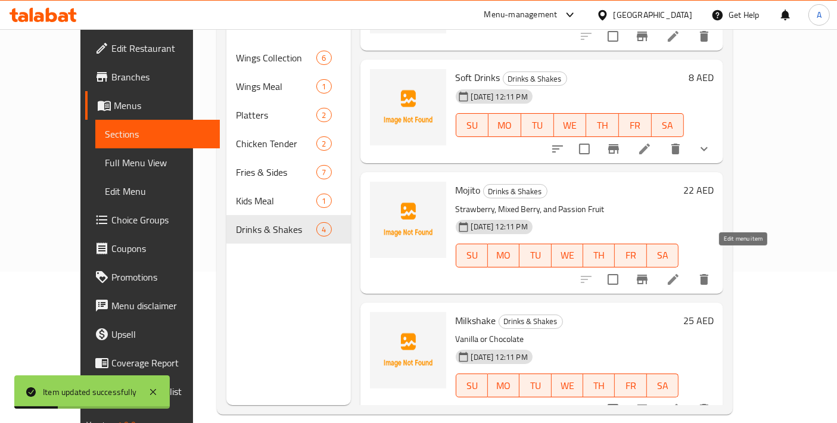
click at [680, 272] on icon at bounding box center [673, 279] width 14 height 14
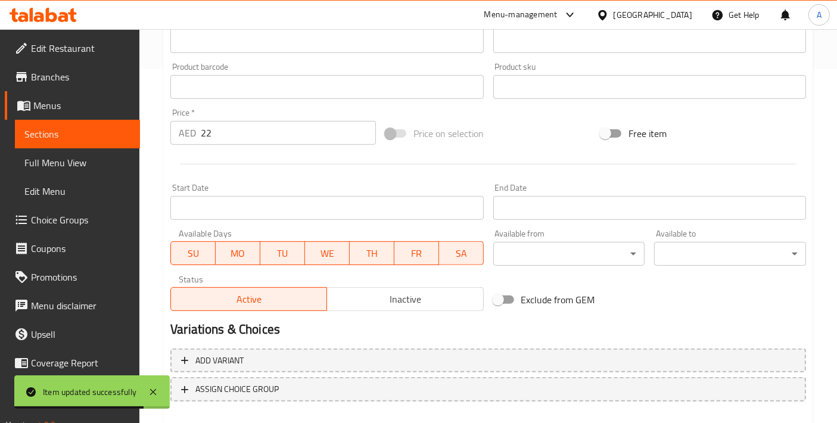
scroll to position [416, 0]
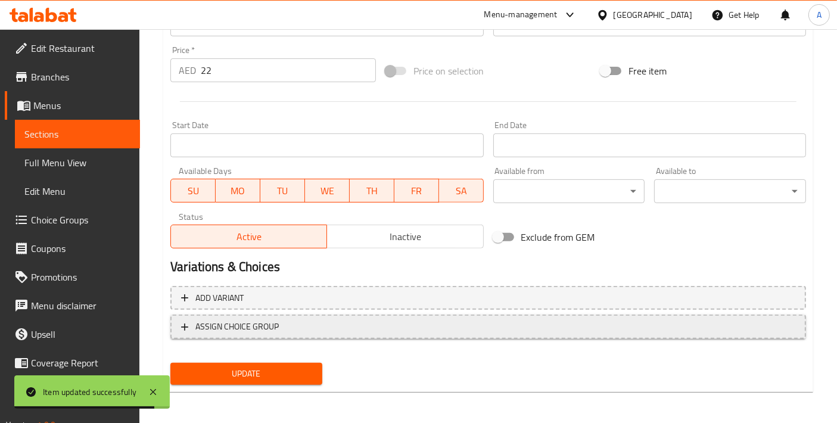
click at [320, 332] on button "ASSIGN CHOICE GROUP" at bounding box center [488, 327] width 636 height 24
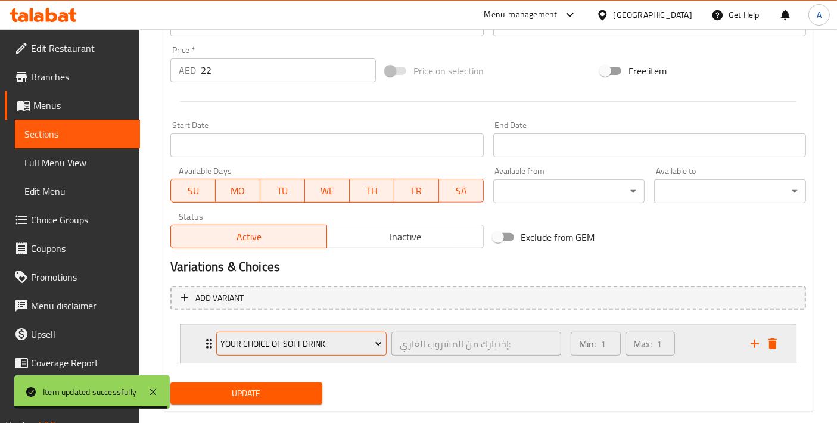
click at [316, 348] on span "Your Choice Of Soft Drink:" at bounding box center [301, 344] width 161 height 15
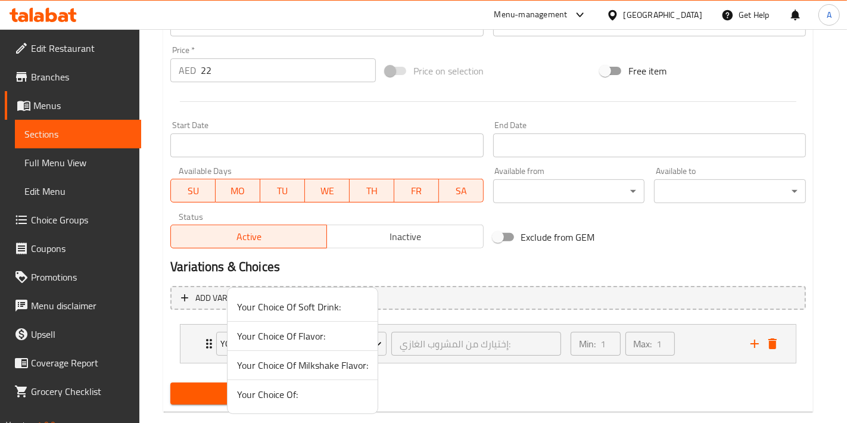
click at [316, 358] on span "Your Choice Of Milkshake Flavor:" at bounding box center [302, 365] width 131 height 14
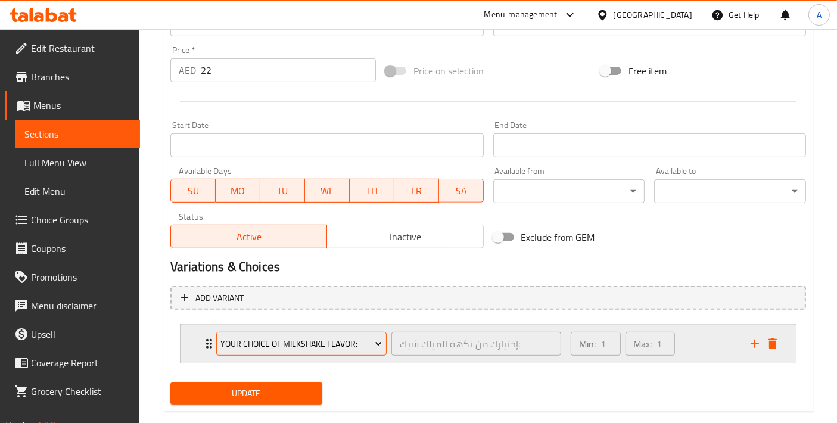
click at [315, 346] on span "Your Choice Of Milkshake Flavor:" at bounding box center [301, 344] width 161 height 15
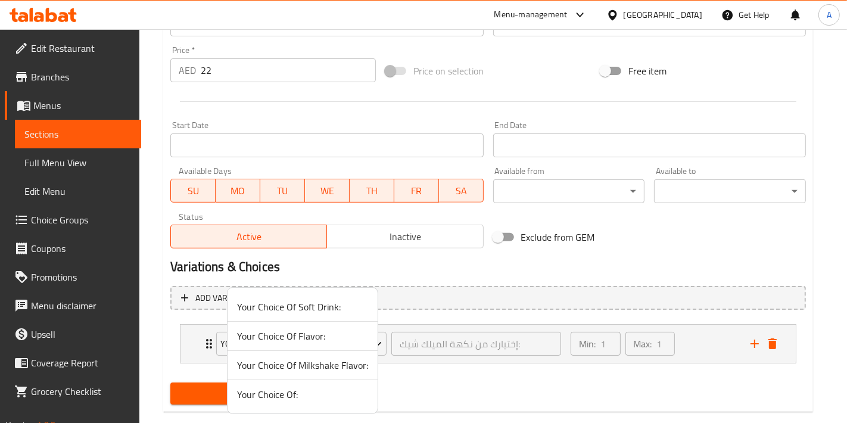
click at [328, 340] on span "Your Choice Of Flavor:" at bounding box center [302, 336] width 131 height 14
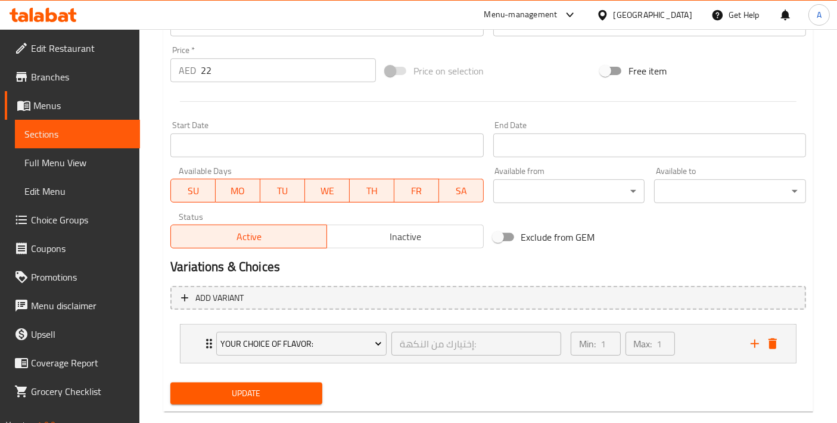
click at [279, 386] on span "Update" at bounding box center [246, 393] width 133 height 15
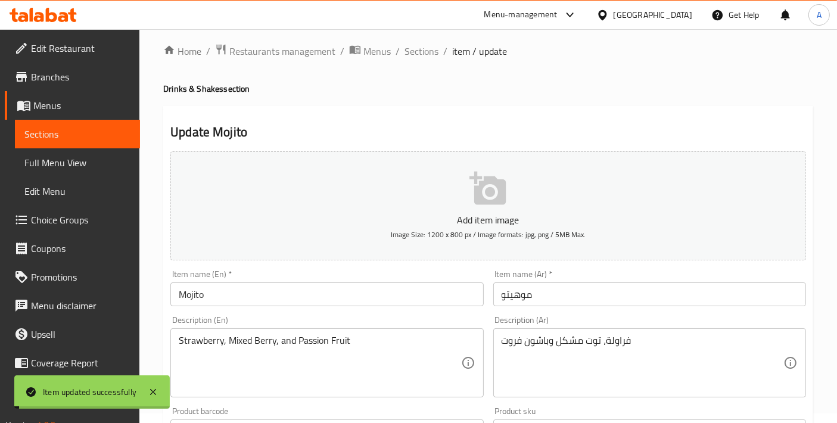
scroll to position [0, 0]
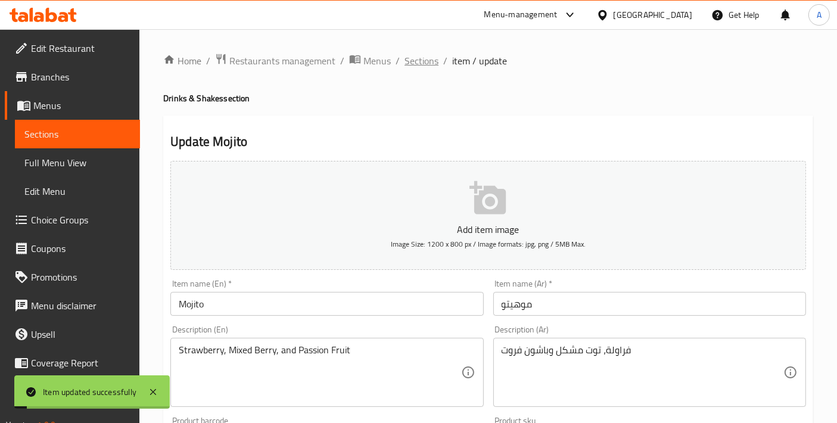
click at [429, 60] on span "Sections" at bounding box center [422, 61] width 34 height 14
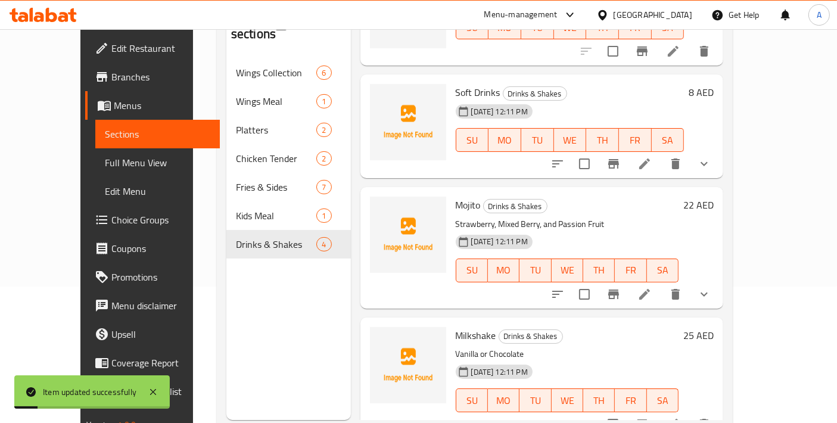
scroll to position [166, 0]
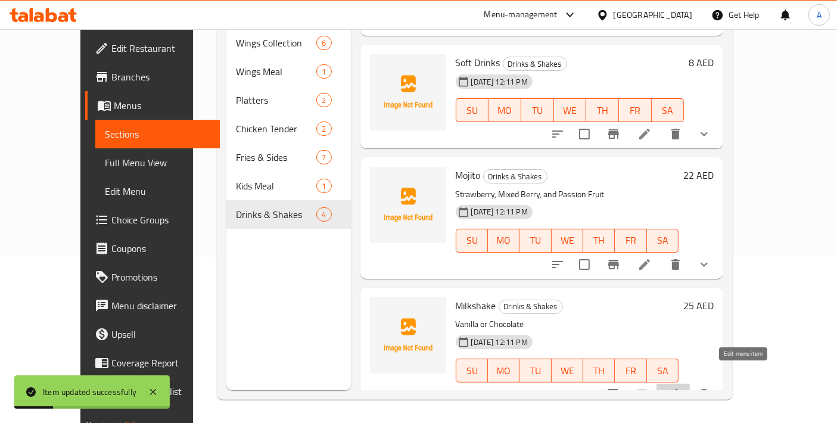
click at [679, 389] on icon at bounding box center [673, 394] width 11 height 11
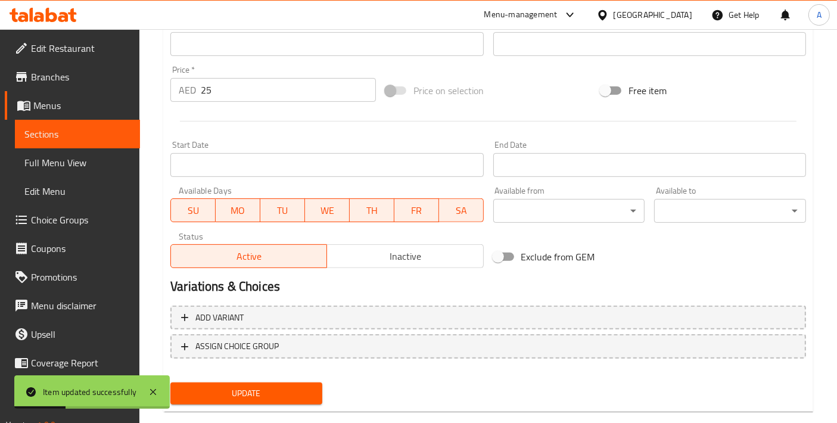
scroll to position [416, 0]
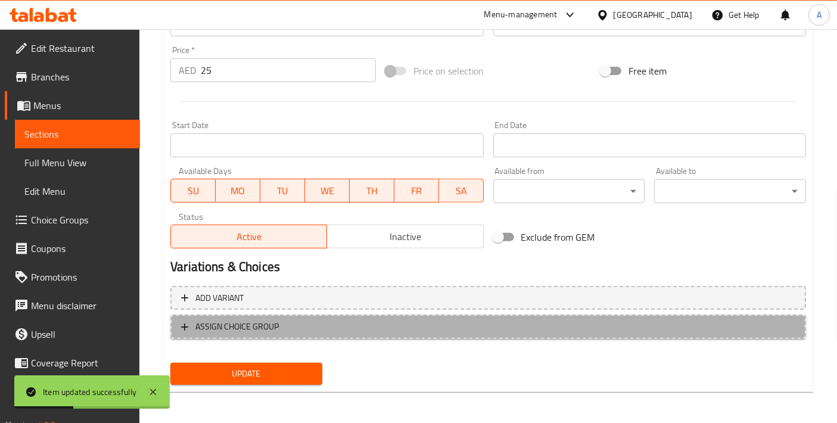
click at [356, 328] on span "ASSIGN CHOICE GROUP" at bounding box center [488, 326] width 614 height 15
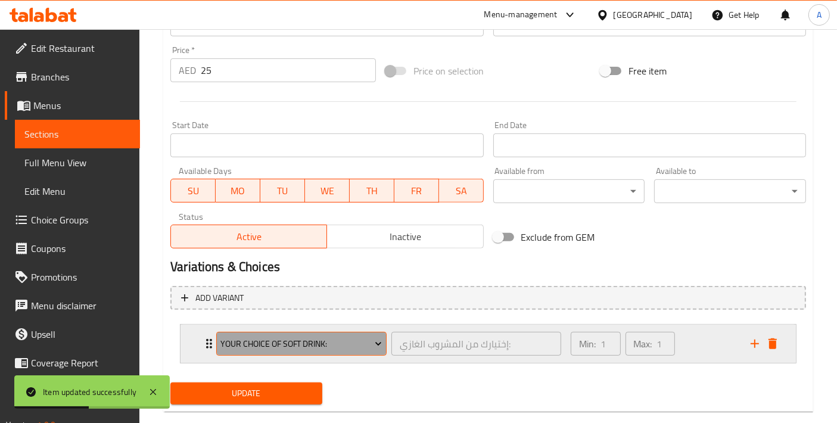
click at [338, 343] on span "Your Choice Of Soft Drink:" at bounding box center [301, 344] width 161 height 15
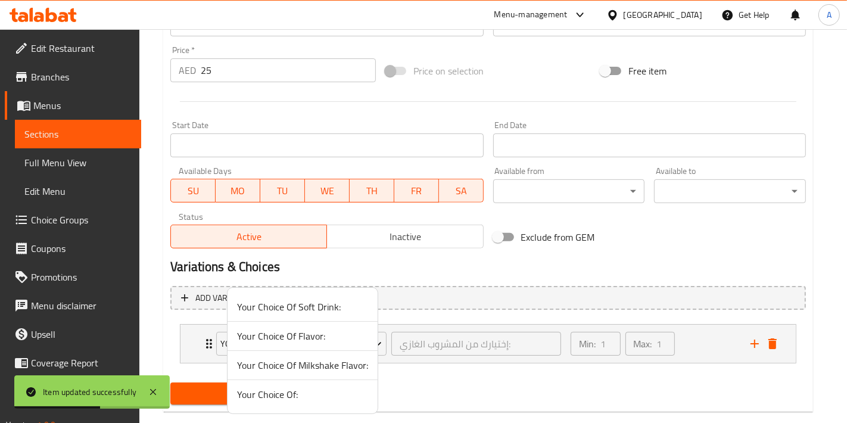
click at [337, 354] on li "Your Choice Of Milkshake Flavor:" at bounding box center [303, 365] width 150 height 29
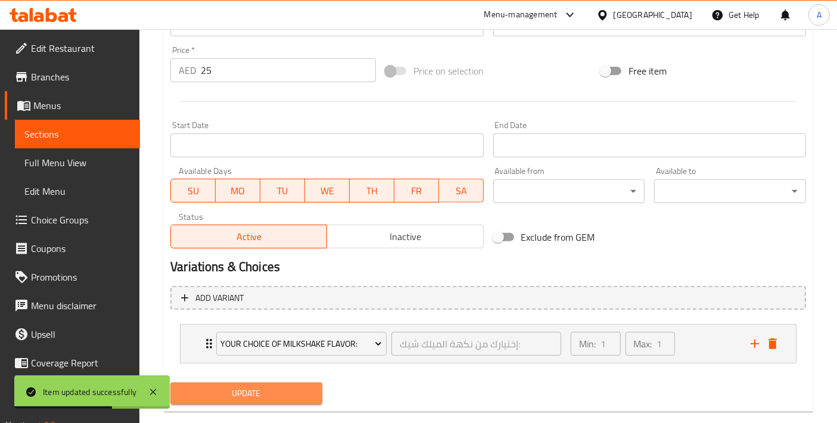
click at [280, 391] on span "Update" at bounding box center [246, 393] width 133 height 15
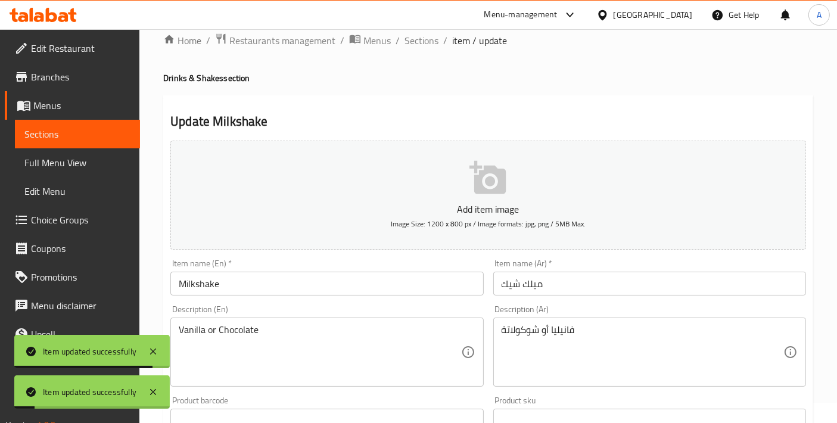
scroll to position [0, 0]
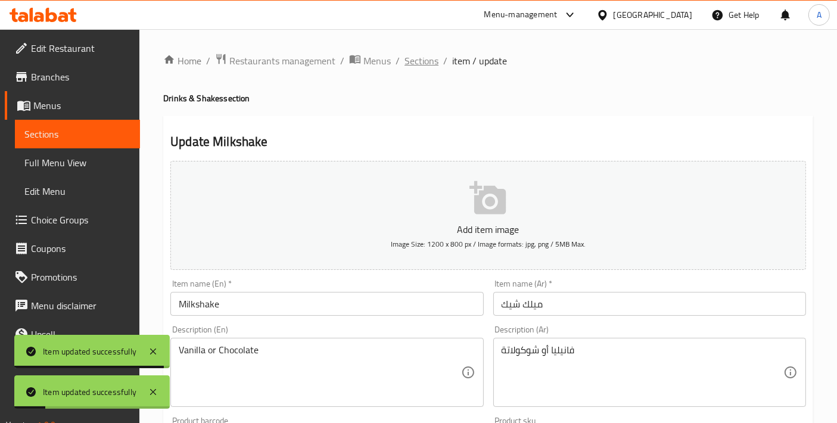
click at [419, 61] on span "Sections" at bounding box center [422, 61] width 34 height 14
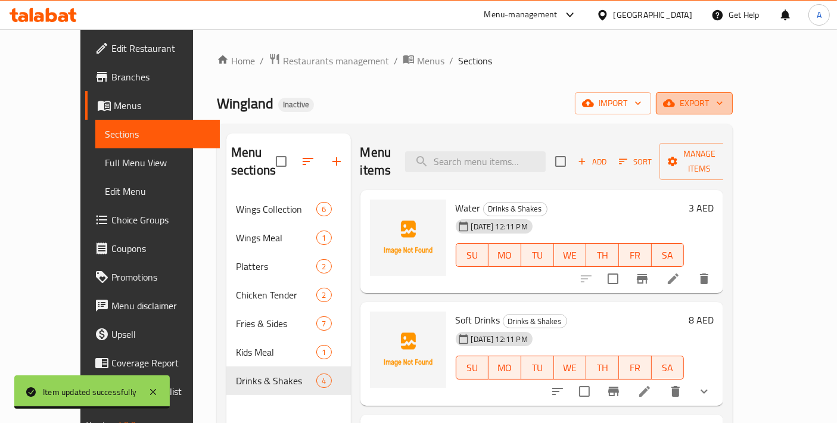
click at [733, 113] on button "export" at bounding box center [694, 103] width 77 height 22
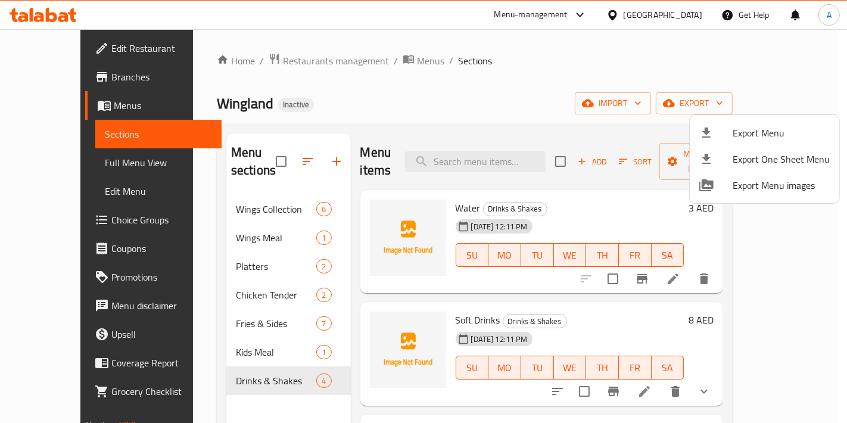
click at [755, 129] on span "Export Menu" at bounding box center [781, 133] width 97 height 14
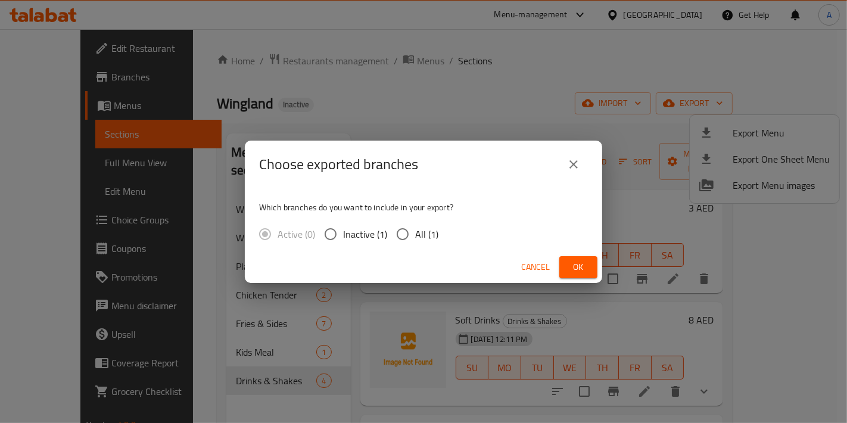
click at [427, 234] on span "All (1)" at bounding box center [426, 234] width 23 height 14
click at [415, 234] on input "All (1)" at bounding box center [402, 234] width 25 height 25
radio input "true"
click at [578, 271] on span "Ok" at bounding box center [578, 267] width 19 height 15
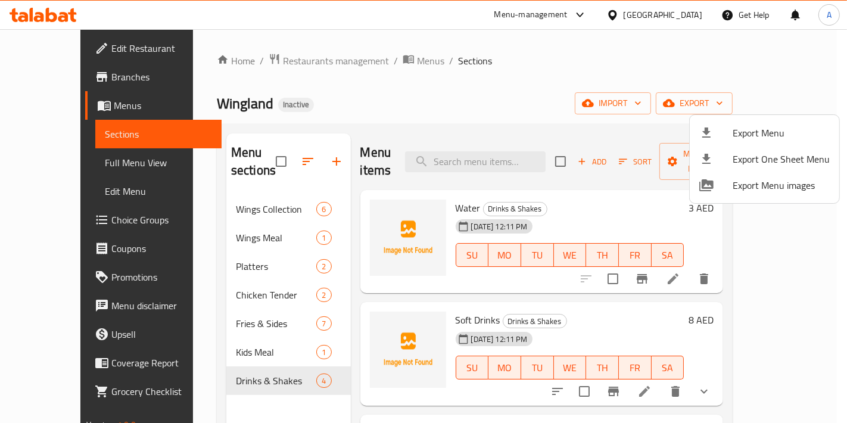
drag, startPoint x: 69, startPoint y: 152, endPoint x: 65, endPoint y: 146, distance: 7.3
click at [67, 149] on div at bounding box center [423, 211] width 847 height 423
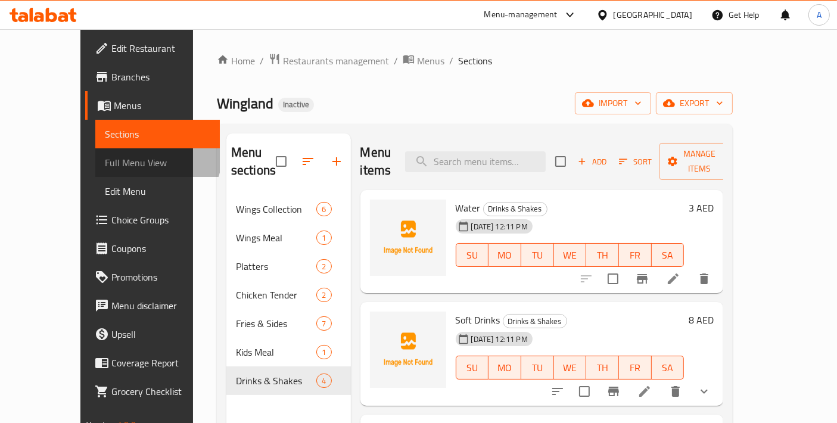
click at [105, 157] on span "Full Menu View" at bounding box center [158, 162] width 106 height 14
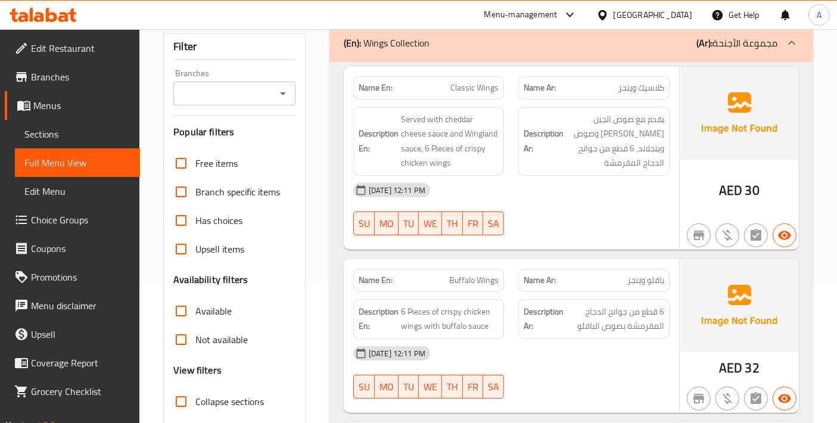
scroll to position [265, 0]
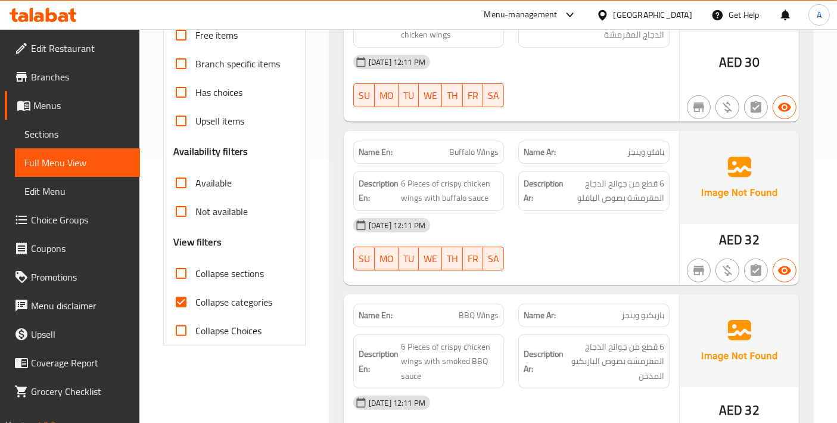
click at [178, 300] on input "Collapse categories" at bounding box center [181, 302] width 29 height 29
checkbox input "false"
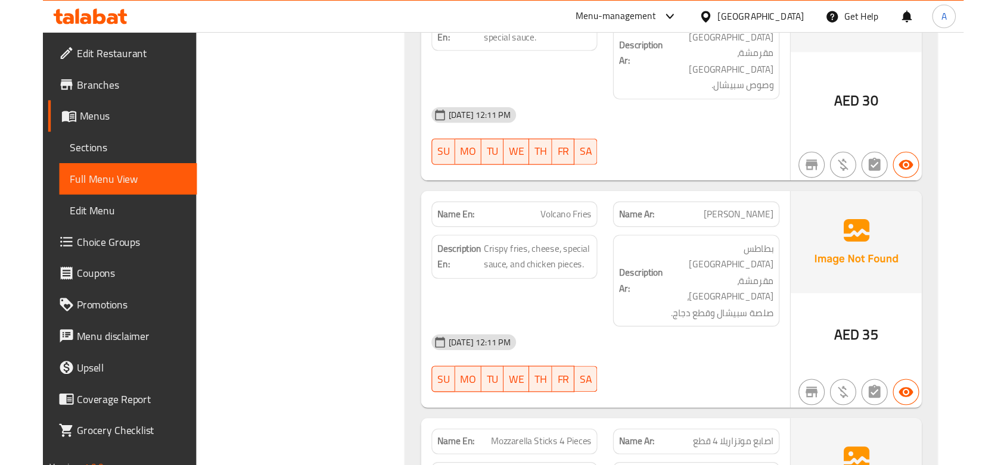
scroll to position [4257, 0]
